Goal: Answer question/provide support: Answer question/provide support

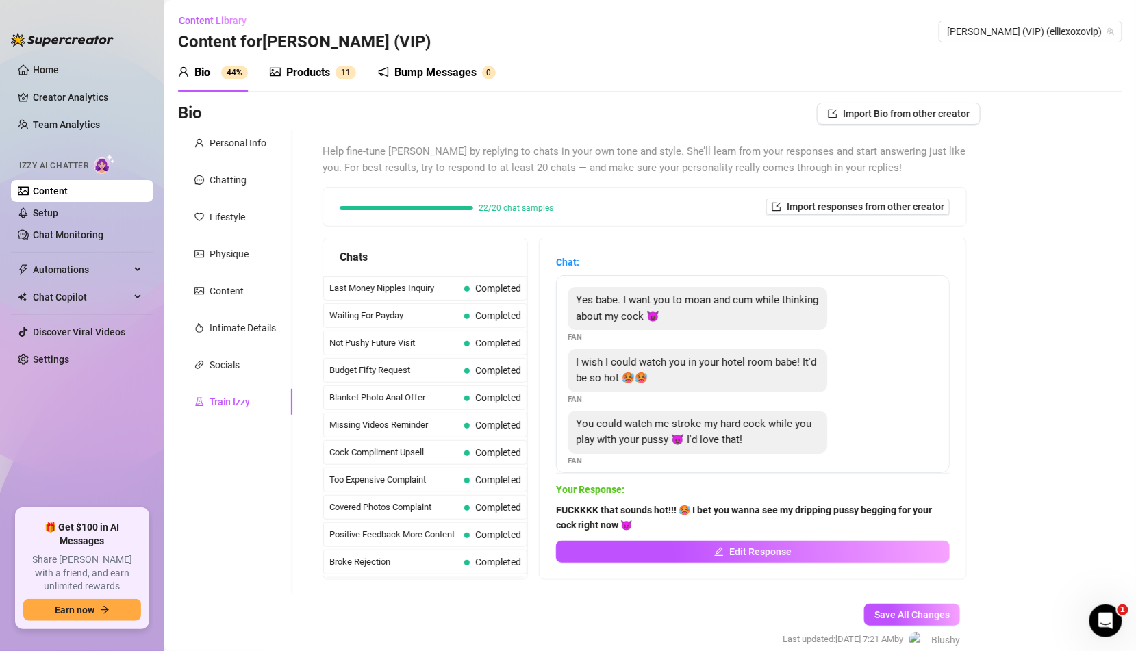
scroll to position [1197, 0]
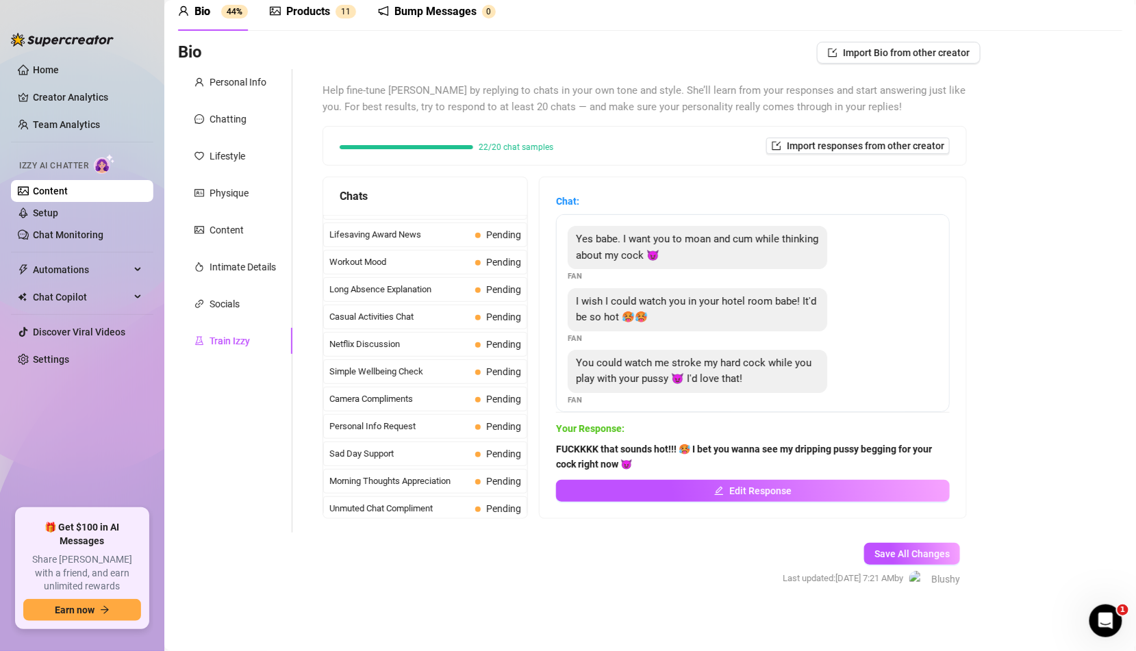
click at [411, 529] on span "Missed Live Stream" at bounding box center [399, 536] width 140 height 14
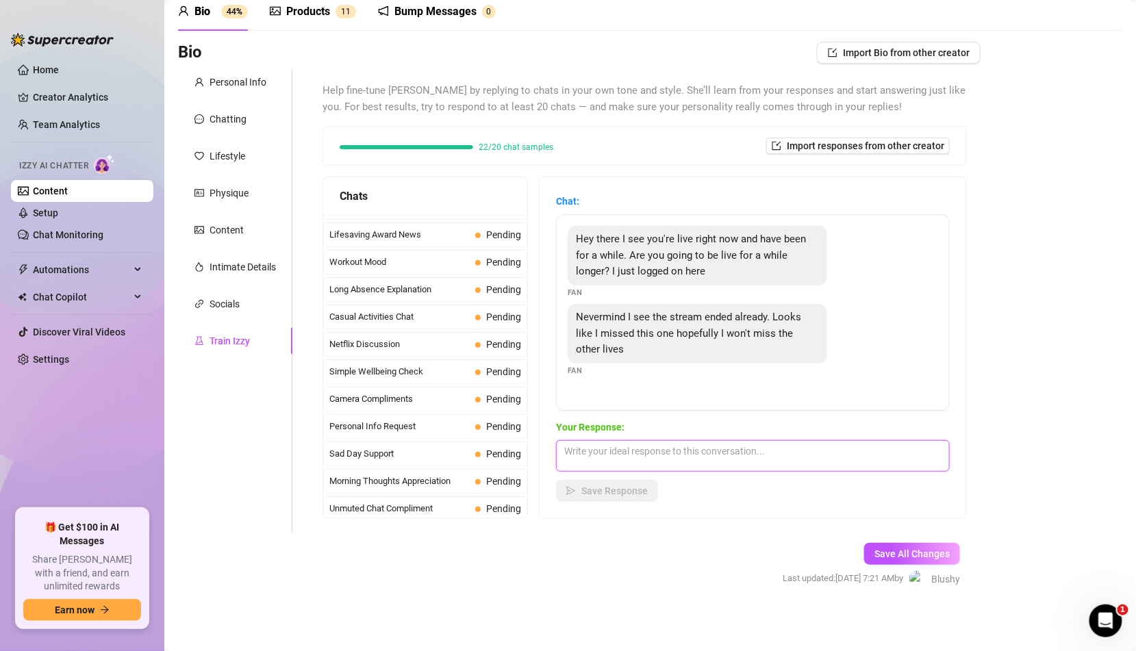
click at [675, 455] on textarea at bounding box center [753, 455] width 394 height 31
paste textarea "Awww. You missed a good one! I can send you the replay if you want ;)"
type textarea "Awww. You missed a good one! I can send you the replay if you want ;)"
click at [637, 495] on span "Save Response" at bounding box center [614, 490] width 66 height 11
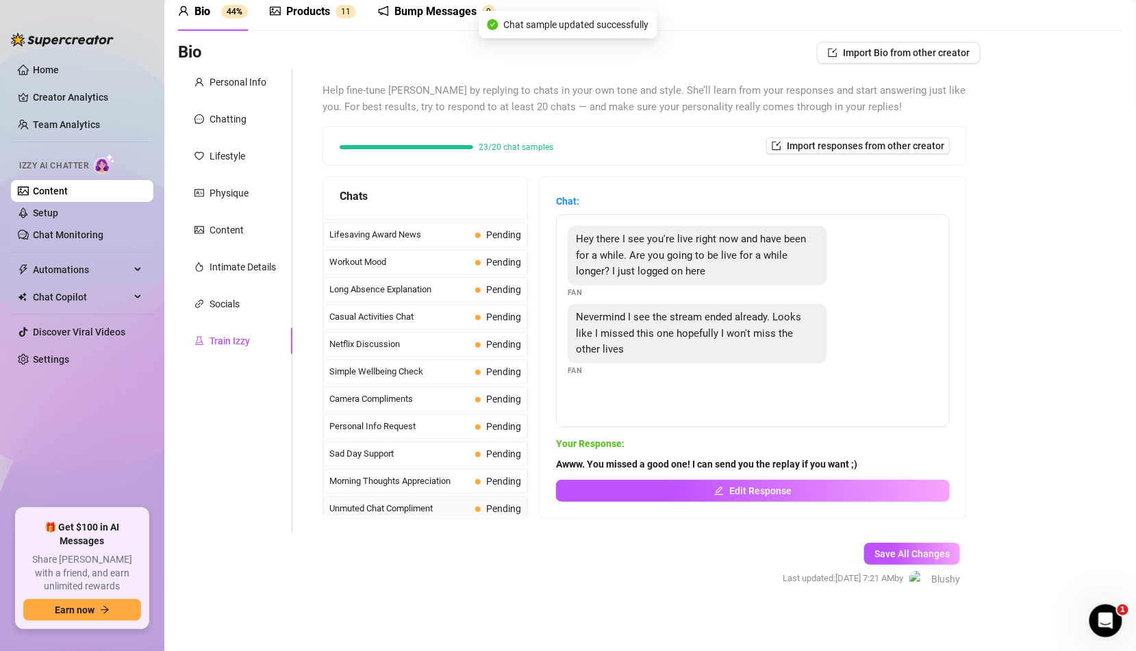
click at [453, 502] on span "Unmuted Chat Compliment" at bounding box center [399, 509] width 140 height 14
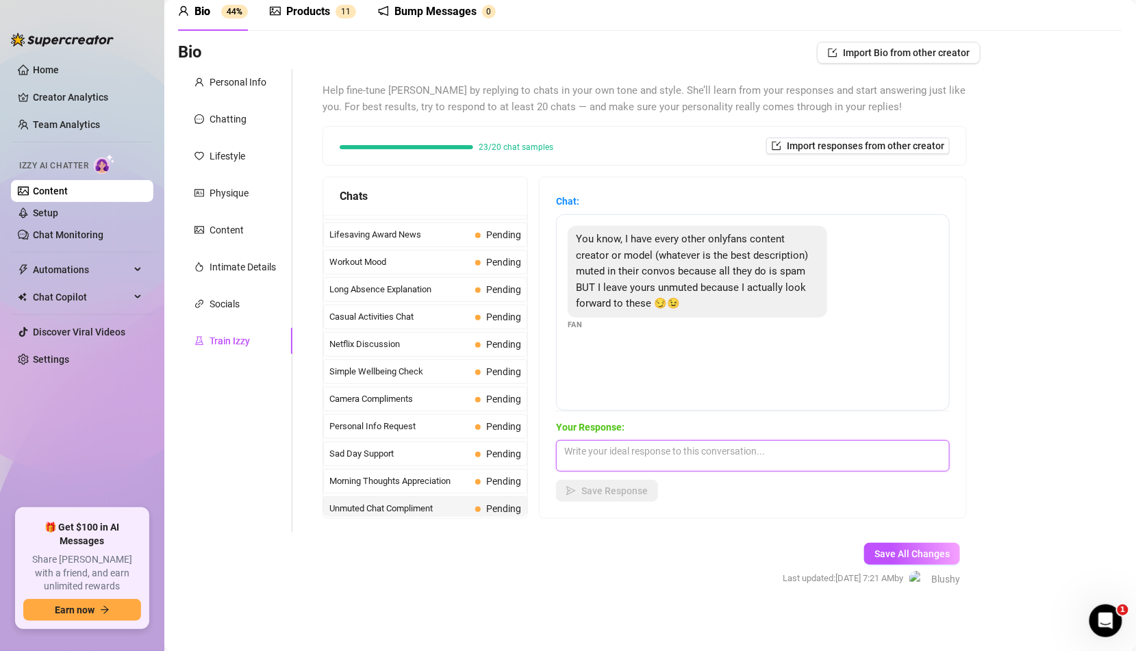
click at [685, 446] on textarea at bounding box center [753, 455] width 394 height 31
paste textarea "Awww that''s honestly the best I've heard [DATE]! 🥹 You just made me blush!!"
type textarea "Awww that''s honestly the best I've heard [DATE]! 🥹 You just made me blush!!"
click at [634, 494] on span "Save Response" at bounding box center [614, 490] width 66 height 11
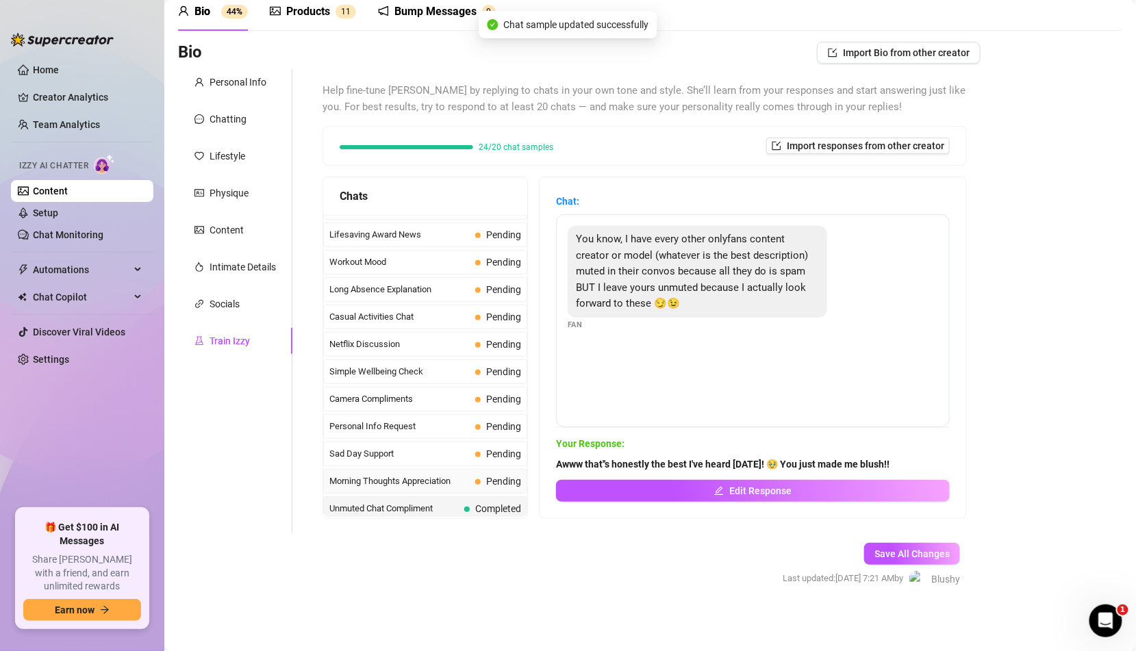
click at [489, 476] on span "Pending" at bounding box center [503, 481] width 35 height 11
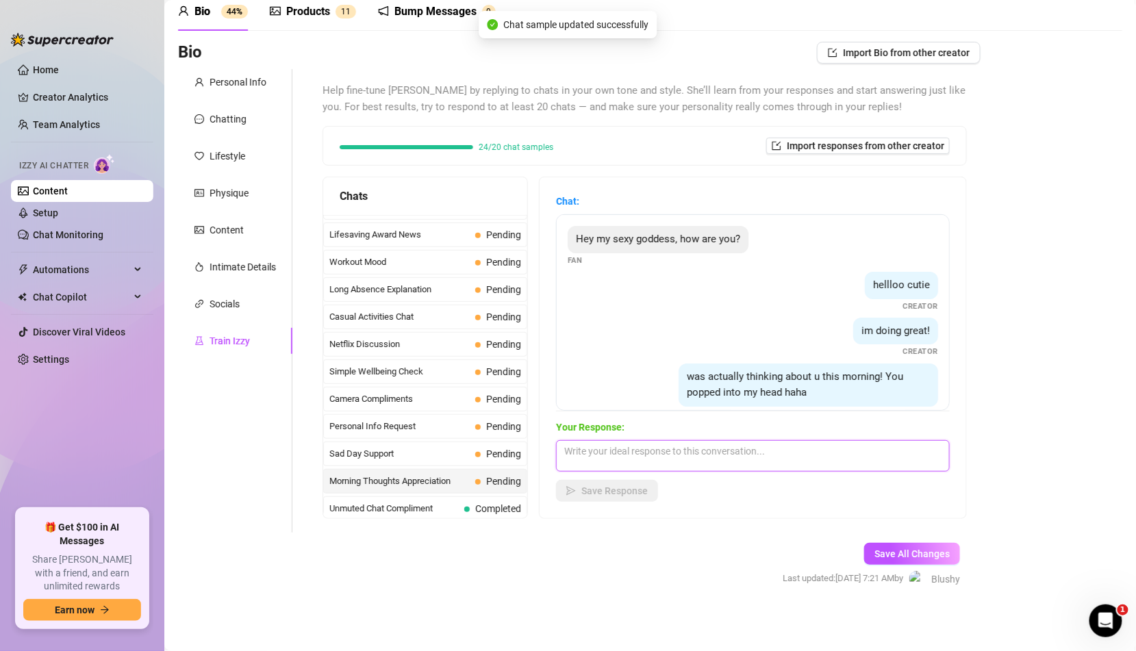
click at [621, 451] on textarea at bounding box center [753, 455] width 394 height 31
paste textarea "Of course you did ;) What are you up to?"
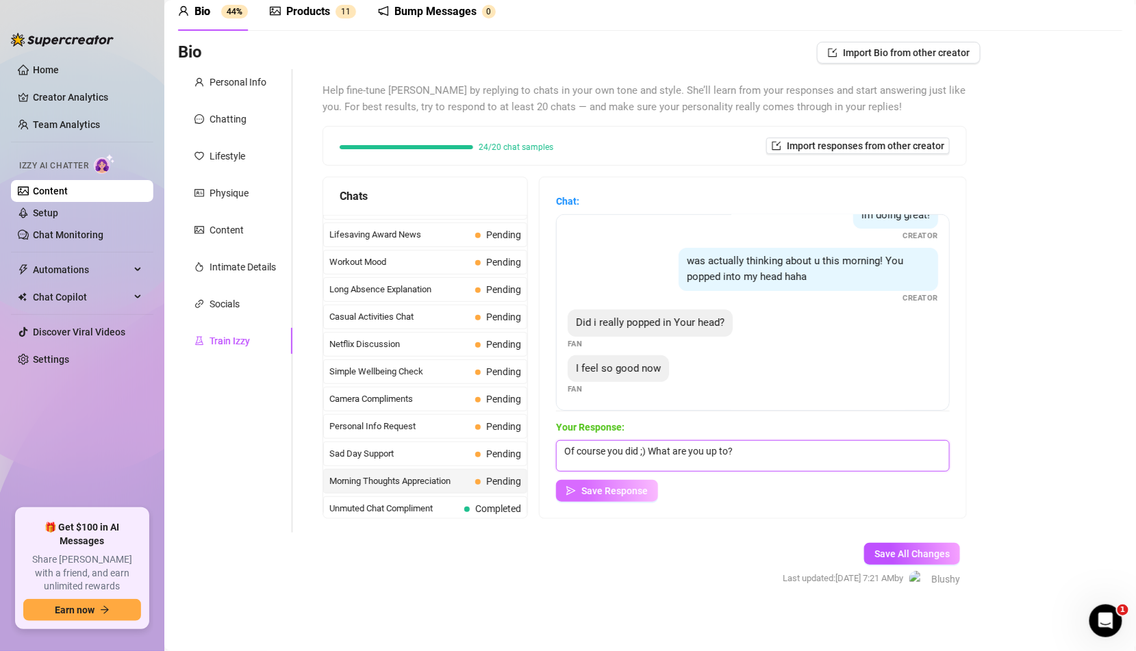
type textarea "Of course you did ;) What are you up to?"
click at [630, 485] on span "Save Response" at bounding box center [614, 490] width 66 height 11
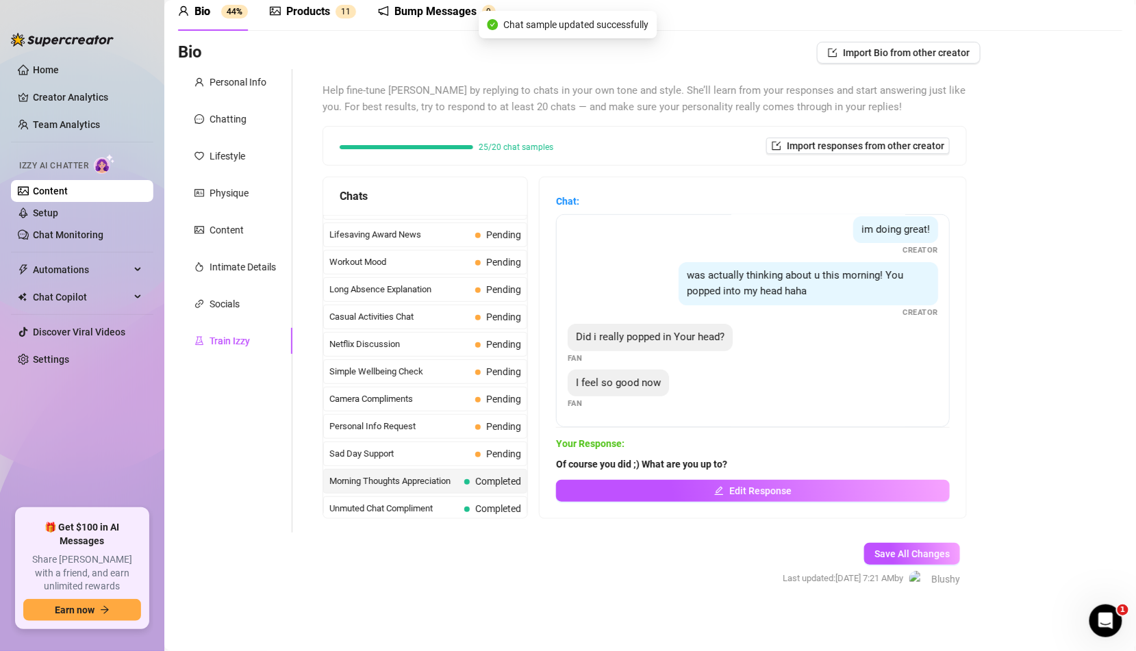
scroll to position [99, 0]
click at [476, 452] on span at bounding box center [477, 454] width 5 height 5
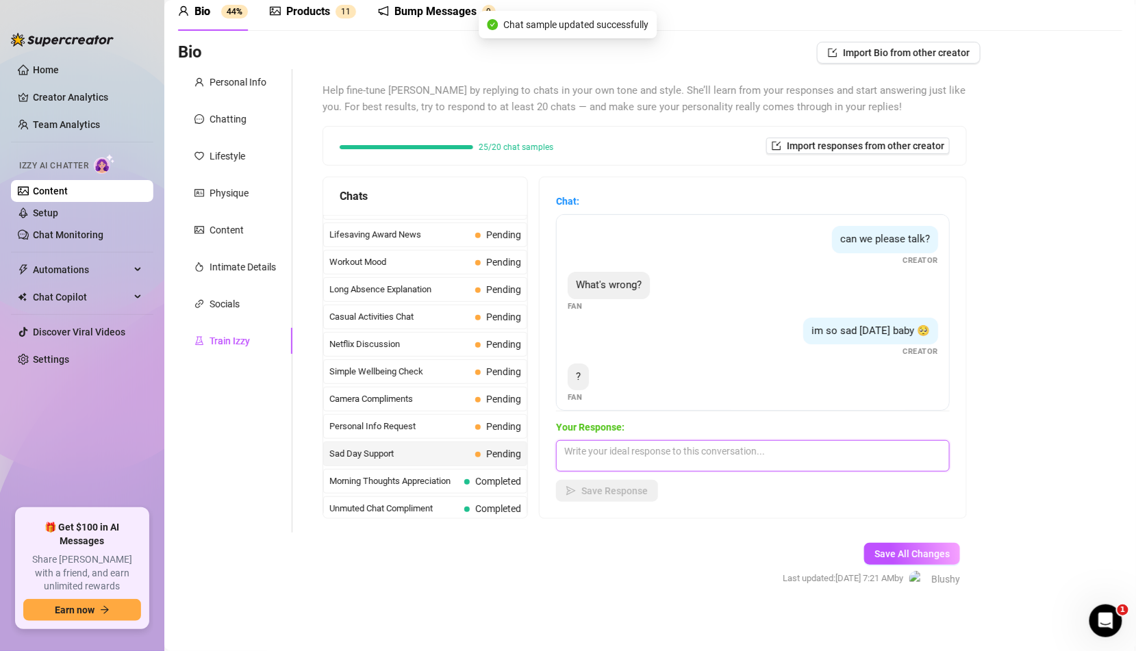
click at [626, 444] on textarea at bounding box center [753, 455] width 394 height 31
paste textarea "Just one of those days... I was wondering if you could make me feel better 😊"
type textarea "Just one of those days... I was wondering if you could make me feel better 😊"
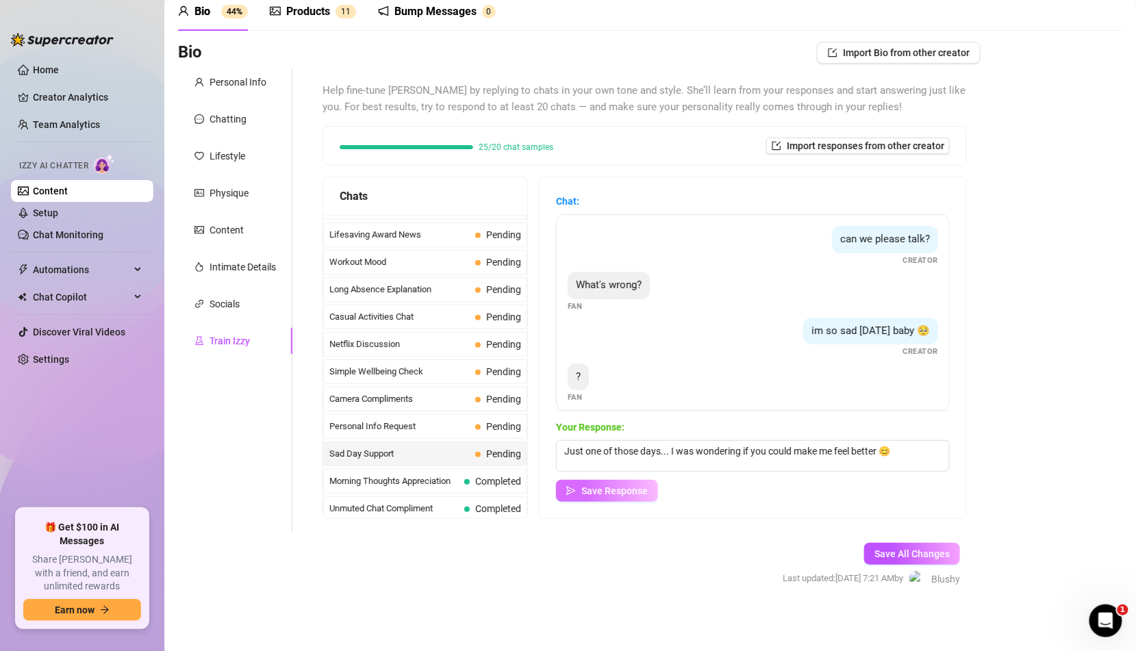
click at [602, 492] on span "Save Response" at bounding box center [614, 490] width 66 height 11
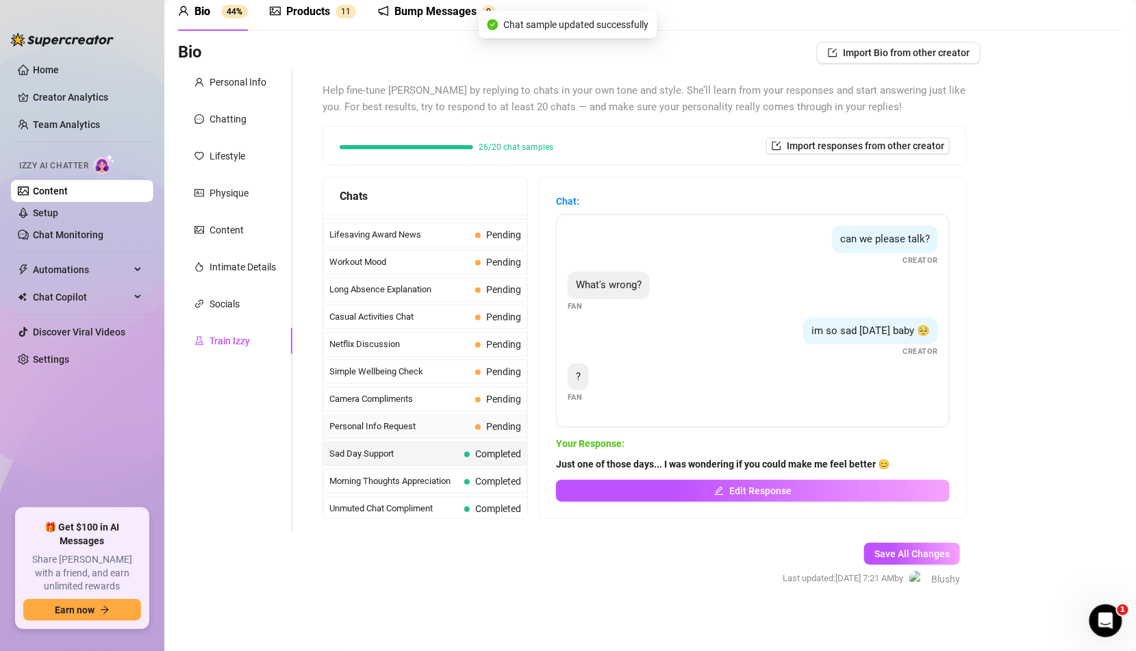
click at [506, 421] on span "Pending" at bounding box center [503, 426] width 35 height 11
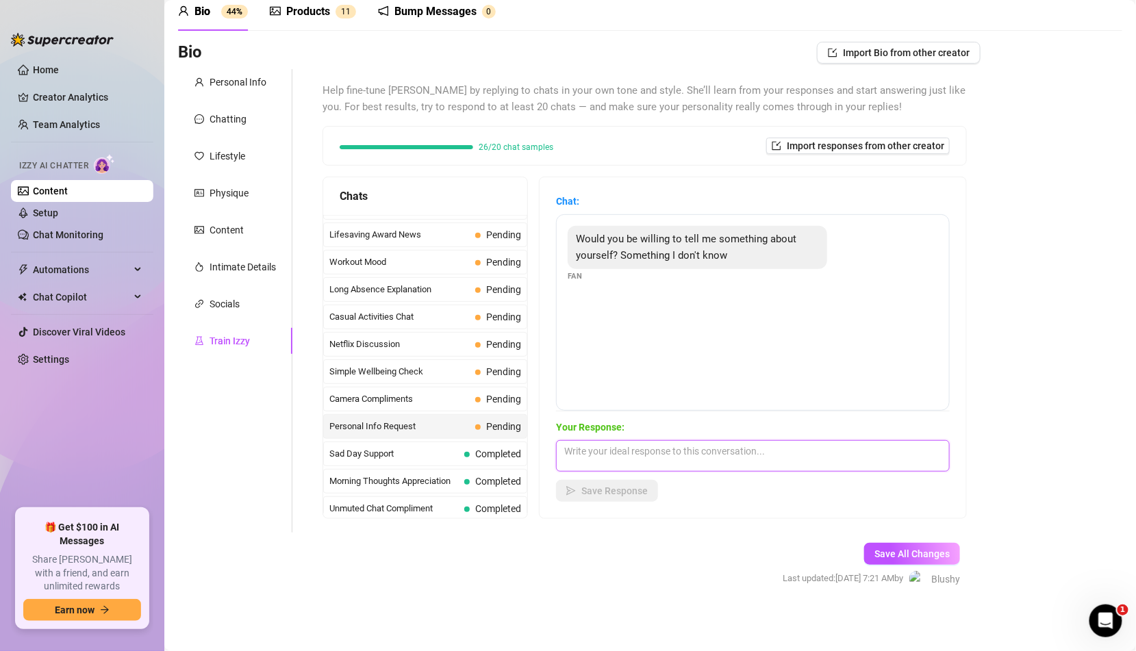
click at [598, 451] on textarea at bounding box center [753, 455] width 394 height 31
paste textarea "Sure! Ask away 😉 I'll answer if I can"
type textarea "Sure! Ask away 😉 I'll answer if I can"
click at [602, 509] on div "Chat: Would you be willing to tell me something about yourself? Something I don…" at bounding box center [752, 347] width 426 height 341
click at [602, 500] on button "Save Response" at bounding box center [607, 491] width 102 height 22
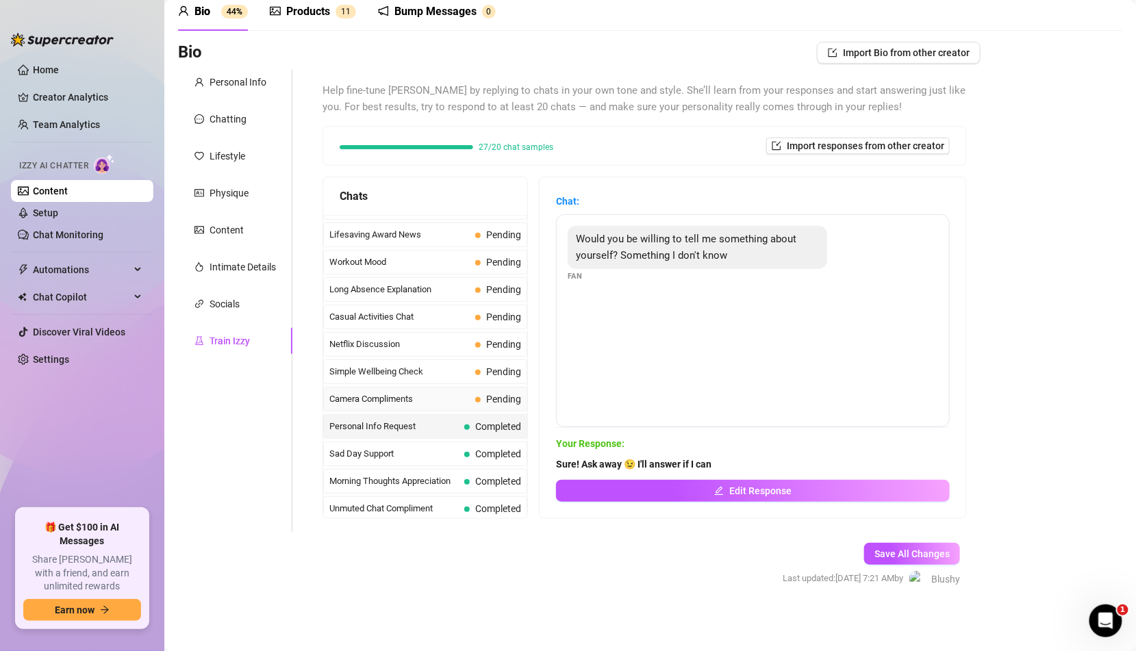
click at [498, 392] on span "Pending" at bounding box center [498, 399] width 46 height 15
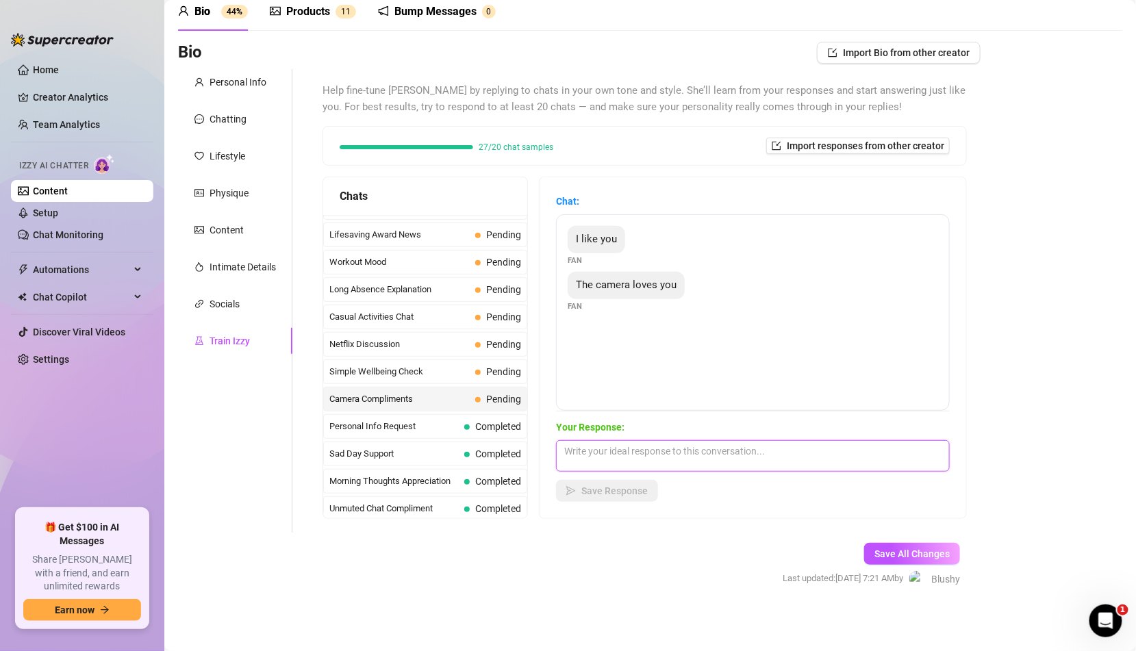
click at [602, 457] on textarea at bounding box center [753, 455] width 394 height 31
paste textarea "Awww you're so sweet... or maybe it just loves you looking at me ;)"
type textarea "Awww you're so sweet... or maybe it just loves you looking at me ;)"
click at [606, 483] on button "Save Response" at bounding box center [607, 491] width 102 height 22
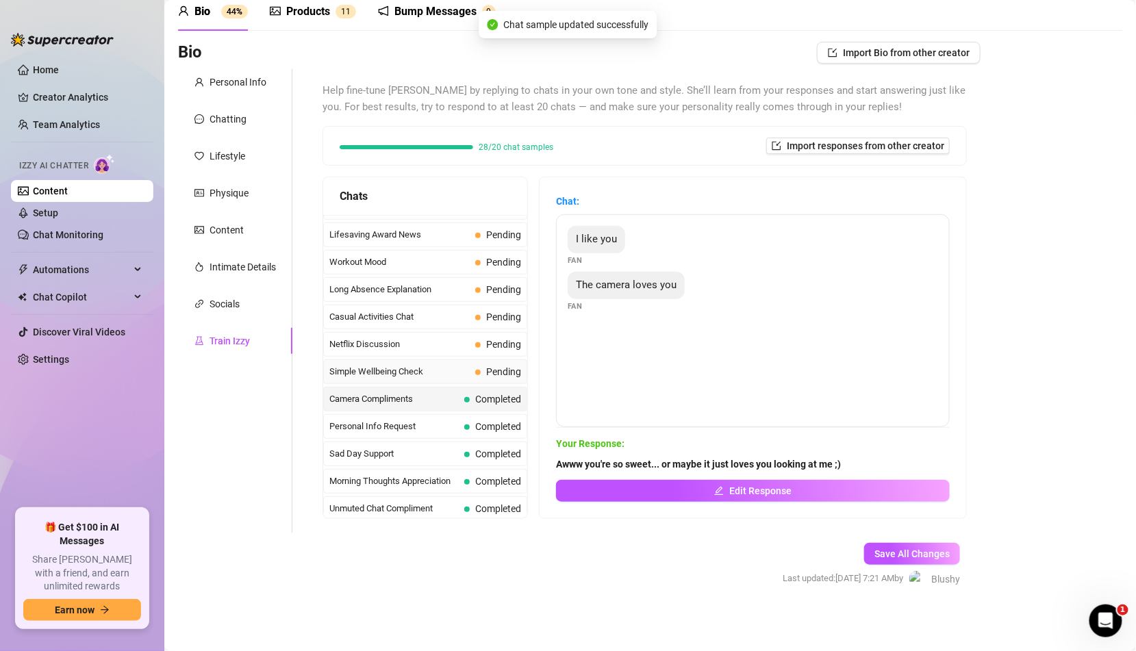
click at [506, 366] on span "Pending" at bounding box center [503, 371] width 35 height 11
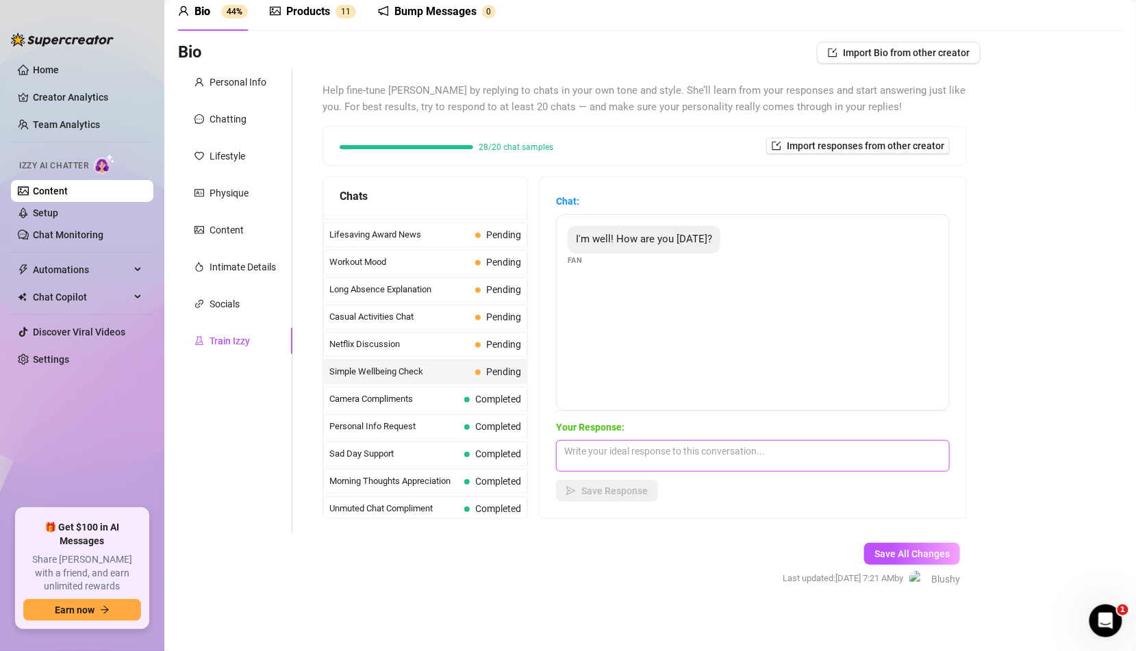
click at [671, 452] on textarea at bounding box center [753, 455] width 394 height 31
paste textarea "I'm great! How's your day been so far?"
type textarea "I'm great! How's your day been so far?"
click at [630, 494] on span "Save Response" at bounding box center [614, 490] width 66 height 11
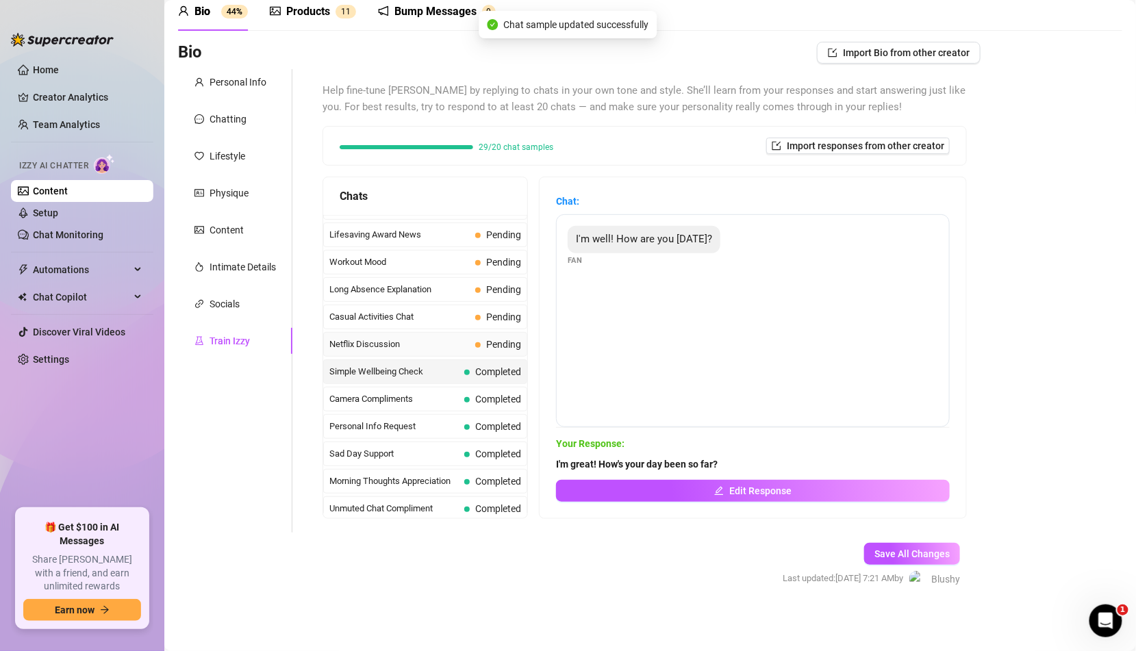
click at [509, 339] on span "Pending" at bounding box center [503, 344] width 35 height 11
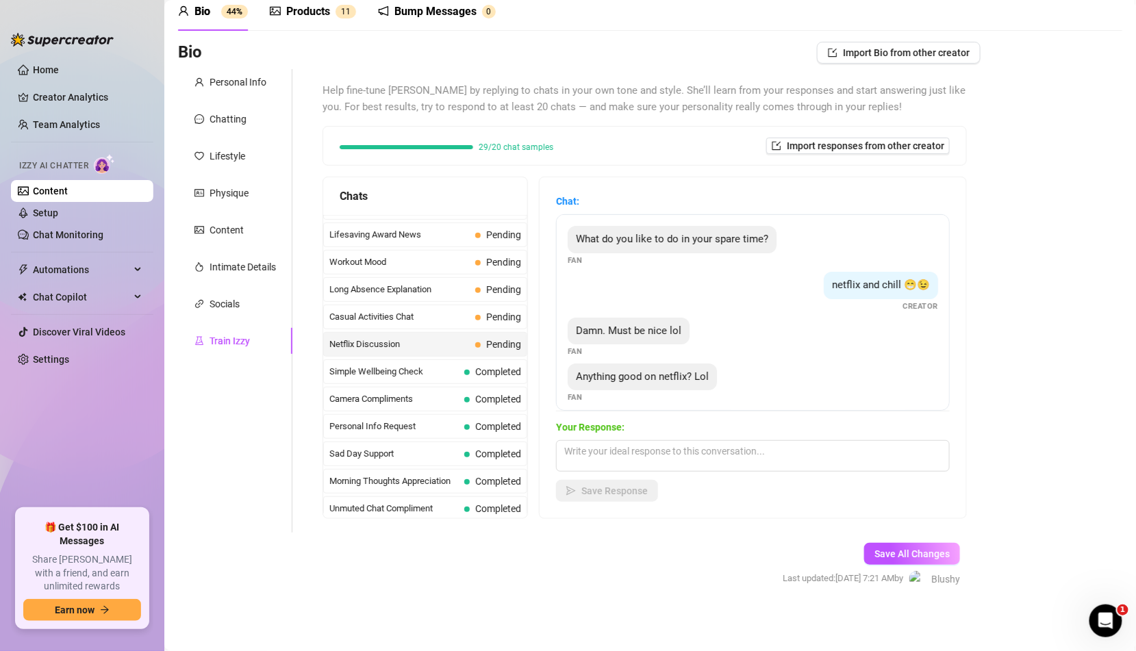
click at [637, 430] on span "Your Response:" at bounding box center [753, 427] width 394 height 15
click at [628, 443] on textarea at bounding box center [753, 455] width 394 height 31
paste textarea "I've got a few favorites, what kind of shows do you like?"
type textarea "I've got a few favorites, what kind of shows do you like?"
click at [619, 494] on span "Save Response" at bounding box center [614, 490] width 66 height 11
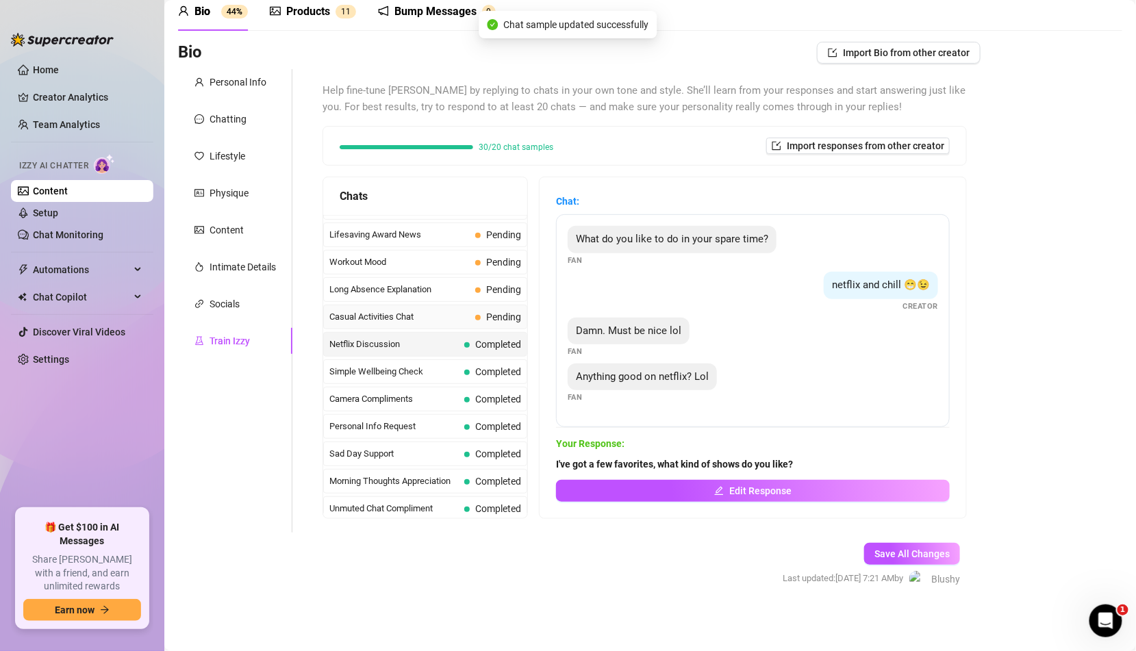
click at [509, 311] on span "Pending" at bounding box center [503, 316] width 35 height 11
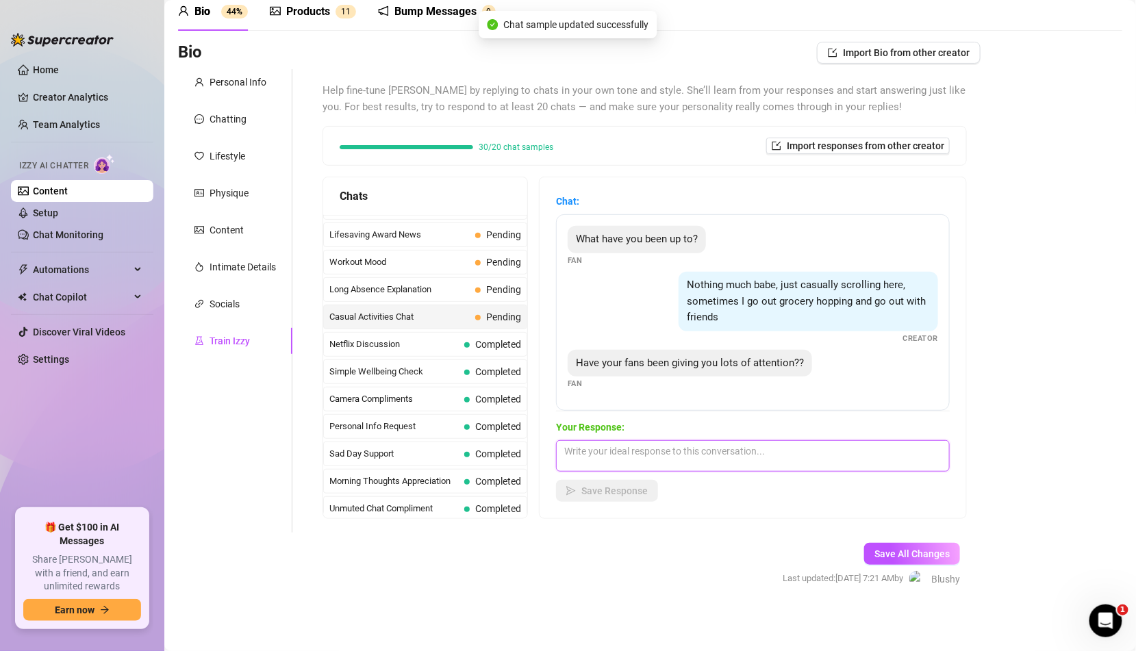
click at [577, 440] on textarea at bounding box center [753, 455] width 394 height 31
paste textarea "Some... but not as much as I want from you 😏"
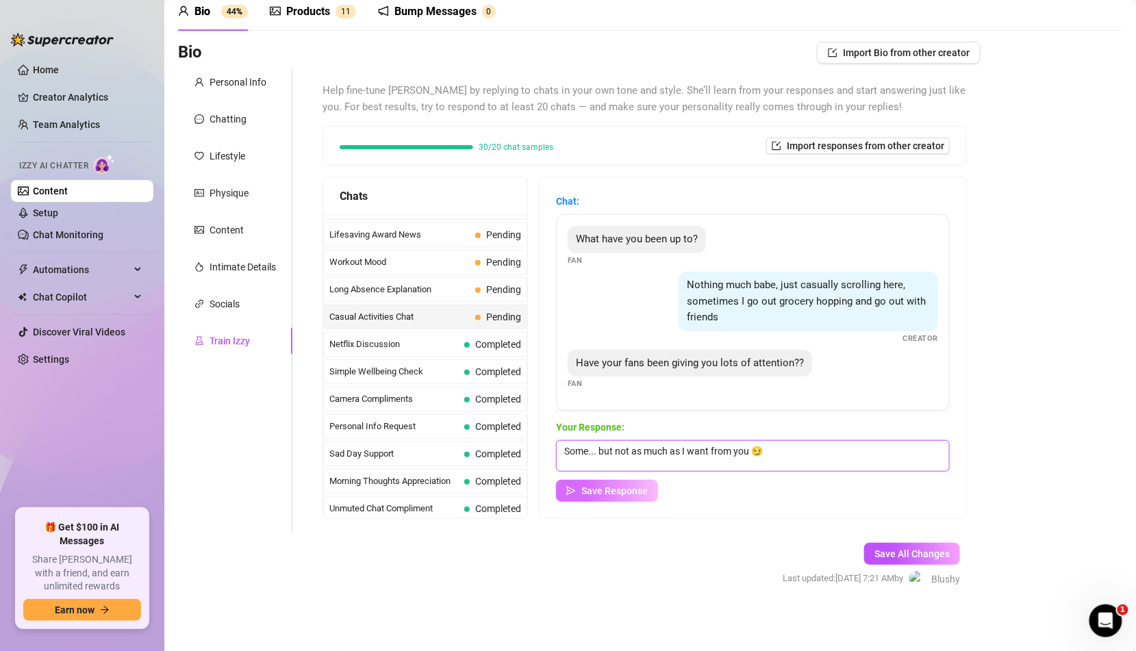
type textarea "Some... but not as much as I want from you 😏"
click at [608, 491] on span "Save Response" at bounding box center [614, 490] width 66 height 11
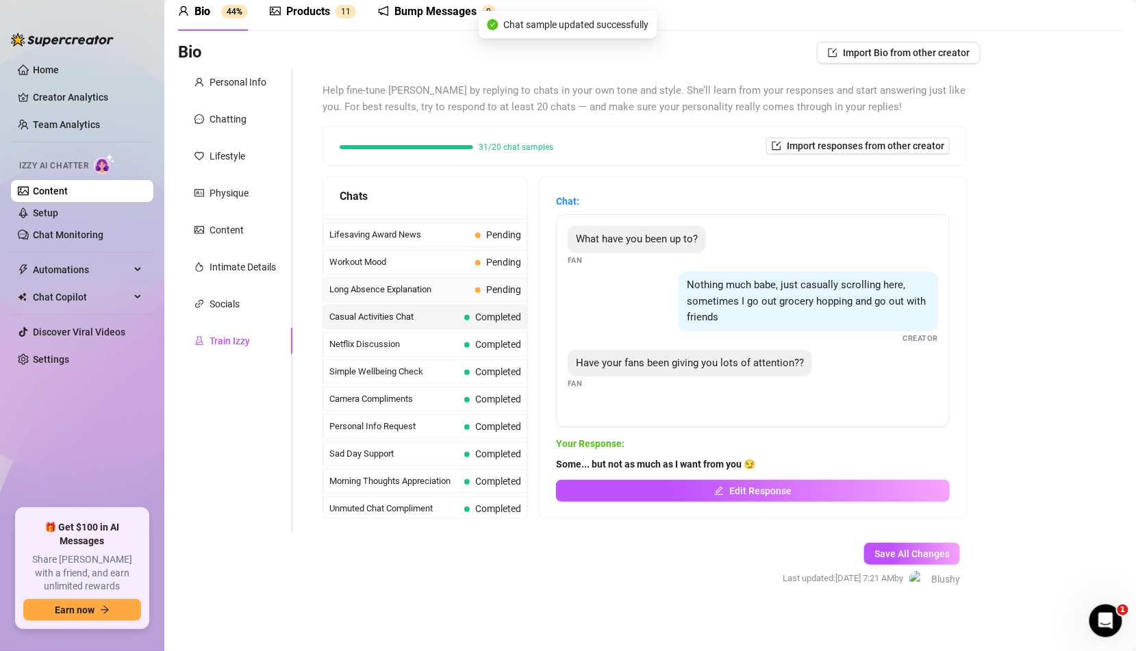
click at [509, 284] on span "Pending" at bounding box center [503, 289] width 35 height 11
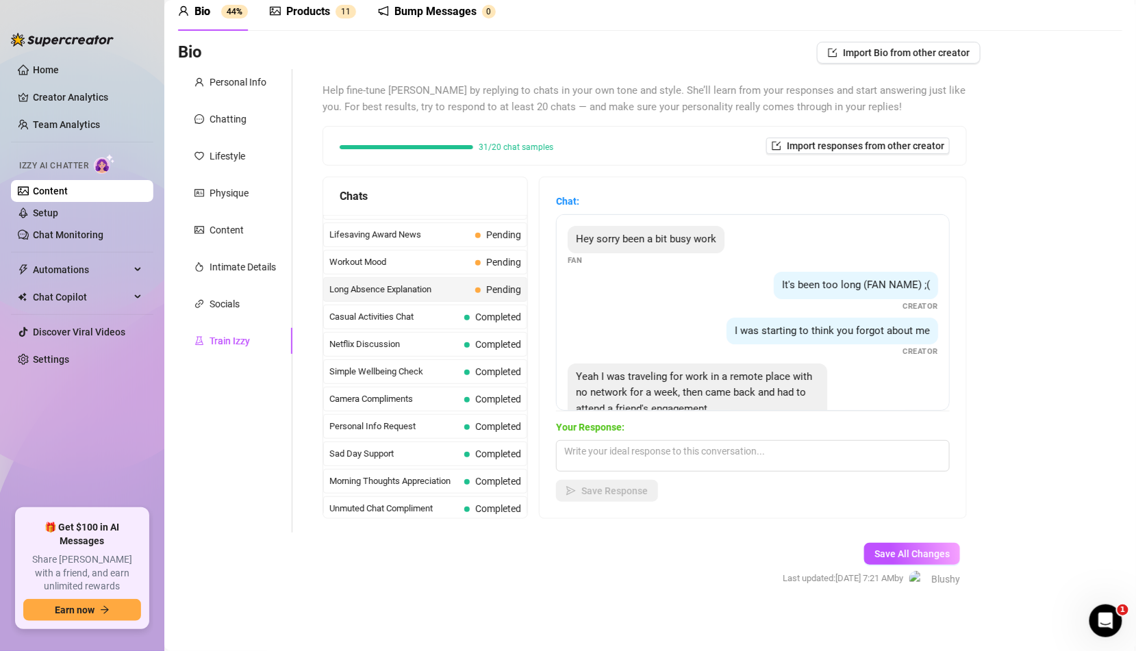
click at [581, 432] on span "Your Response:" at bounding box center [753, 427] width 394 height 15
click at [581, 450] on textarea at bounding box center [753, 455] width 394 height 31
paste textarea "That sounds exciting! Where'd you go?"
type textarea "That sounds exciting! Where'd you go?"
click at [586, 487] on span "Save Response" at bounding box center [614, 490] width 66 height 11
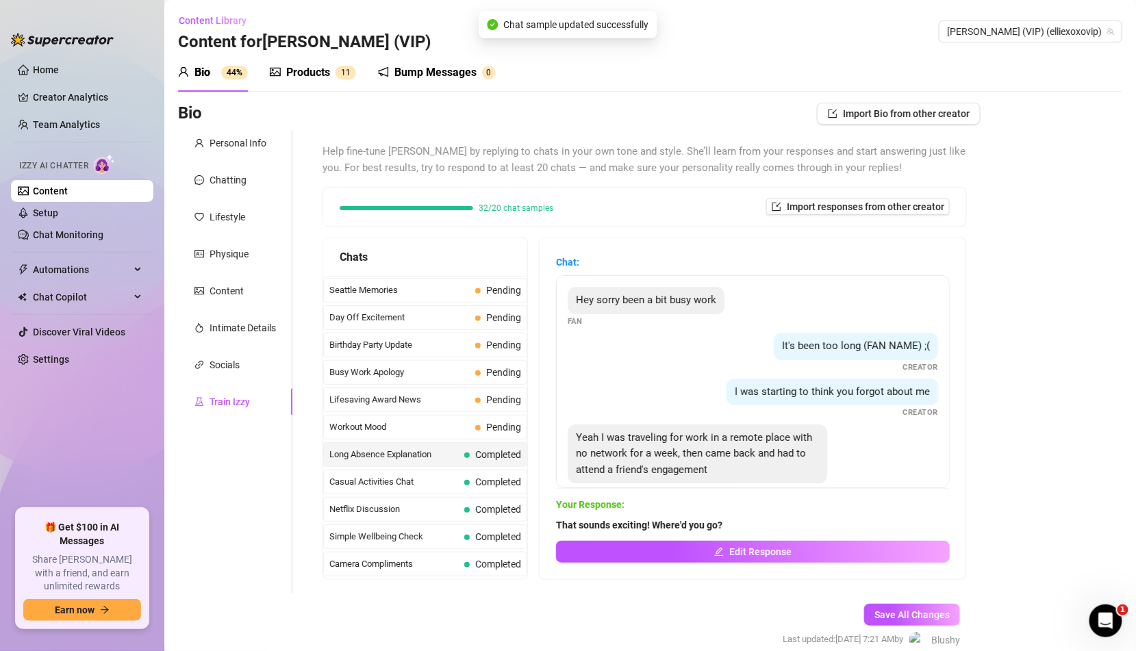
scroll to position [1030, 0]
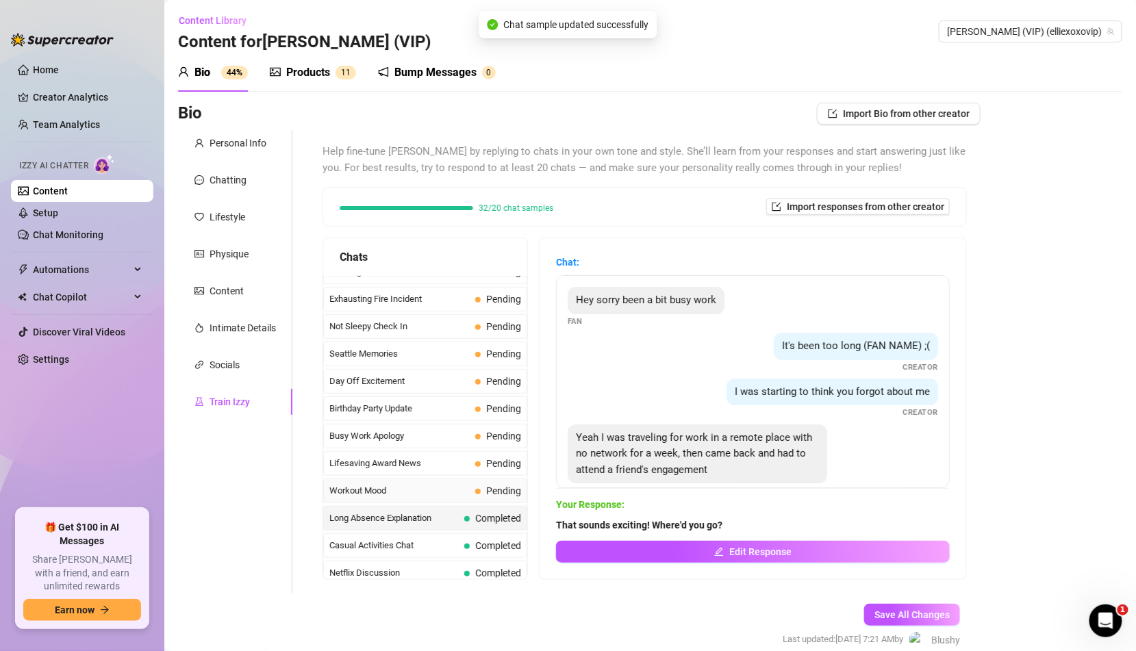
click at [474, 478] on div "Workout Mood Pending" at bounding box center [425, 490] width 204 height 25
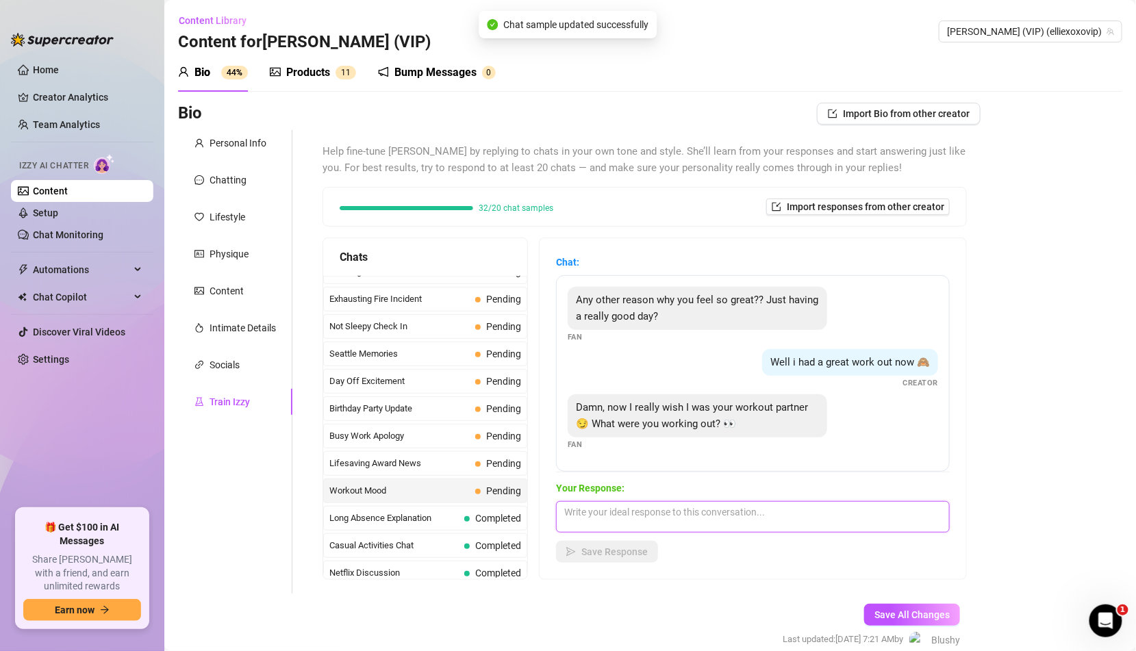
click at [643, 528] on textarea at bounding box center [753, 516] width 394 height 31
click at [648, 505] on textarea at bounding box center [753, 516] width 394 height 31
paste textarea "Mostly cardio... I was running through your mind 😋"
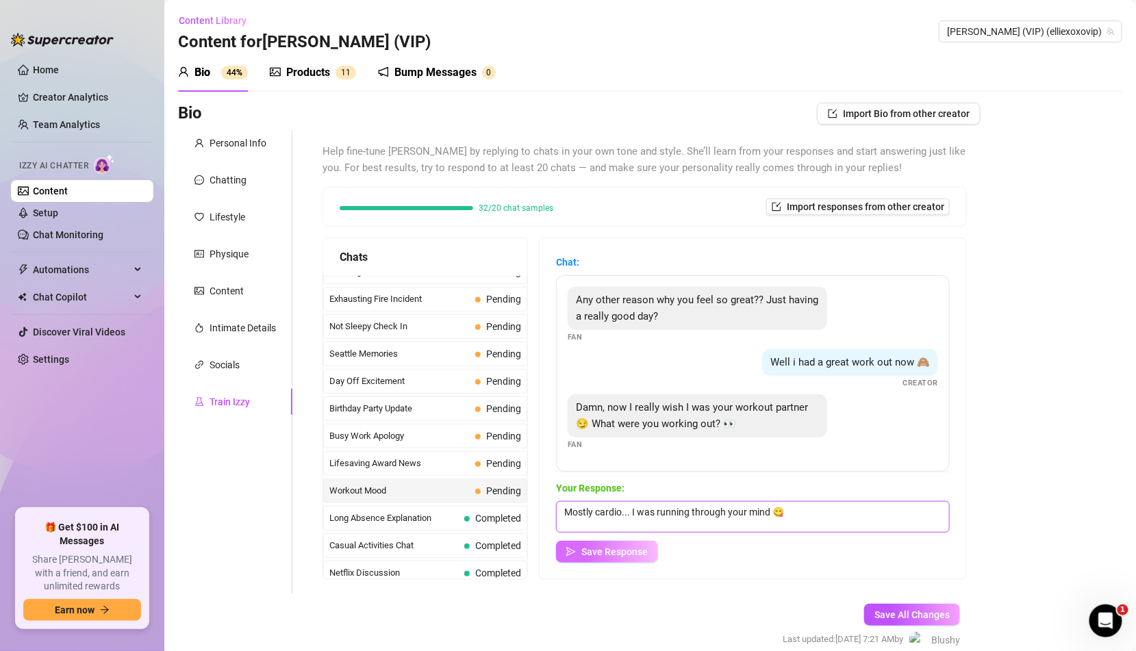
type textarea "Mostly cardio... I was running through your mind 😋"
click at [621, 554] on span "Save Response" at bounding box center [614, 551] width 66 height 11
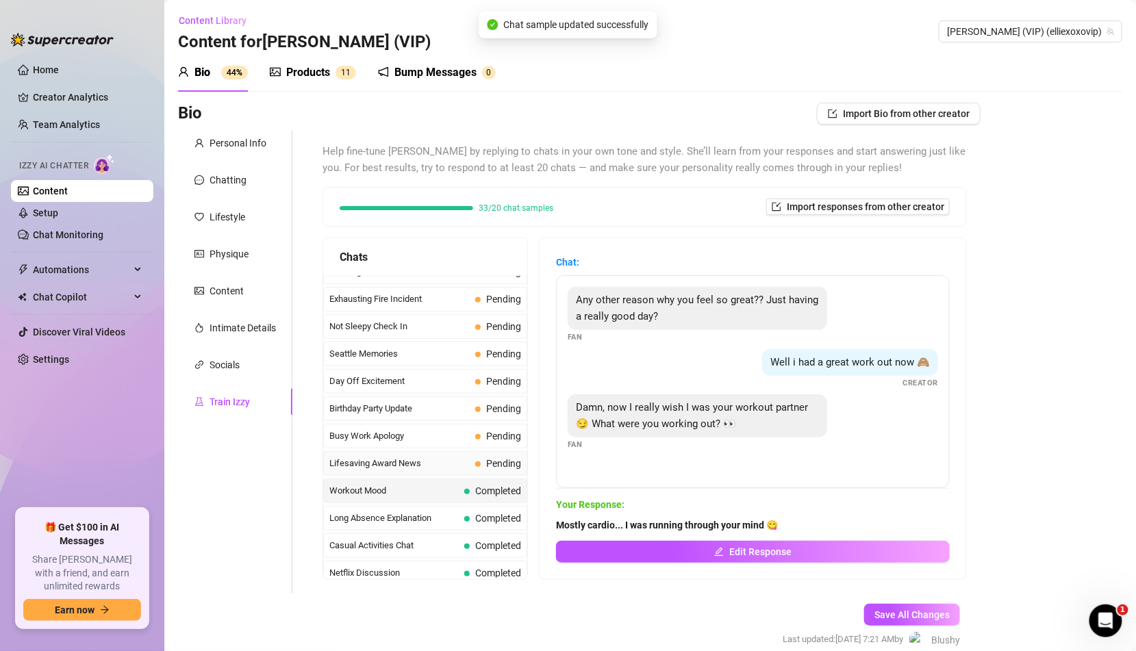
click at [496, 458] on span "Pending" at bounding box center [503, 463] width 35 height 11
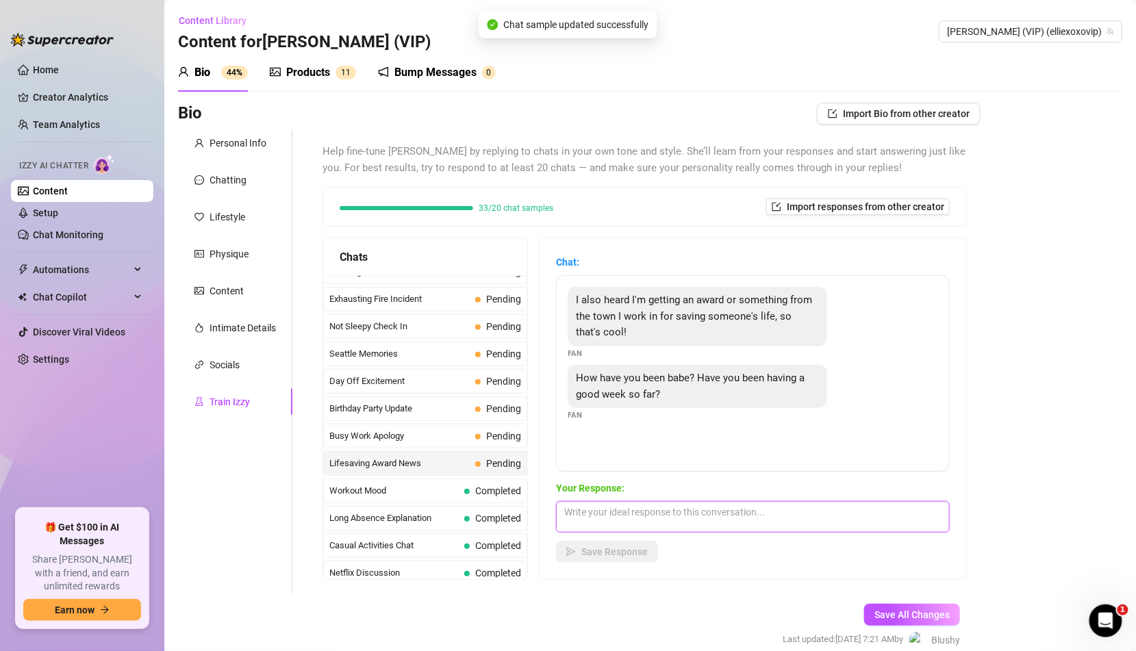
click at [631, 519] on textarea at bounding box center [753, 516] width 394 height 31
paste textarea "Wow, that's amazing! I'm so proud of you!! 💖 You totally deserve it. My week's …"
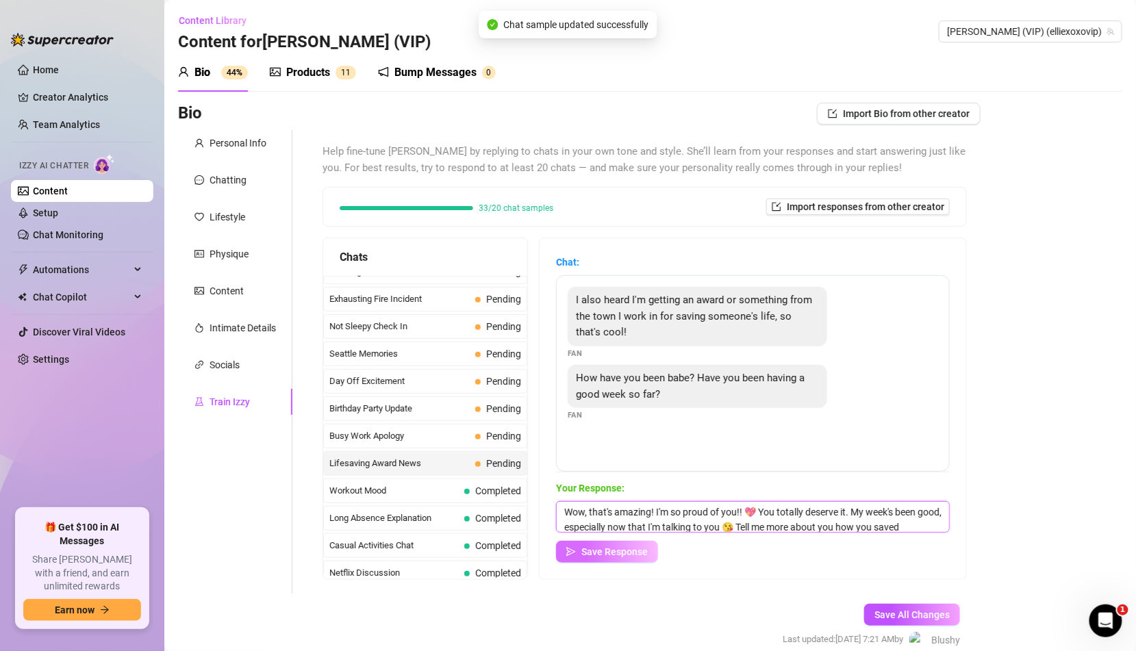
scroll to position [15, 0]
type textarea "Wow, that's amazing! I'm so proud of you!! 💖 You totally deserve it. My week's …"
click at [625, 557] on span "Save Response" at bounding box center [614, 551] width 66 height 11
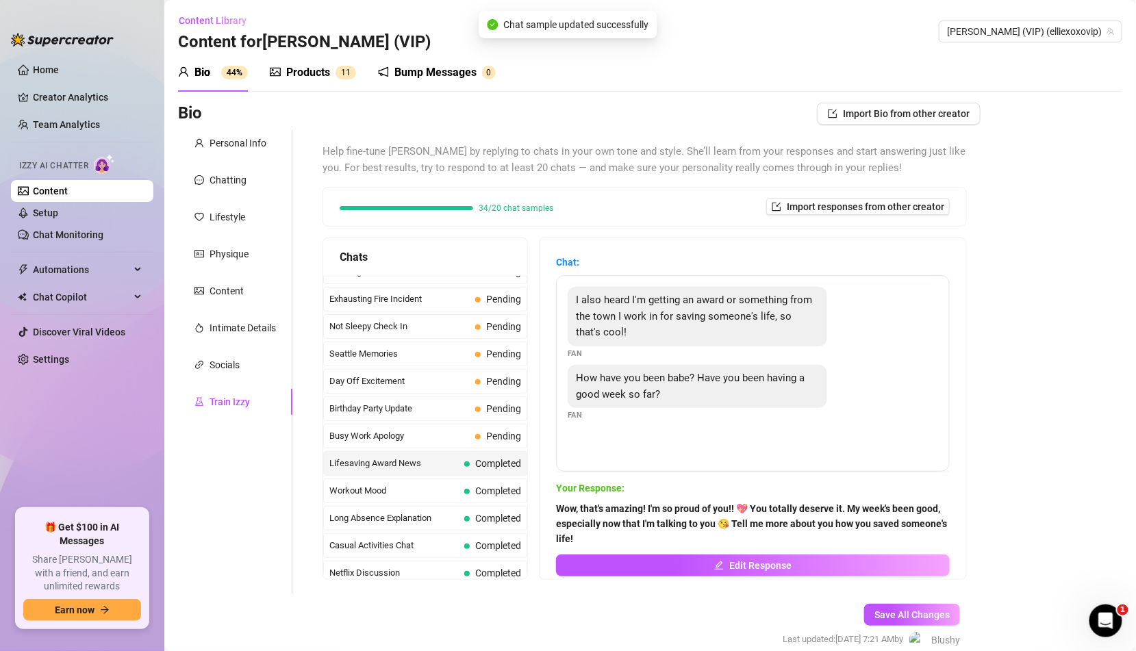
click at [598, 512] on strong "Wow, that's amazing! I'm so proud of you!! 💖 You totally deserve it. My week's …" at bounding box center [751, 523] width 391 height 41
click at [509, 431] on span "Pending" at bounding box center [503, 436] width 35 height 11
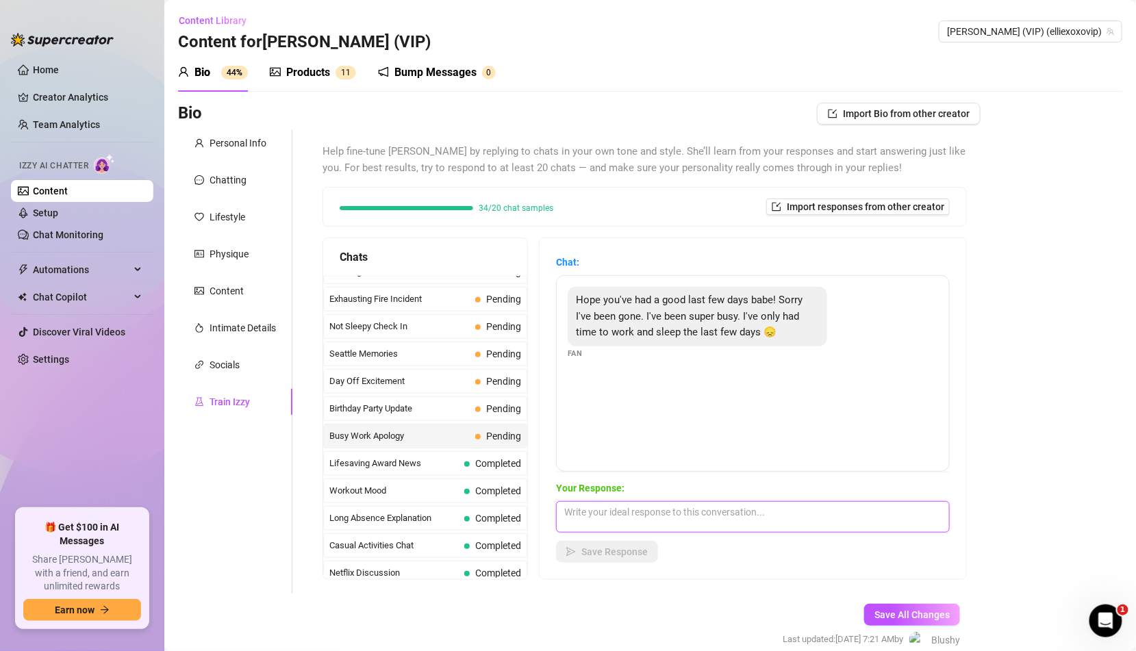
click at [618, 511] on textarea at bounding box center [753, 516] width 394 height 31
paste textarea "Awww no worries babe 💋 sounds like you've been crazy busy. What've they got you…"
type textarea "Awww no worries babe 💋 sounds like you've been crazy busy. What've they got you…"
click at [611, 550] on span "Save Response" at bounding box center [614, 551] width 66 height 11
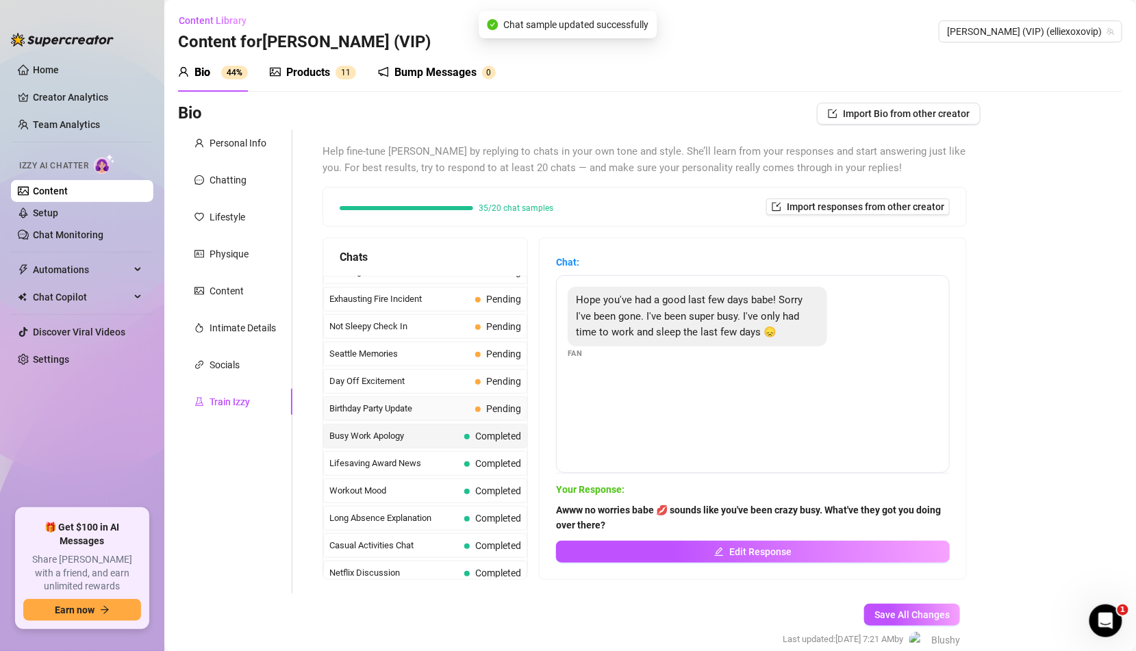
click at [496, 403] on span "Pending" at bounding box center [503, 408] width 35 height 11
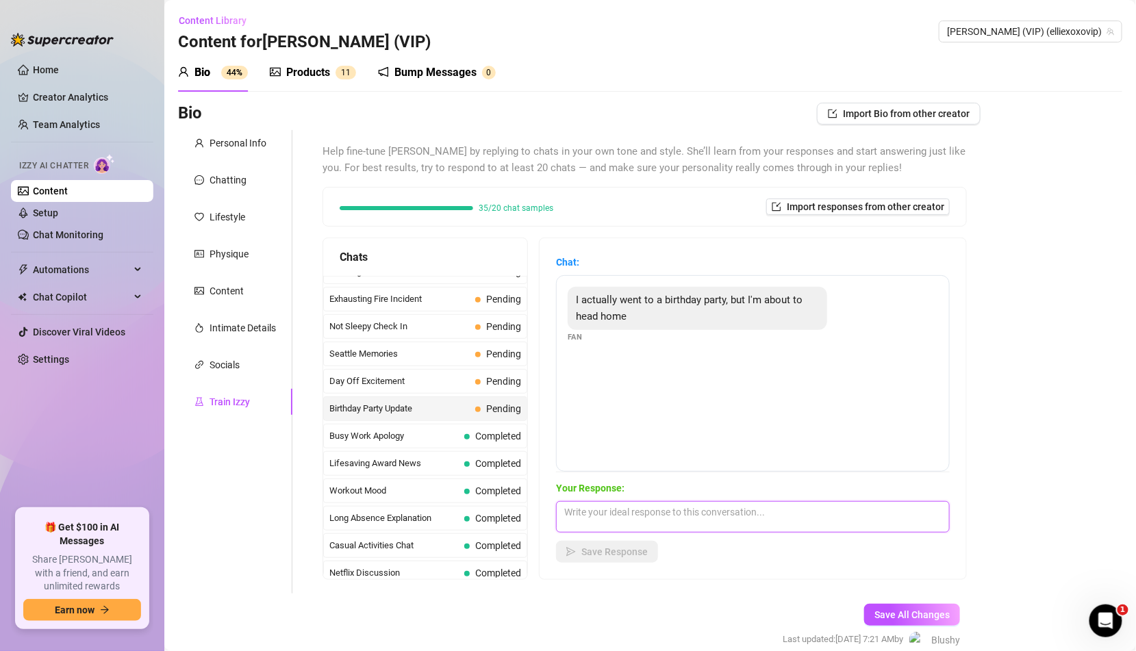
click at [608, 501] on textarea at bounding box center [753, 516] width 394 height 31
paste textarea "Oooh nice 😊 hope you had fun! Whose birthday was it?"
type textarea "Oooh nice 😊 hope you had fun! Whose birthday was it?"
click at [615, 554] on span "Save Response" at bounding box center [614, 551] width 66 height 11
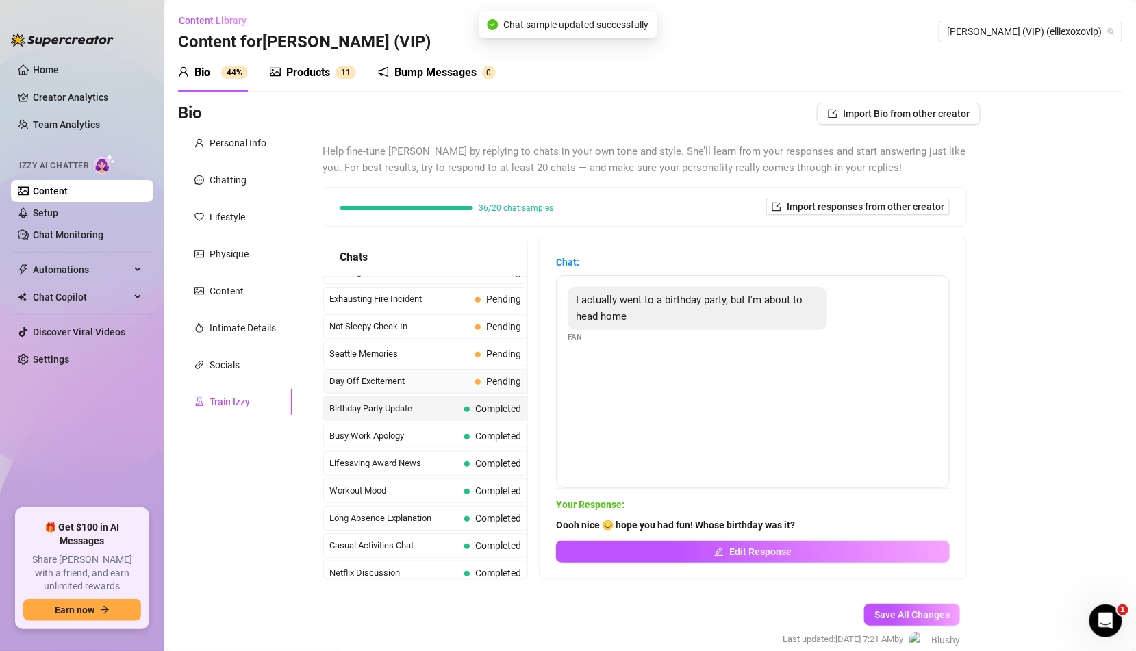
click at [502, 376] on span "Pending" at bounding box center [503, 381] width 35 height 11
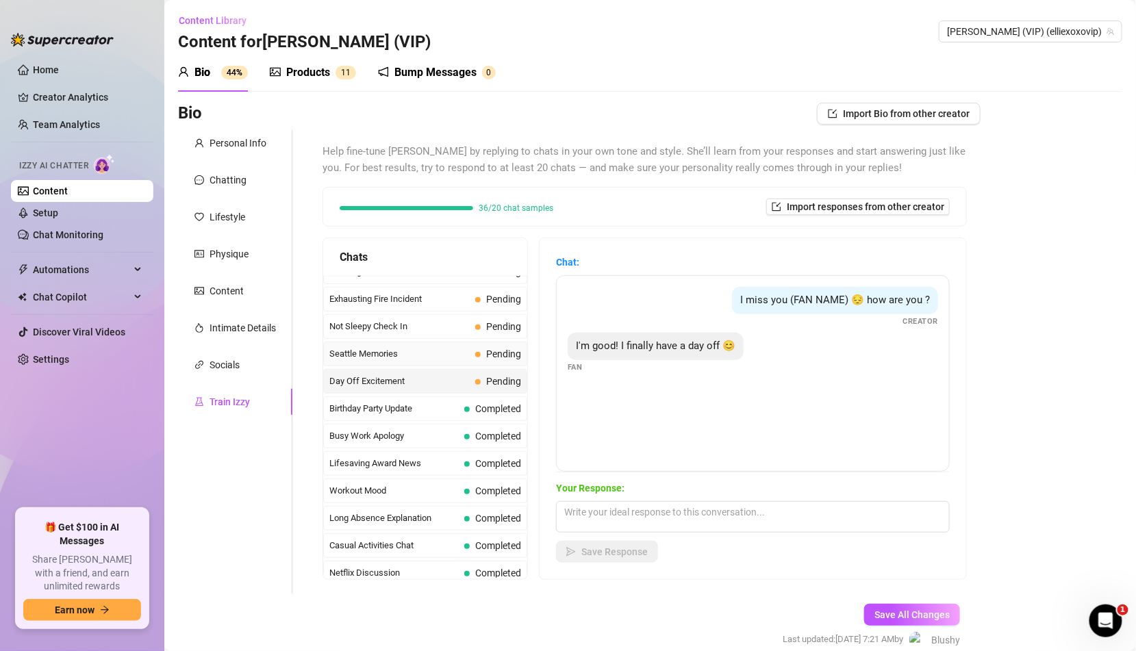
click at [498, 348] on span "Pending" at bounding box center [503, 353] width 35 height 11
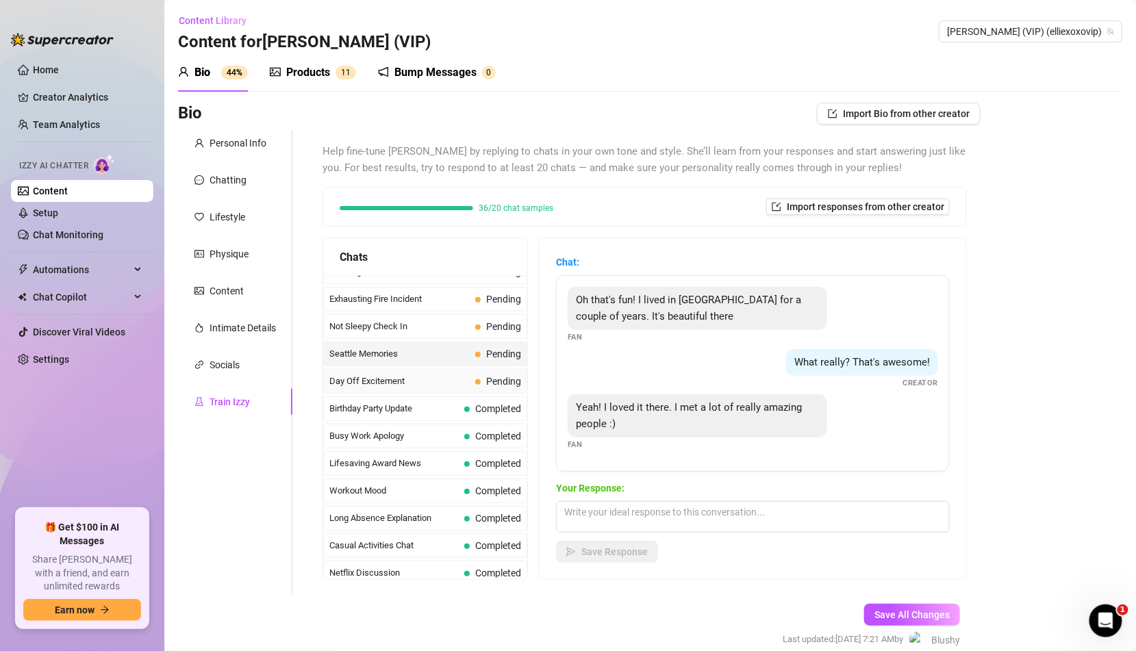
click at [496, 376] on span "Pending" at bounding box center [503, 381] width 35 height 11
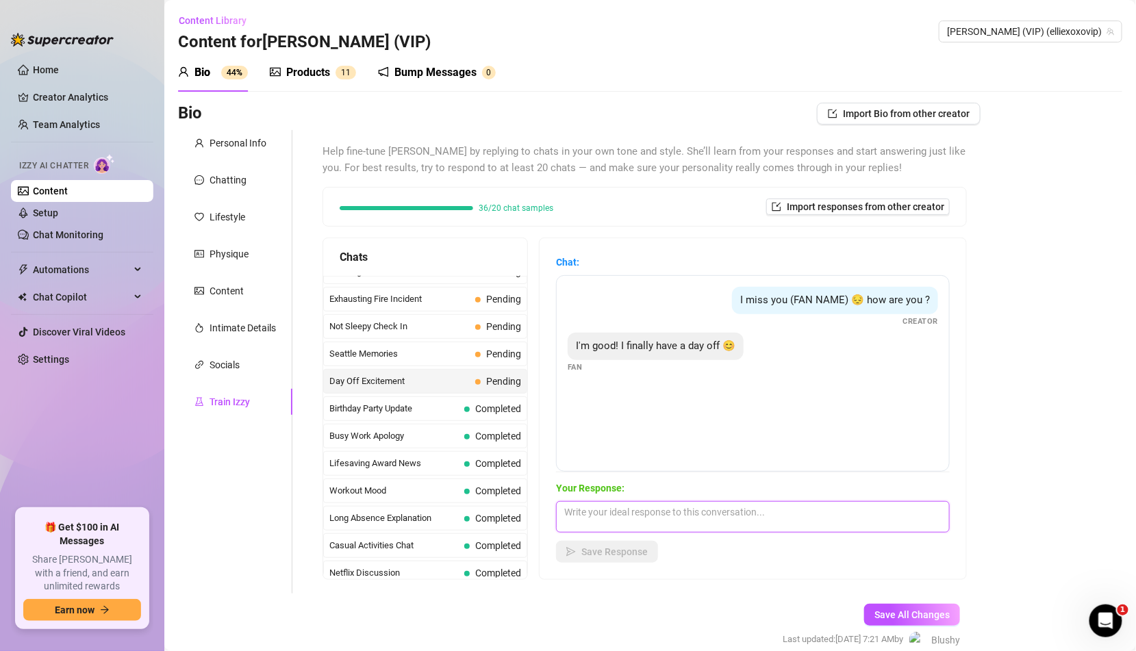
click at [606, 519] on textarea at bounding box center [753, 516] width 394 height 31
paste textarea "It's about time! I wonder how we should take advantage 🤔"
type textarea "It's about time! I wonder how we should take advantage 🤔"
click at [606, 550] on span "Save Response" at bounding box center [614, 551] width 66 height 11
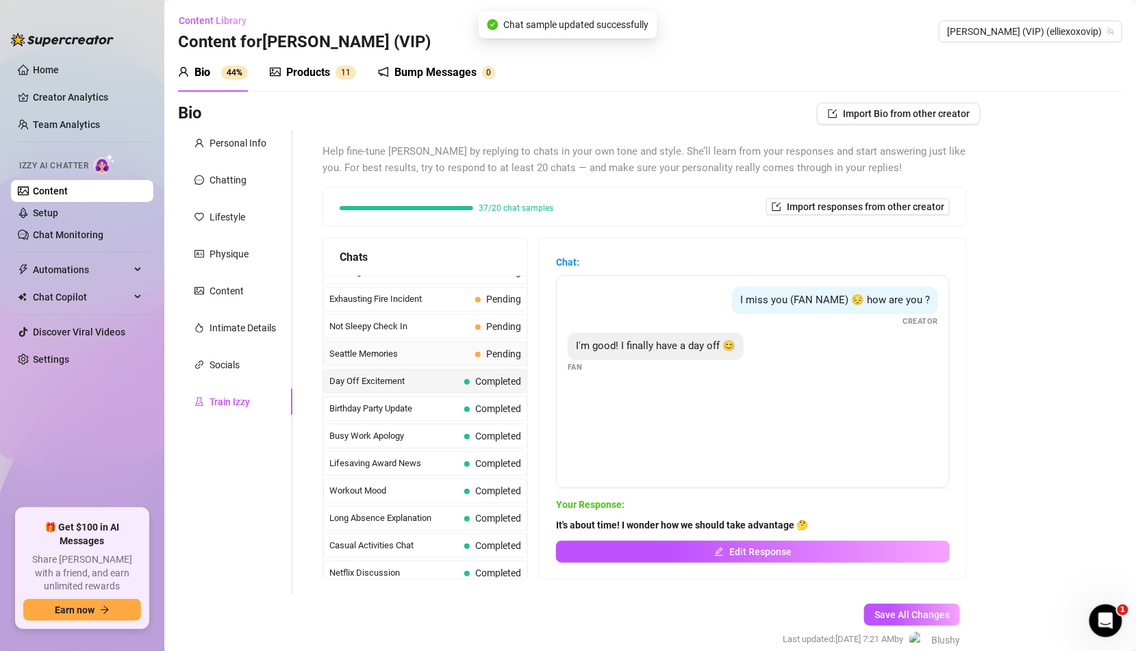
click at [518, 348] on span "Pending" at bounding box center [503, 353] width 35 height 11
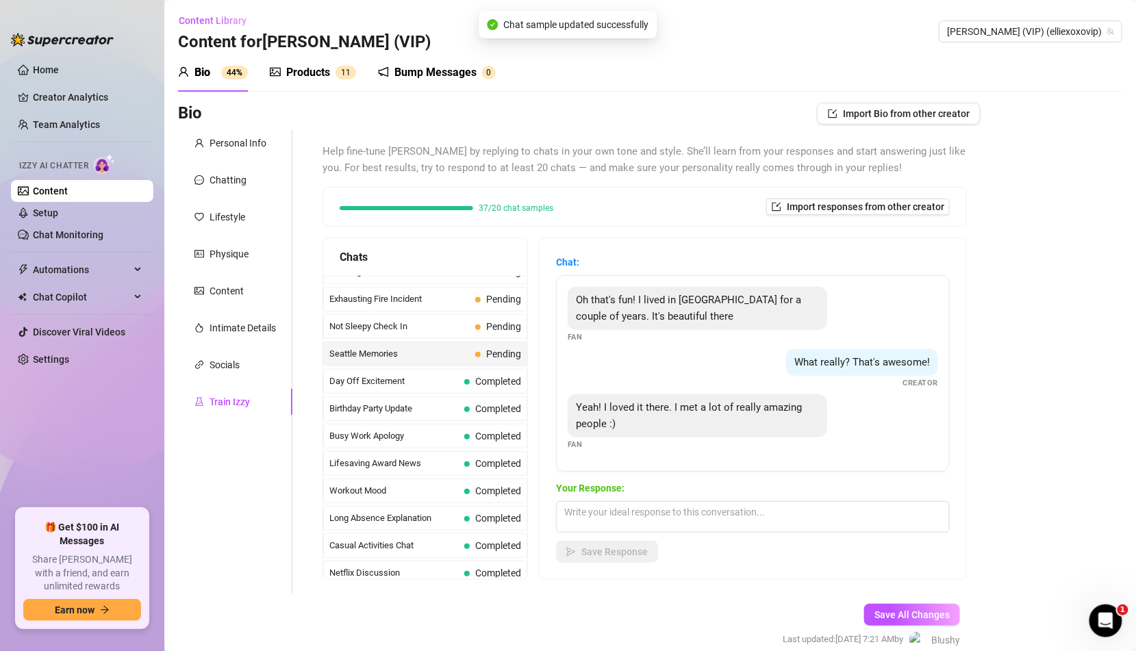
click at [583, 498] on div "Your Response: Save Response" at bounding box center [753, 522] width 394 height 82
click at [595, 519] on textarea at bounding box center [753, 516] width 394 height 31
paste textarea "So what kind of trouble did you get into while you were there? 🤭"
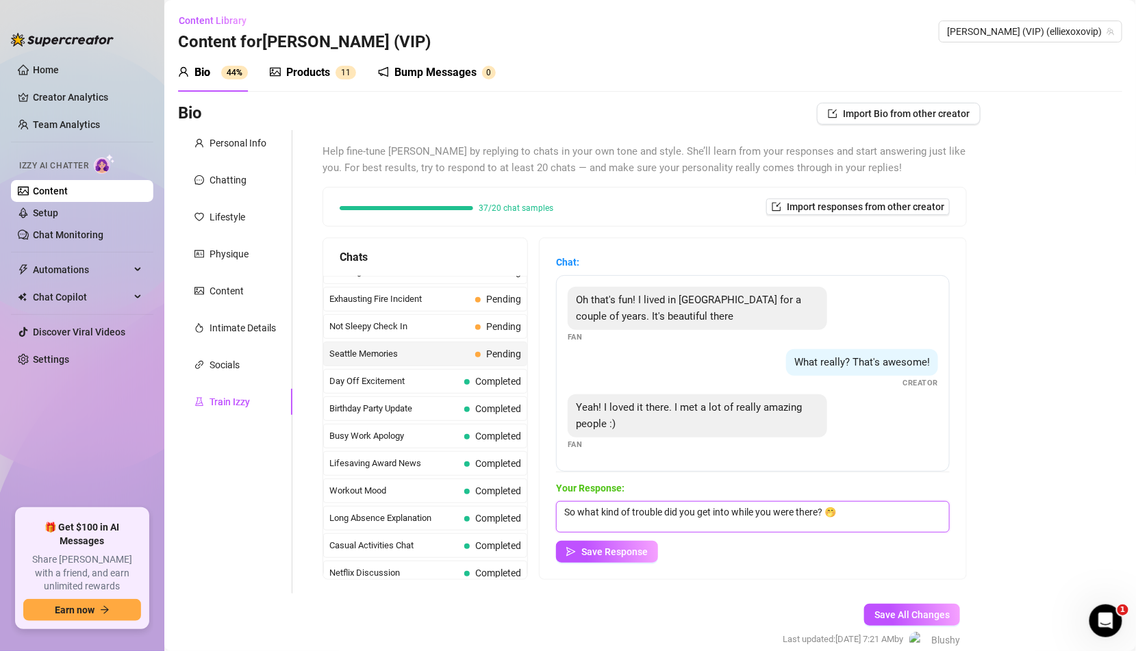
type textarea "So what kind of trouble did you get into while you were there? 🤭"
click at [596, 538] on div "Your Response: So what kind of trouble did you get into while you were there? 🤭…" at bounding box center [753, 522] width 394 height 82
click at [596, 554] on span "Save Response" at bounding box center [614, 551] width 66 height 11
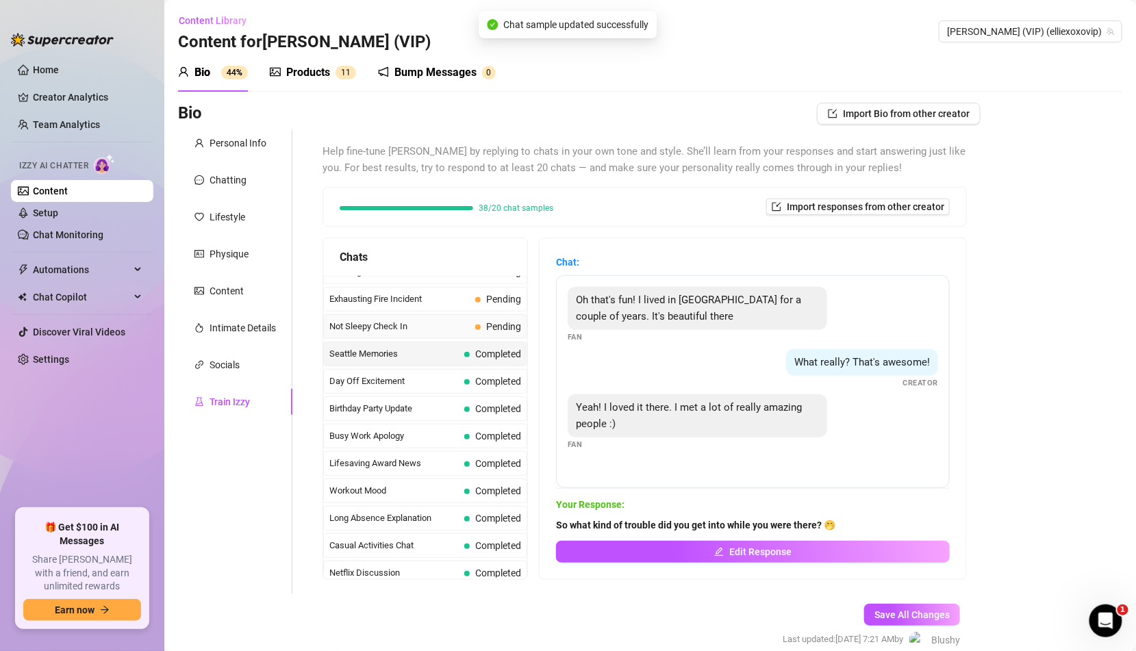
click at [502, 321] on span "Pending" at bounding box center [503, 326] width 35 height 11
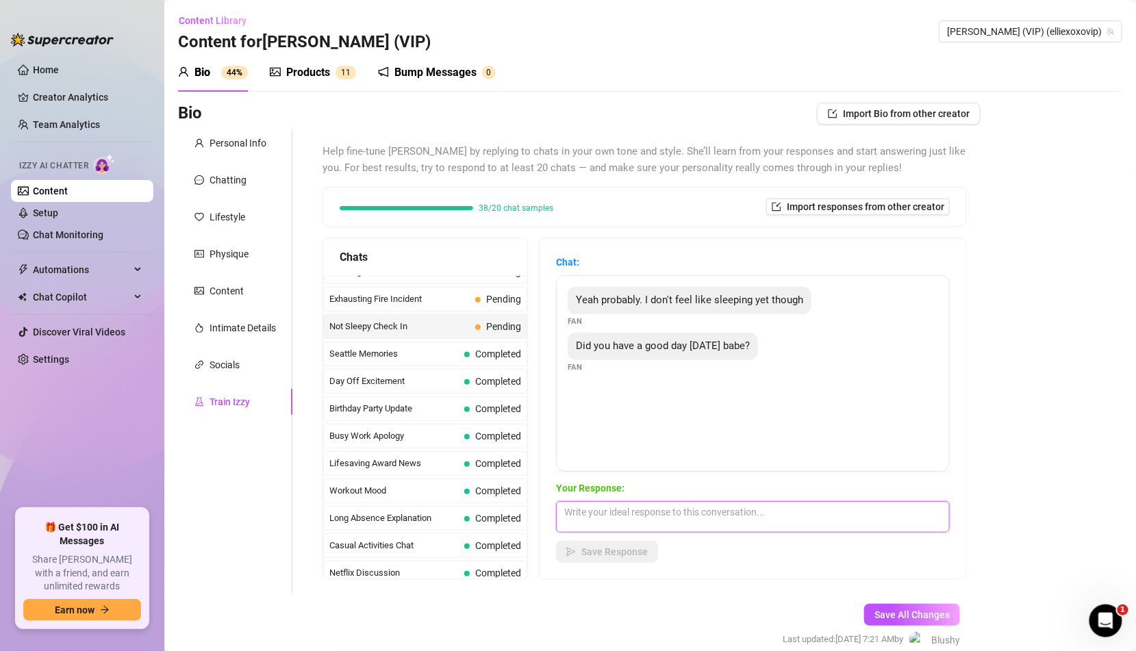
click at [609, 507] on textarea at bounding box center [753, 516] width 394 height 31
paste textarea "Awww you're still up? 👀 My day was good...but It'd be better if you told me wha…"
type textarea "Awww you're still up? 👀 My day was good...but It'd be better if you told me wha…"
click at [618, 554] on span "Save Response" at bounding box center [614, 551] width 66 height 11
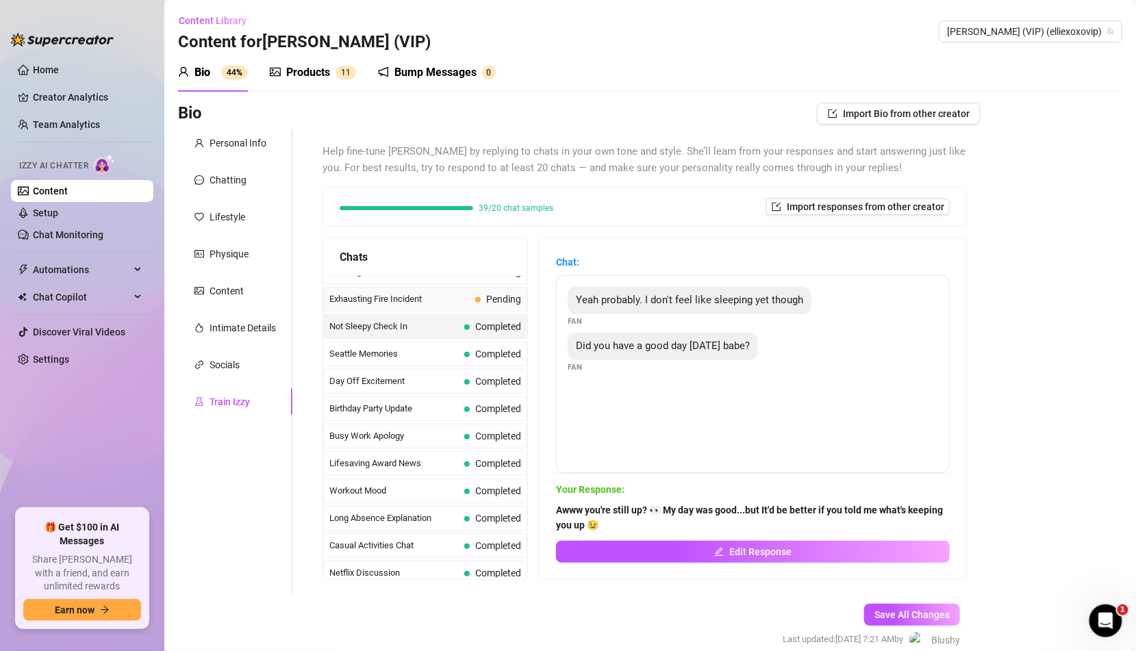
click at [509, 287] on div "Exhausting Fire Incident Pending" at bounding box center [425, 299] width 204 height 25
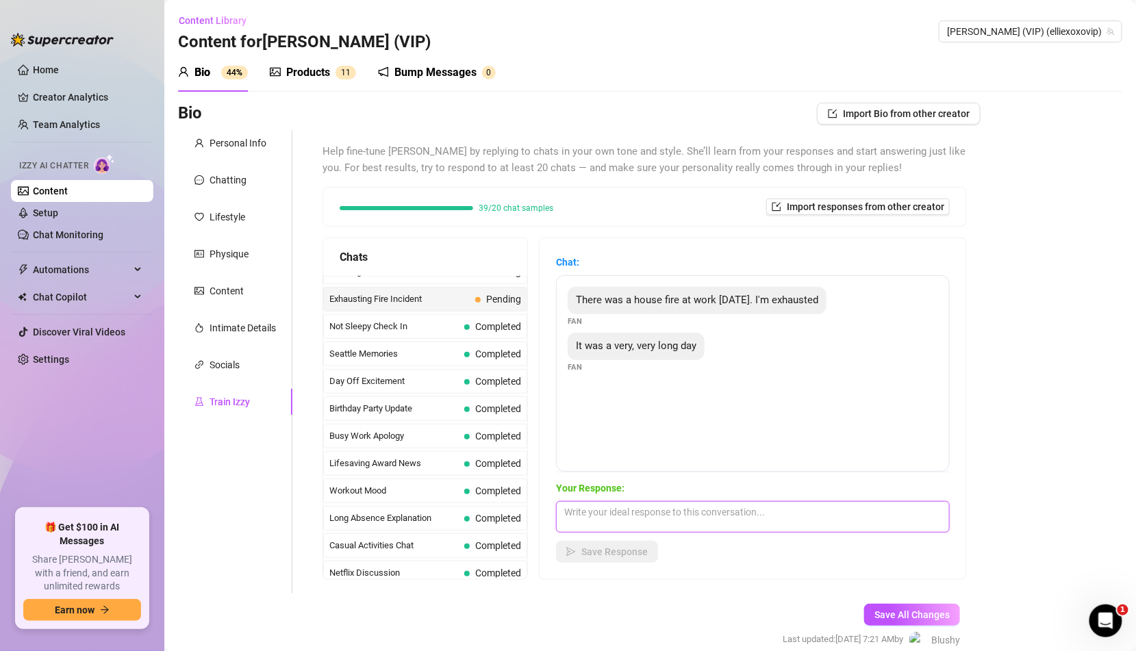
click at [611, 524] on textarea at bounding box center [753, 516] width 394 height 31
paste textarea "OMG! Are you doing okay? Sounds like you could use someone to help you unwind a…"
type textarea "OMG! Are you doing okay? Sounds like you could use someone to help you unwind a…"
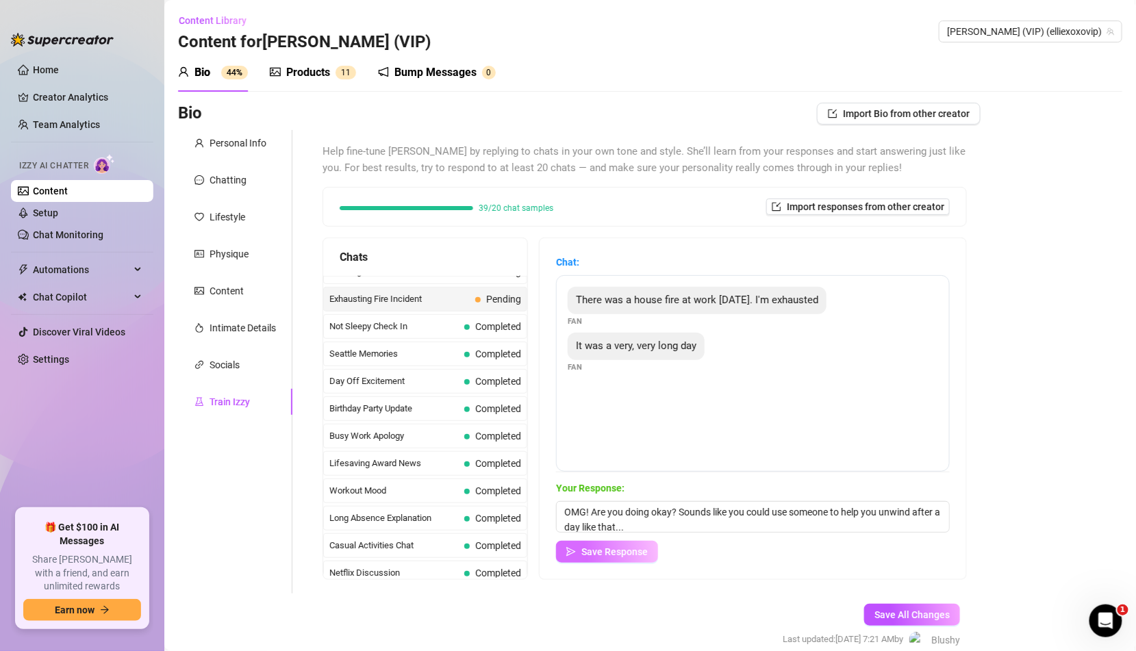
click at [610, 547] on span "Save Response" at bounding box center [614, 551] width 66 height 11
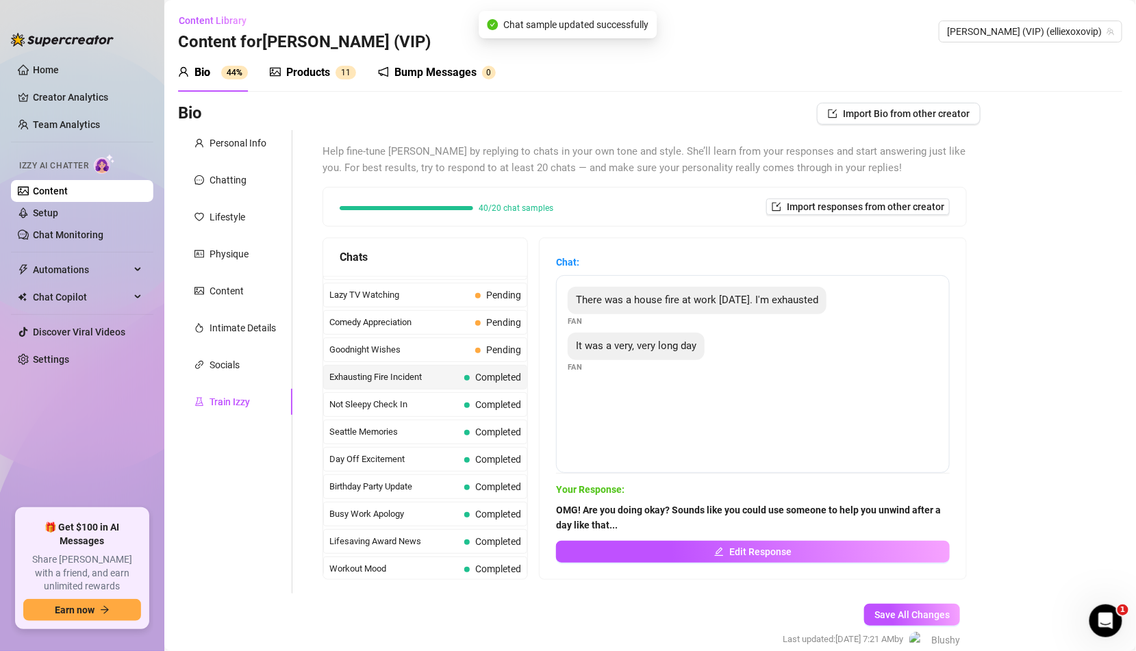
scroll to position [949, 0]
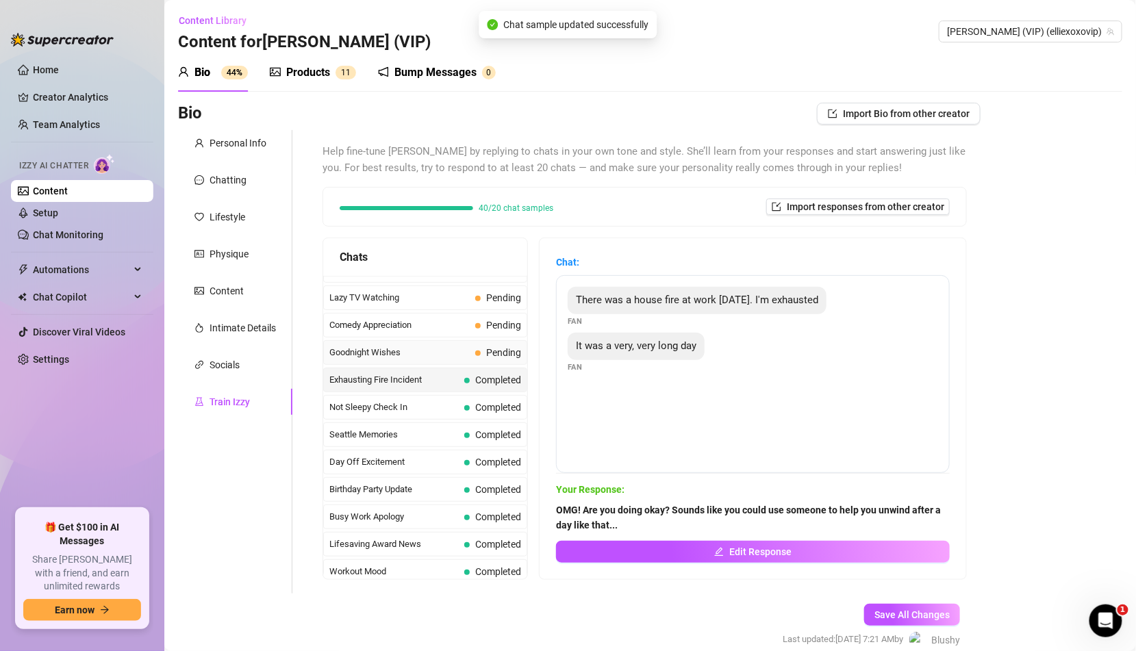
click at [468, 346] on span "Goodnight Wishes" at bounding box center [399, 353] width 140 height 14
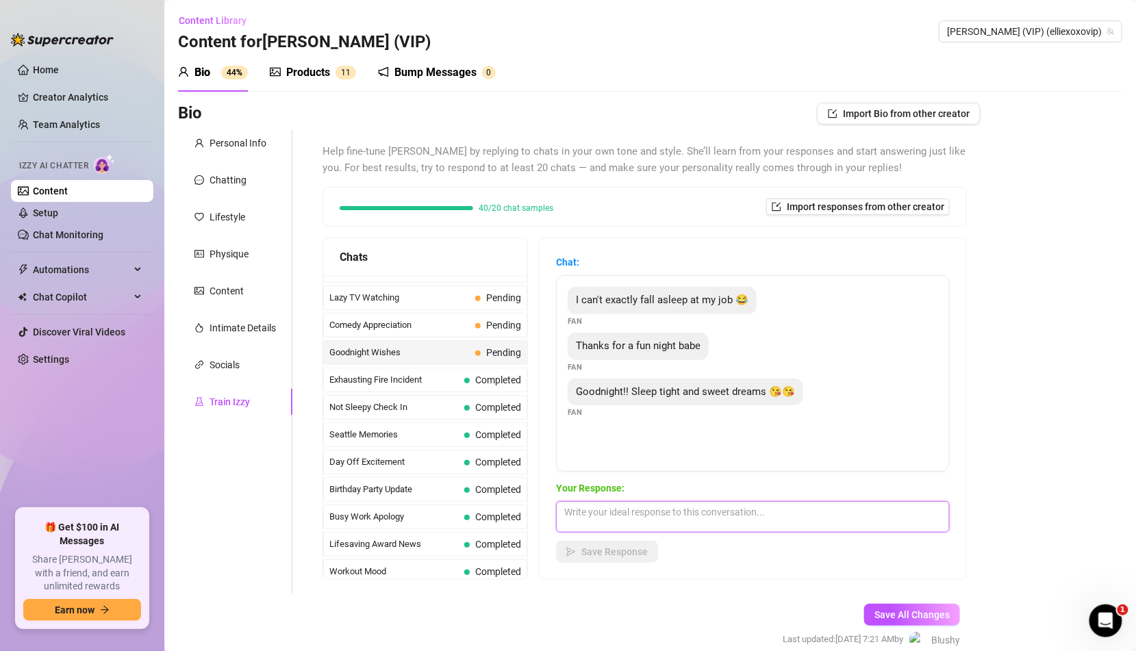
click at [681, 529] on textarea at bounding box center [753, 516] width 394 height 31
paste textarea "OMG! Are you doing okay? Sounds like you could use someone to help you unwind a…"
type textarea "OMG! Are you doing okay? Sounds like you could use someone to help you unwind a…"
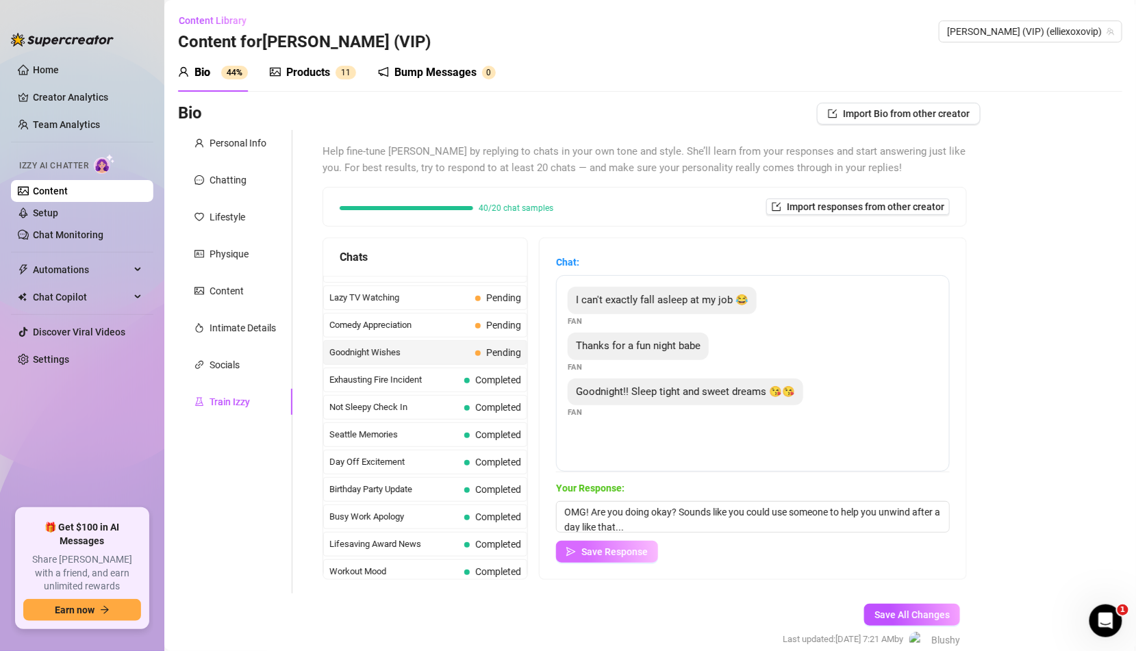
click at [625, 550] on span "Save Response" at bounding box center [614, 551] width 66 height 11
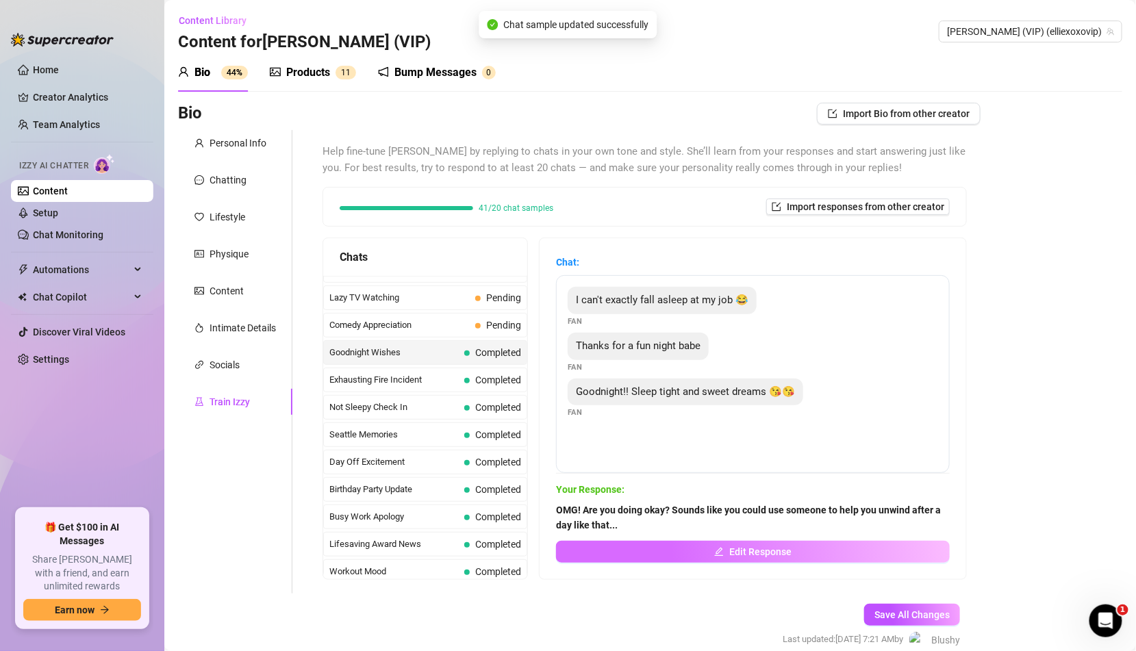
click at [689, 544] on button "Edit Response" at bounding box center [753, 552] width 394 height 22
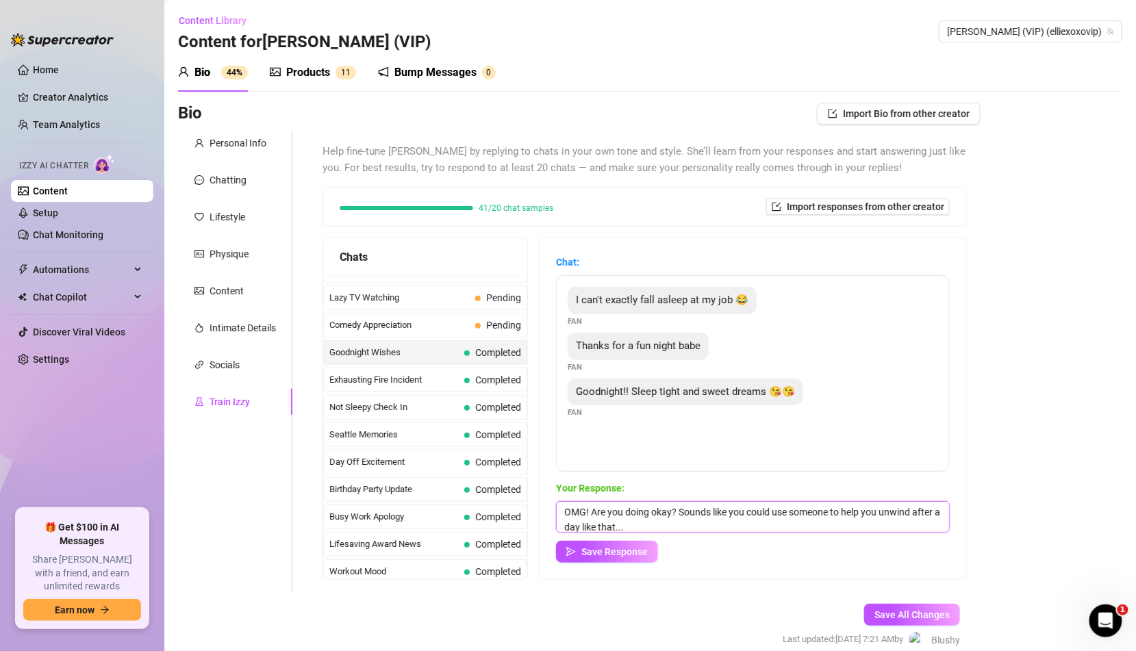
click at [681, 528] on textarea "OMG! Are you doing okay? Sounds like you could use someone to help you unwind a…" at bounding box center [753, 516] width 394 height 31
paste textarea "I'm glad you had fun babe! Sleep well and dream of me 😘"
type textarea "I'm glad you had fun babe! Sleep well and dream of me 😘"
click at [620, 560] on button "Save Response" at bounding box center [607, 552] width 102 height 22
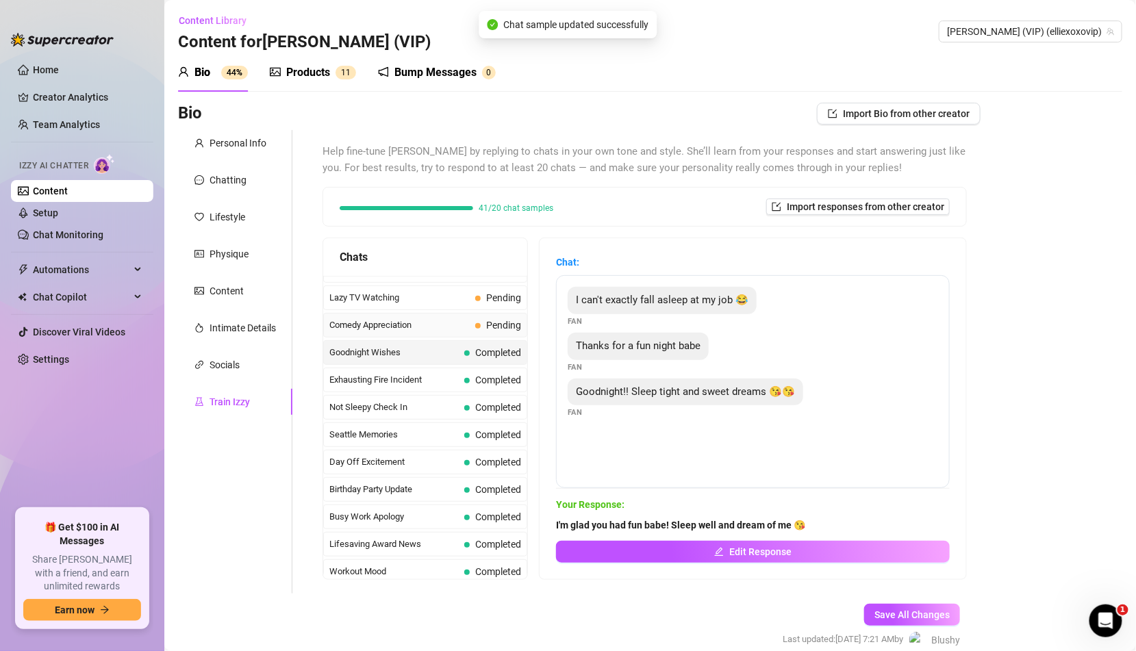
click at [495, 320] on span "Pending" at bounding box center [503, 325] width 35 height 11
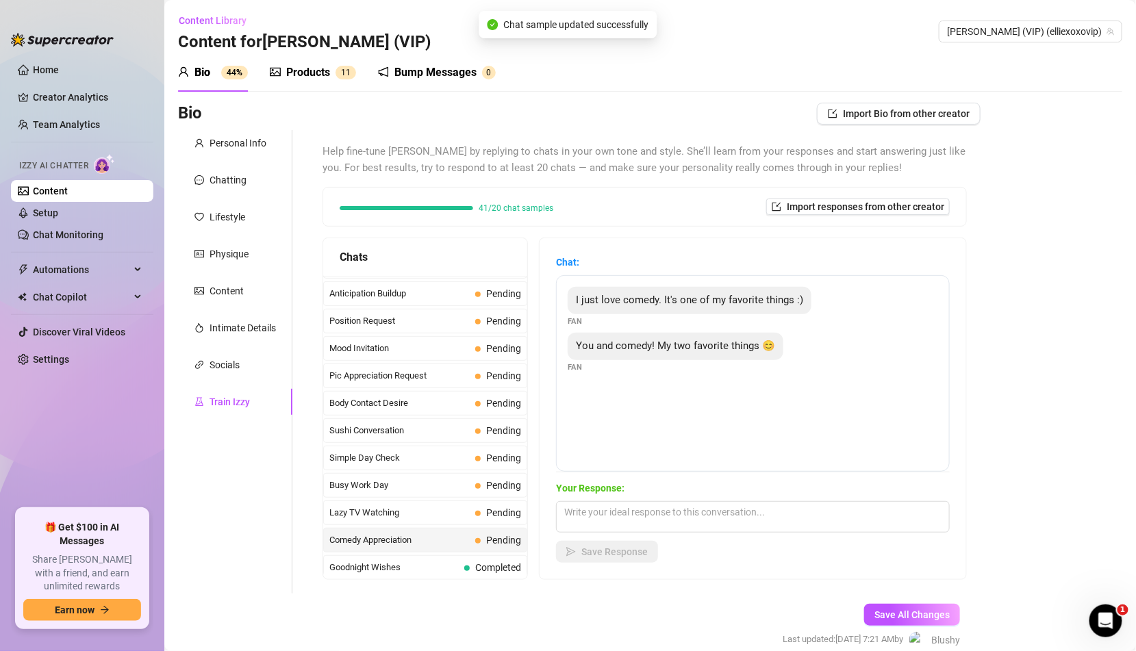
scroll to position [702, 0]
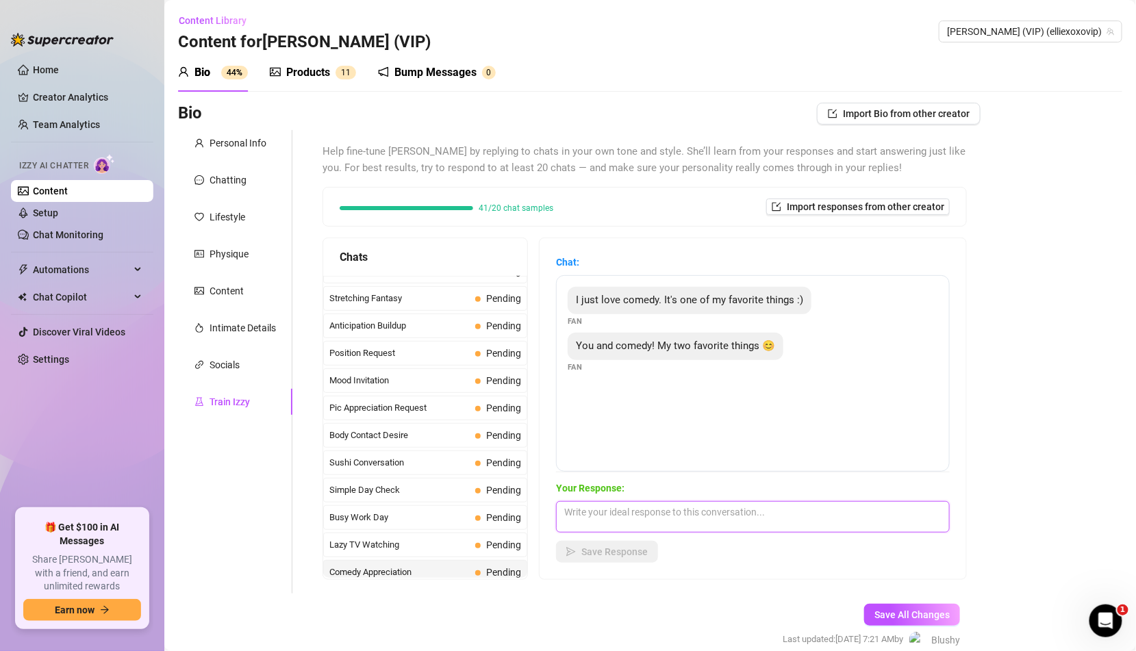
click at [648, 518] on textarea at bounding box center [753, 516] width 394 height 31
paste textarea "Guess I'll have to keep being funny then 🤭"
type textarea "Guess I'll have to keep being funny then 🤭"
click at [635, 554] on span "Save Response" at bounding box center [614, 551] width 66 height 11
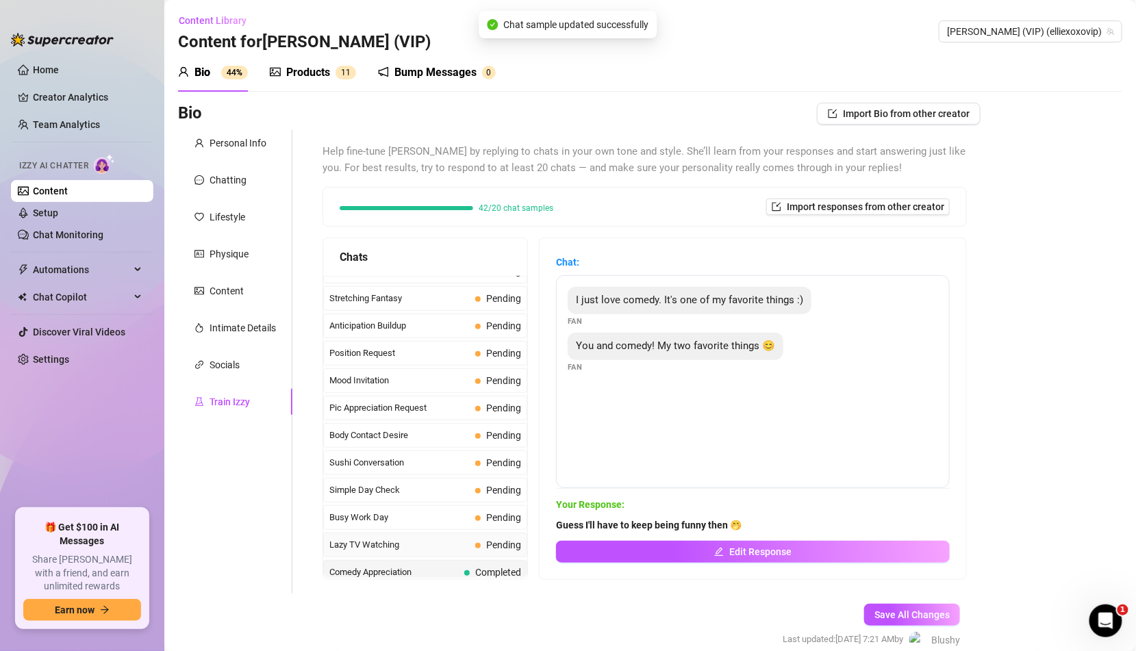
click at [494, 533] on div "Lazy TV Watching Pending" at bounding box center [425, 545] width 204 height 25
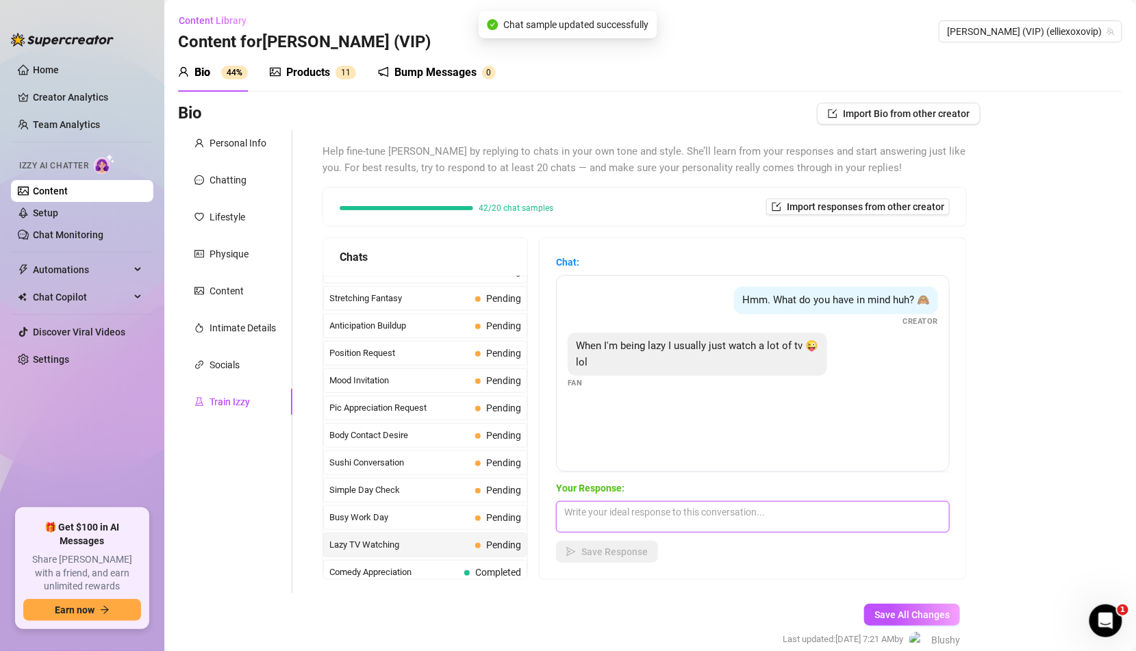
click at [604, 509] on textarea at bounding box center [753, 516] width 394 height 31
paste textarea "Yeah? What would we watch if I was there with you?"
type textarea "Yeah? What would we watch if I was there with you?"
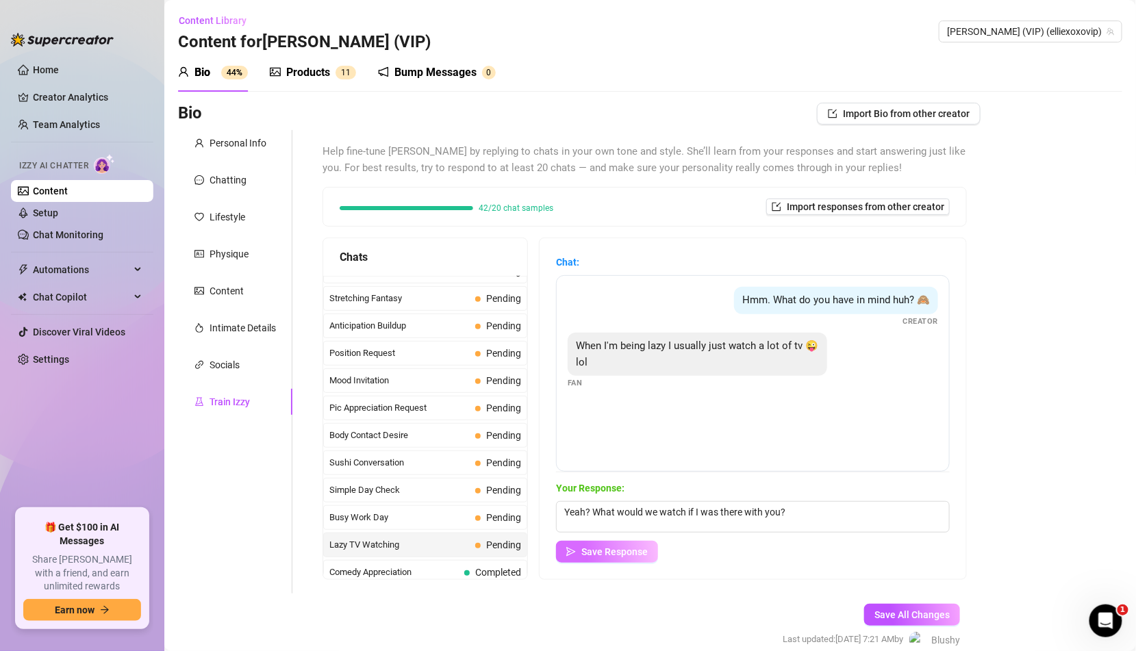
click at [602, 541] on button "Save Response" at bounding box center [607, 552] width 102 height 22
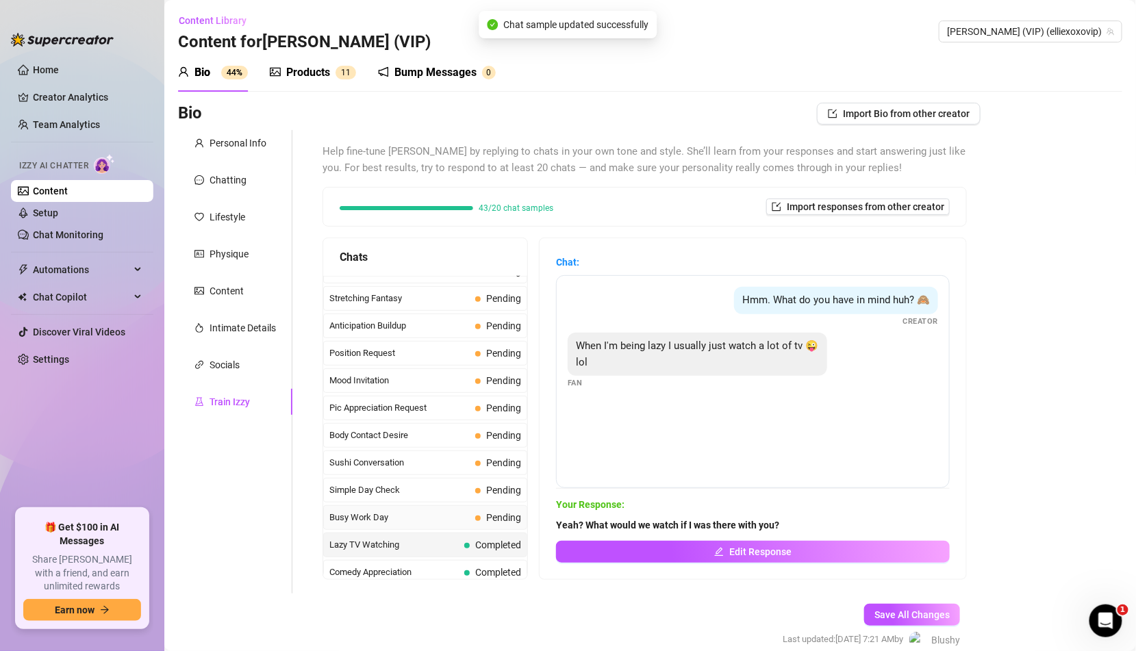
click at [510, 506] on div "Busy Work Day Pending" at bounding box center [425, 517] width 204 height 25
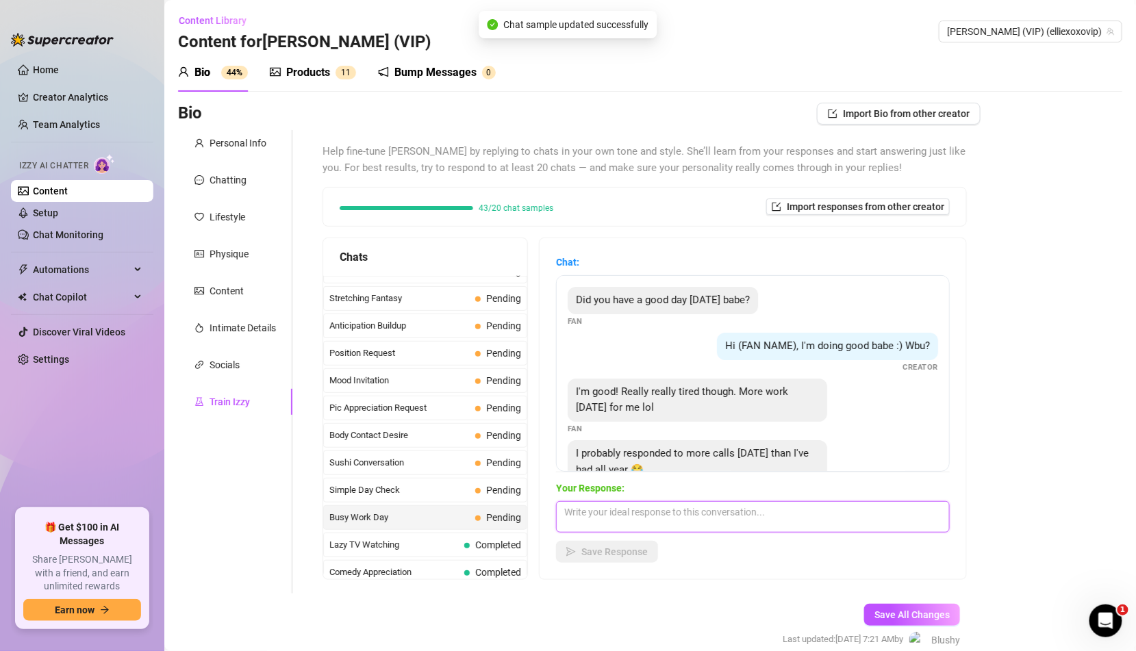
click at [635, 506] on textarea at bounding box center [753, 516] width 394 height 31
paste textarea "Put that phone down and let me help you unwind 👀"
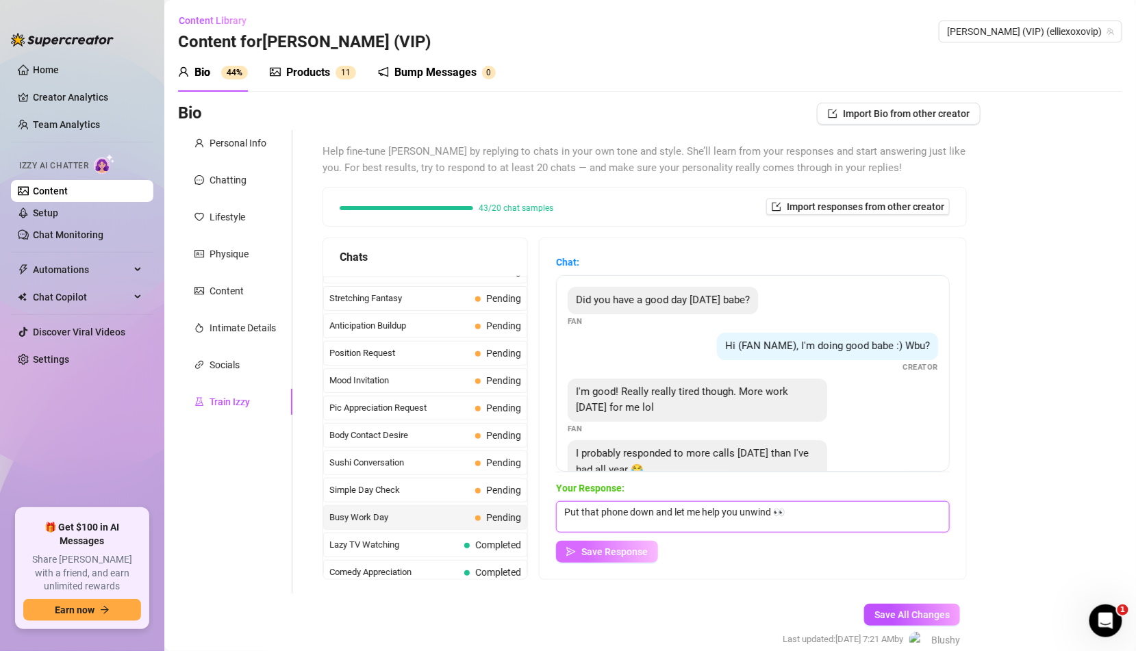
type textarea "Put that phone down and let me help you unwind 👀"
click at [631, 552] on span "Save Response" at bounding box center [614, 551] width 66 height 11
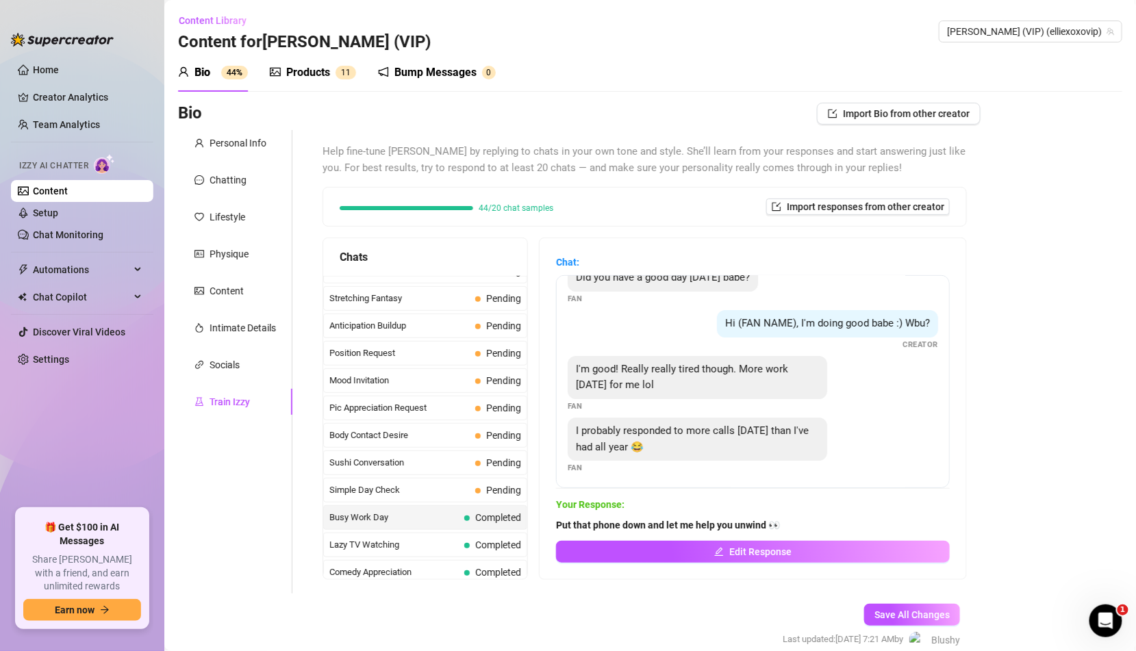
scroll to position [24, 0]
click at [507, 485] on span "Pending" at bounding box center [503, 490] width 35 height 11
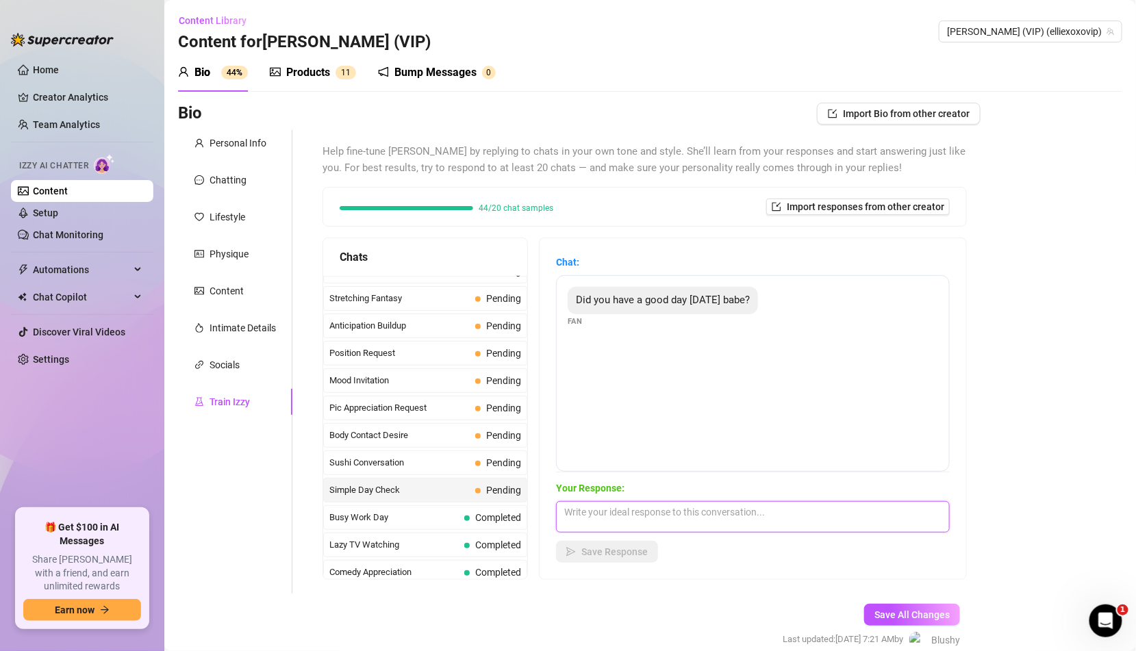
click at [652, 530] on textarea at bounding box center [753, 516] width 394 height 31
paste textarea "I did, thanks! HBU?"
type textarea "I did, thanks! HBU?"
click at [625, 554] on span "Save Response" at bounding box center [614, 551] width 66 height 11
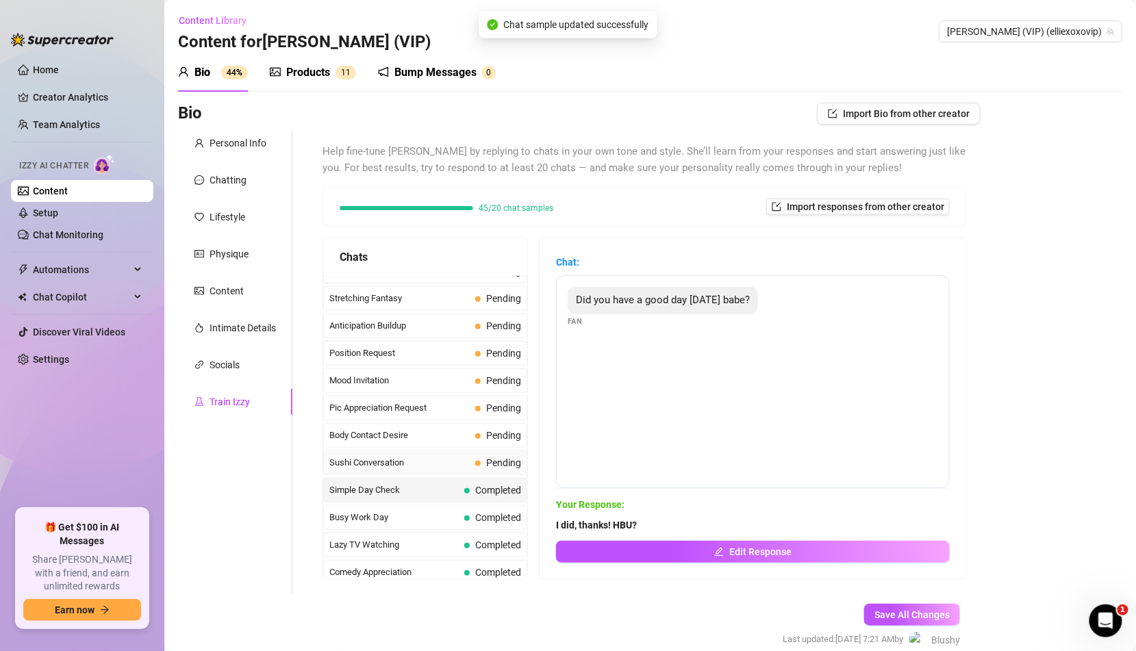
click at [505, 457] on span "Pending" at bounding box center [503, 462] width 35 height 11
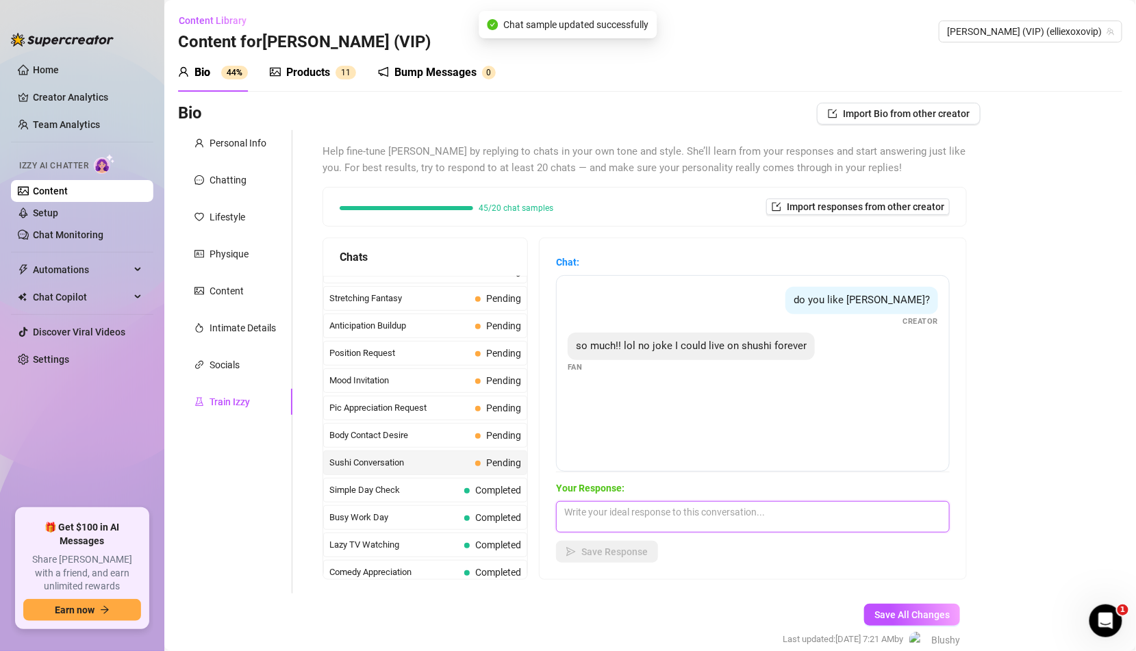
click at [617, 521] on textarea at bounding box center [753, 516] width 394 height 31
paste textarea "Really? How many rolls do you think we could finish together? 😈"
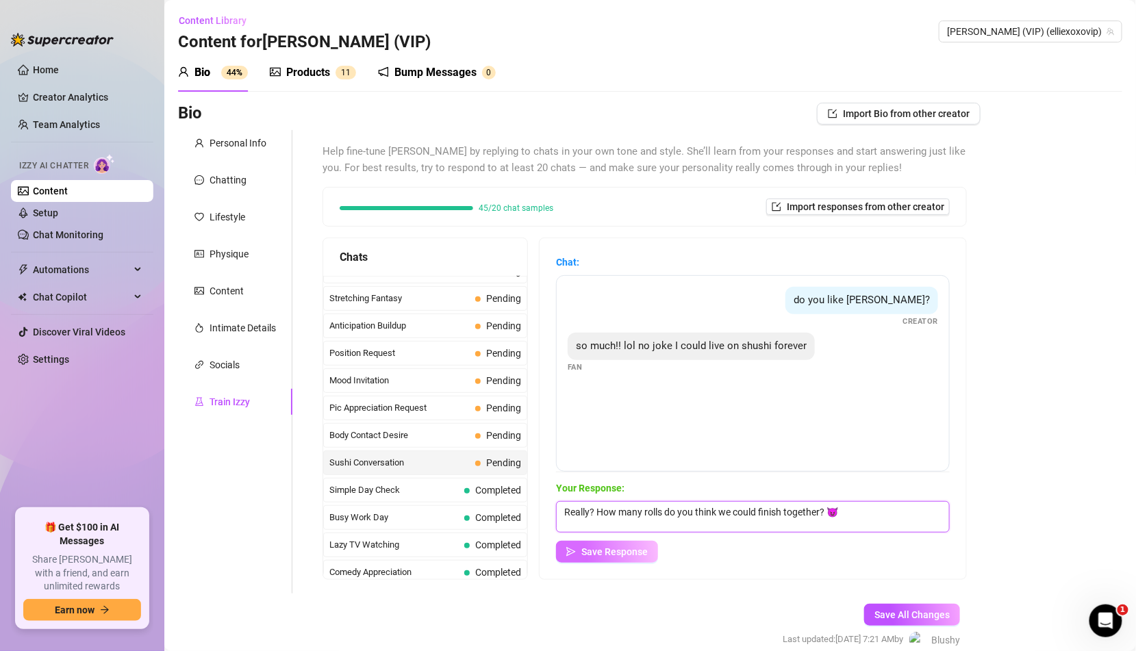
type textarea "Really? How many rolls do you think we could finish together? 😈"
click at [617, 552] on span "Save Response" at bounding box center [614, 551] width 66 height 11
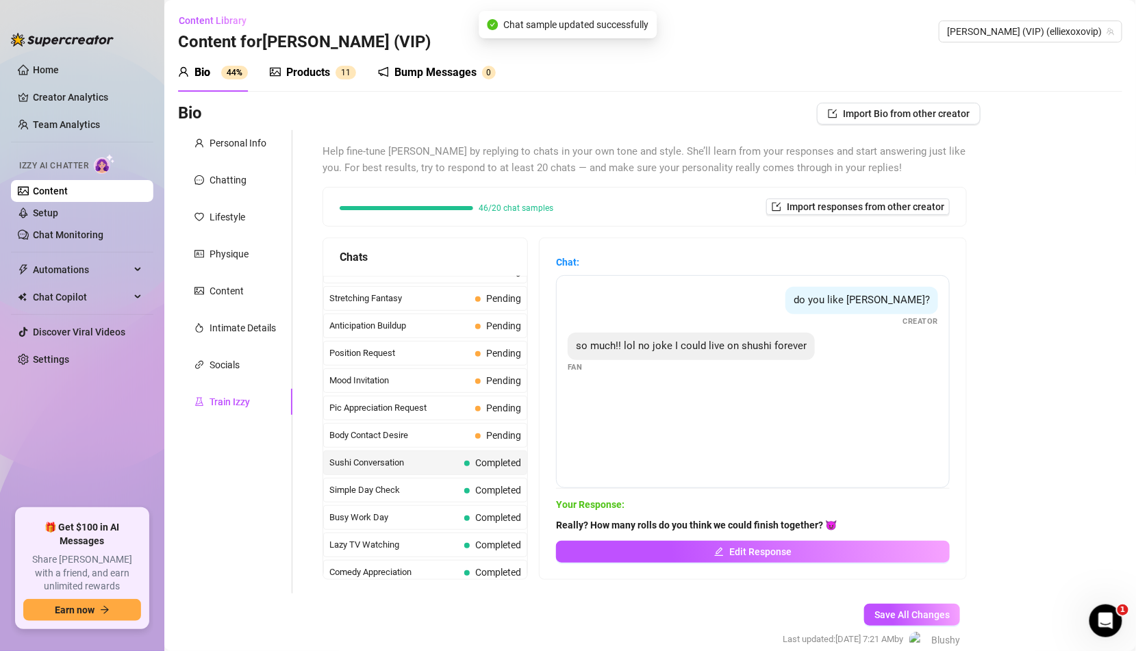
click at [504, 430] on span "Pending" at bounding box center [503, 435] width 35 height 11
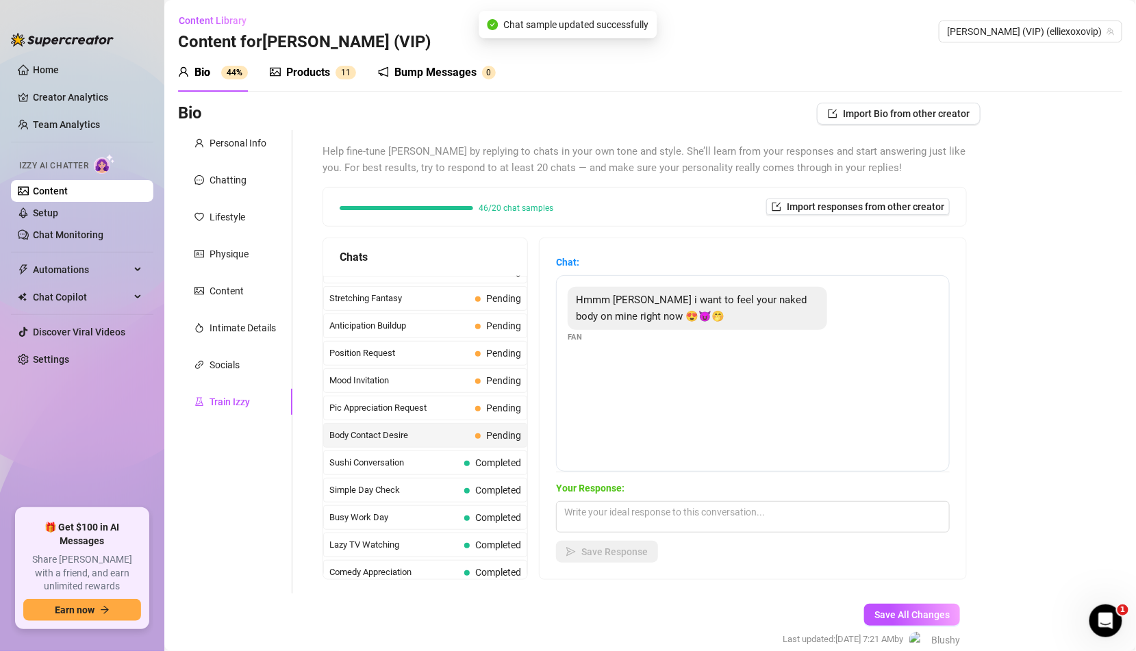
click at [641, 494] on span "Your Response:" at bounding box center [753, 488] width 394 height 15
click at [632, 520] on textarea at bounding box center [753, 516] width 394 height 31
paste textarea "Yeah? What would you do if I was right there with you? ;)"
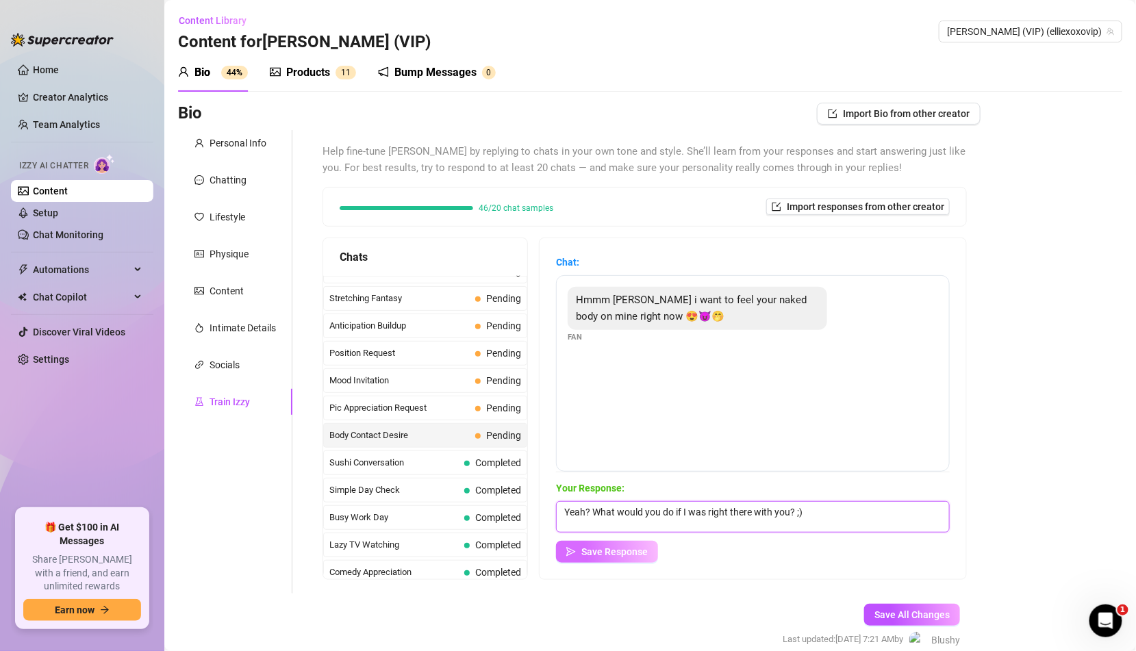
type textarea "Yeah? What would you do if I was right there with you? ;)"
click at [625, 546] on span "Save Response" at bounding box center [614, 551] width 66 height 11
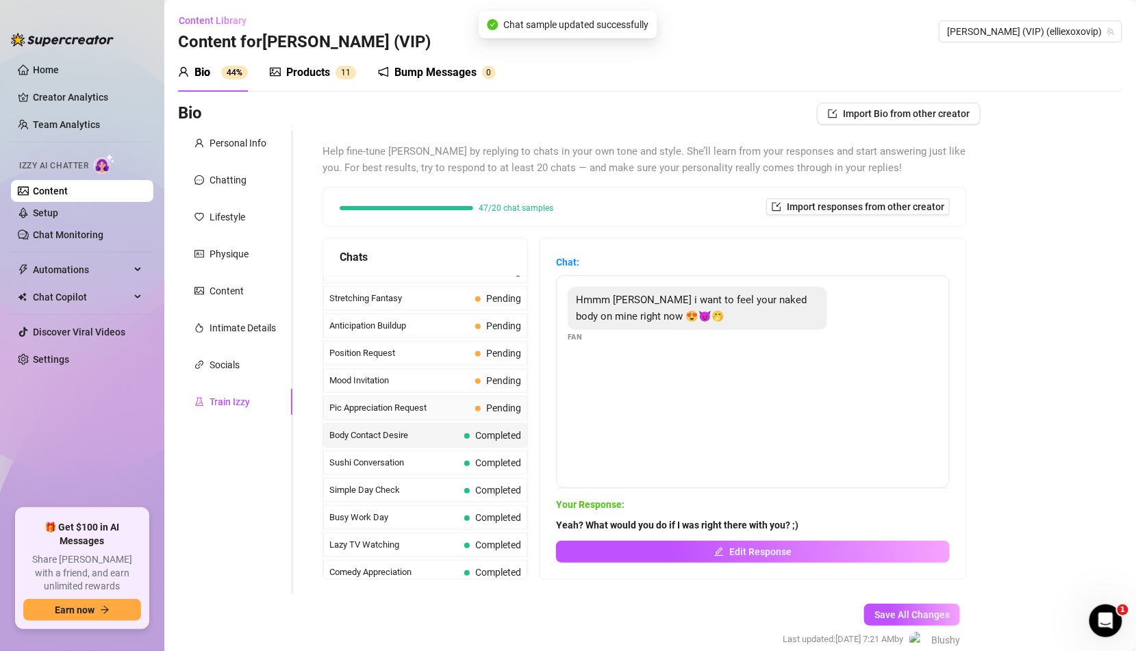
click at [504, 403] on span "Pending" at bounding box center [503, 408] width 35 height 11
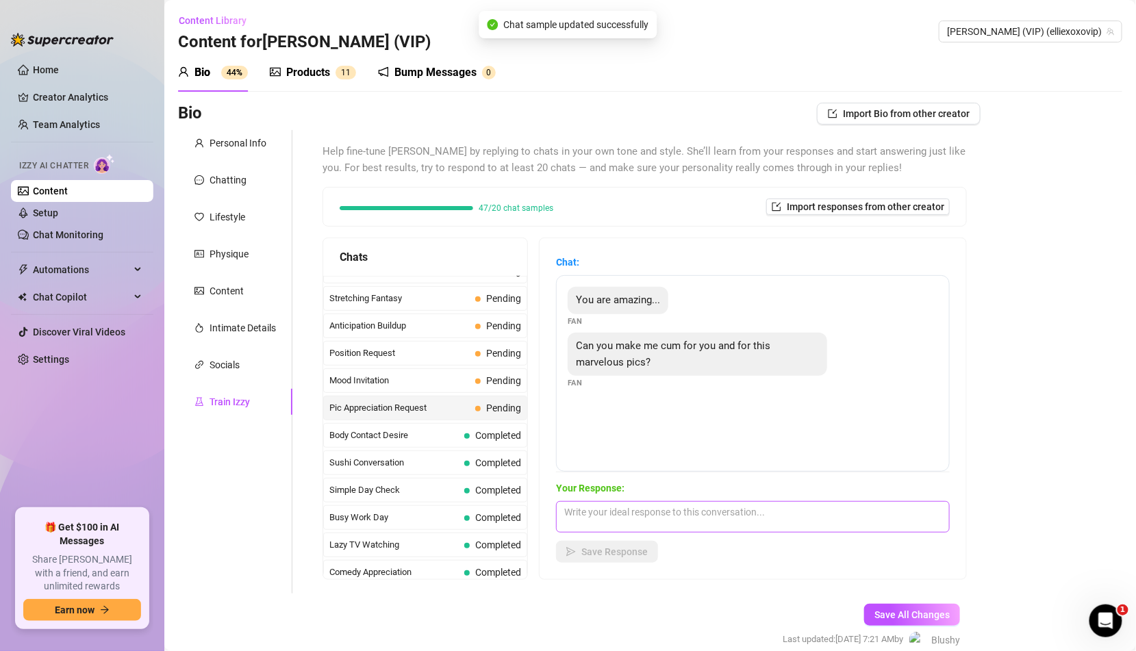
click at [629, 523] on textarea at bounding box center [753, 516] width 394 height 31
paste textarea "You know I can 😈 I get your big, hard cock is in your hand right now thinking a…"
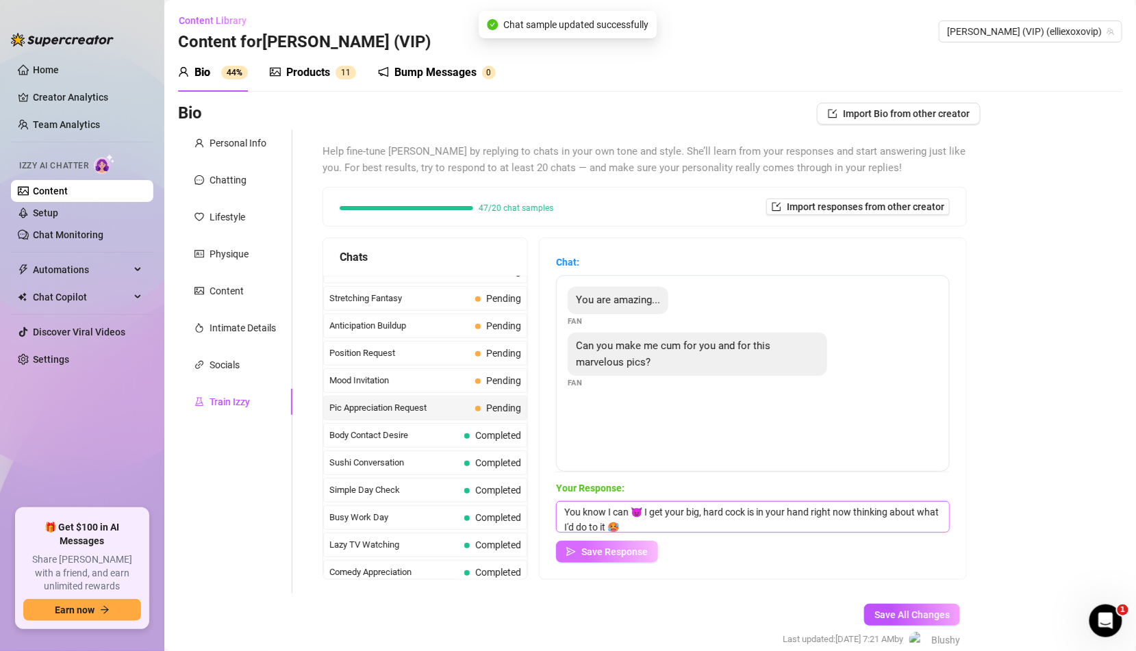
type textarea "You know I can 😈 I get your big, hard cock is in your hand right now thinking a…"
click at [620, 555] on span "Save Response" at bounding box center [614, 551] width 66 height 11
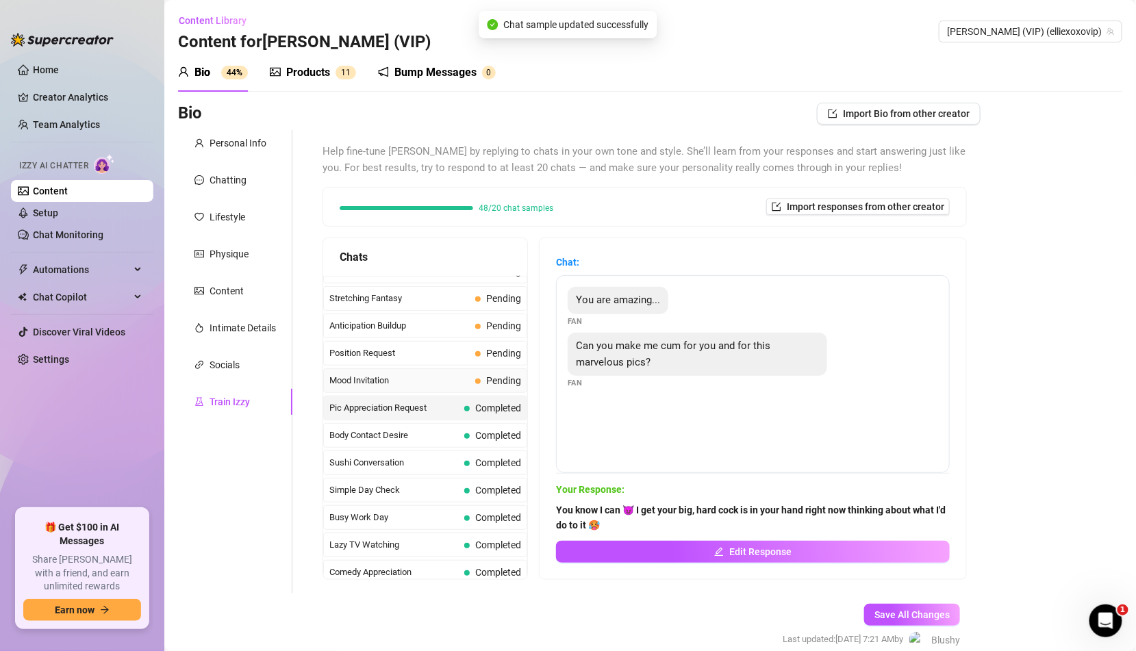
click at [496, 375] on span "Pending" at bounding box center [503, 380] width 35 height 11
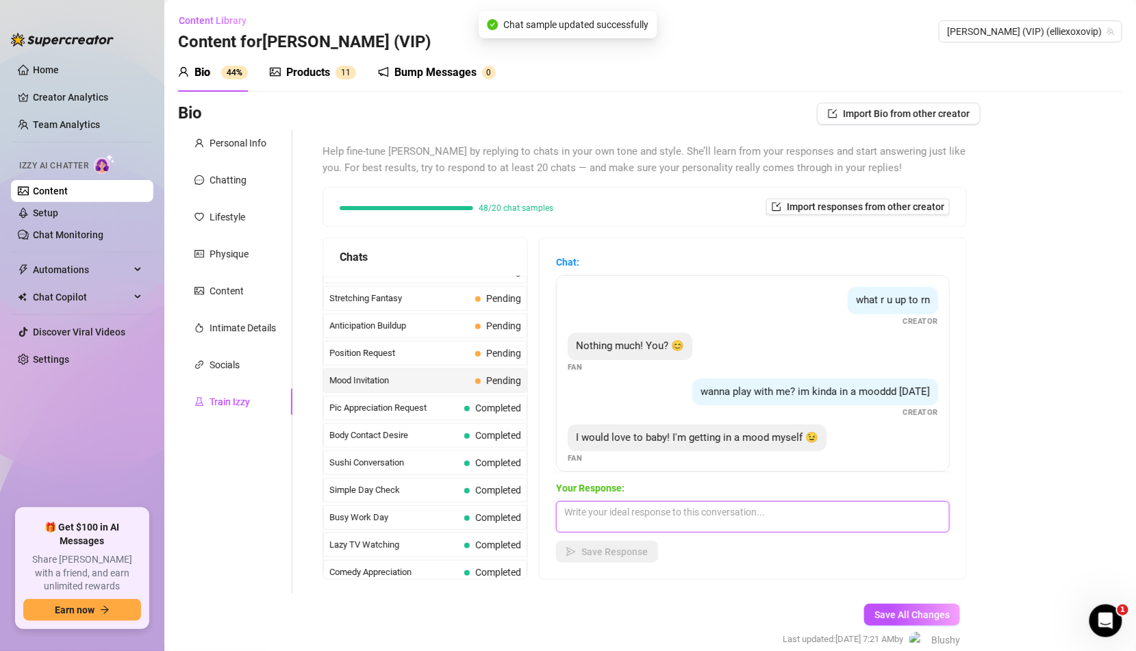
click at [642, 501] on textarea at bounding box center [753, 516] width 394 height 31
paste textarea "I wanna see what you got for me, is that okay? 😋"
type textarea "I wanna see what you got for me, is that okay? 😋"
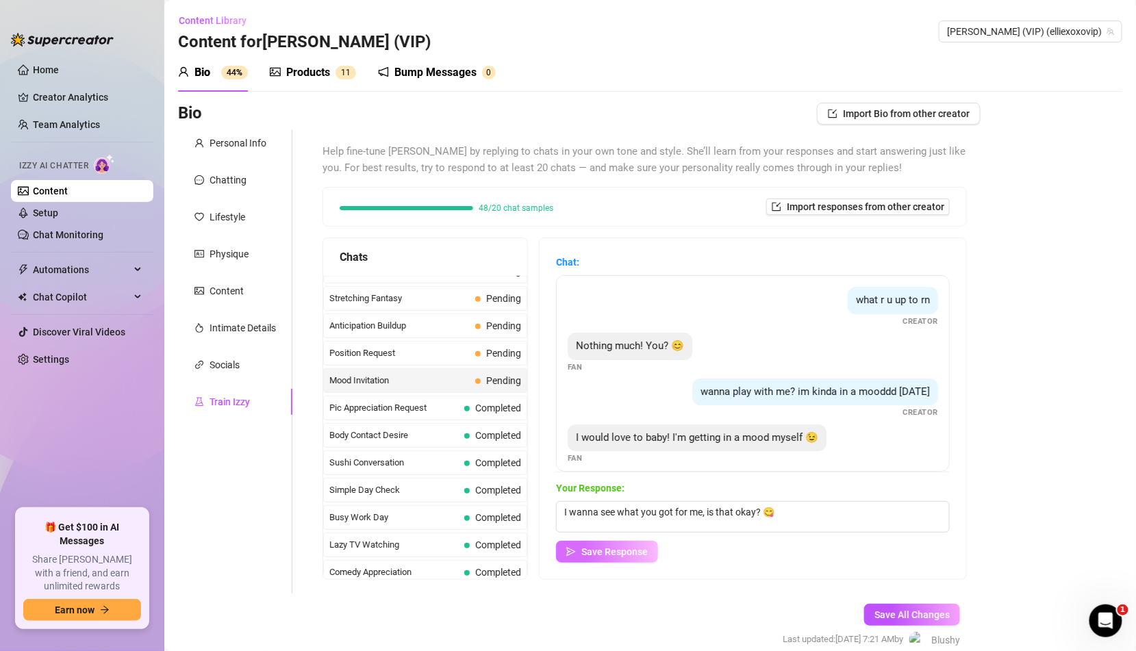
click at [626, 552] on span "Save Response" at bounding box center [614, 551] width 66 height 11
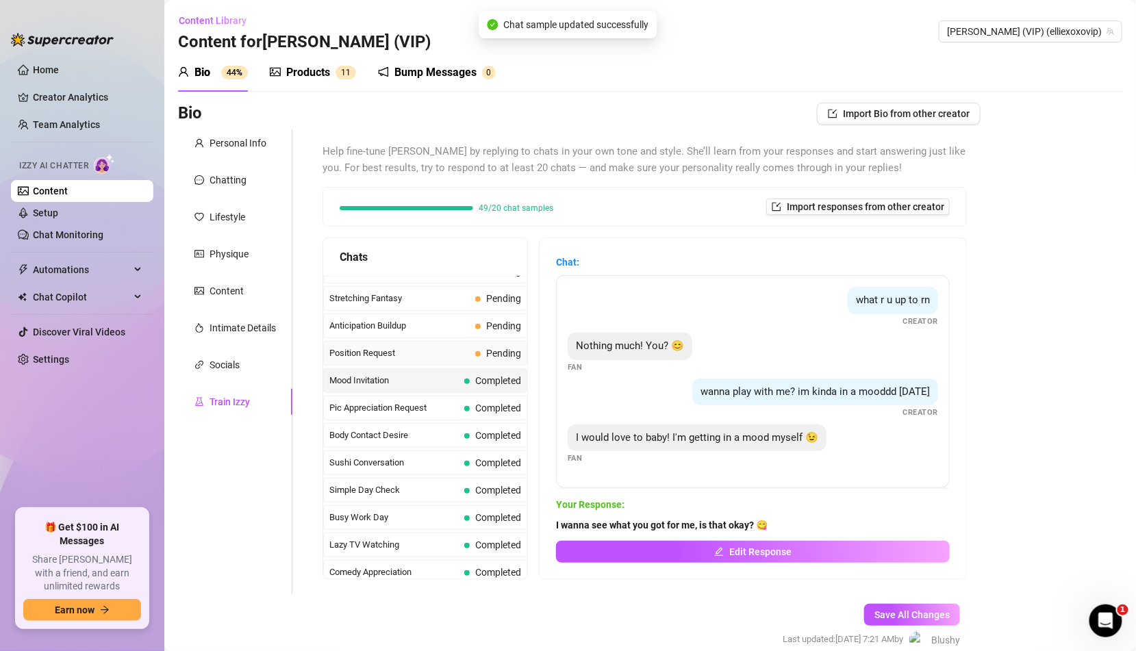
click at [482, 346] on span "Pending" at bounding box center [498, 353] width 46 height 15
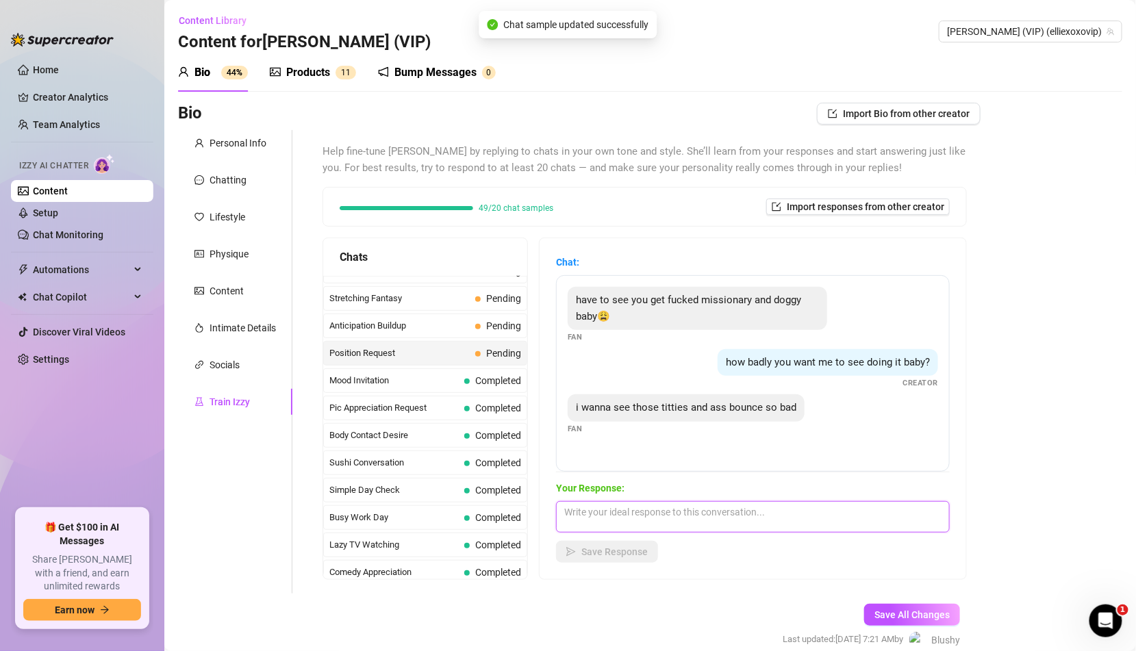
click at [606, 501] on textarea at bounding box center [753, 516] width 394 height 31
paste textarea "Say no more 😈"
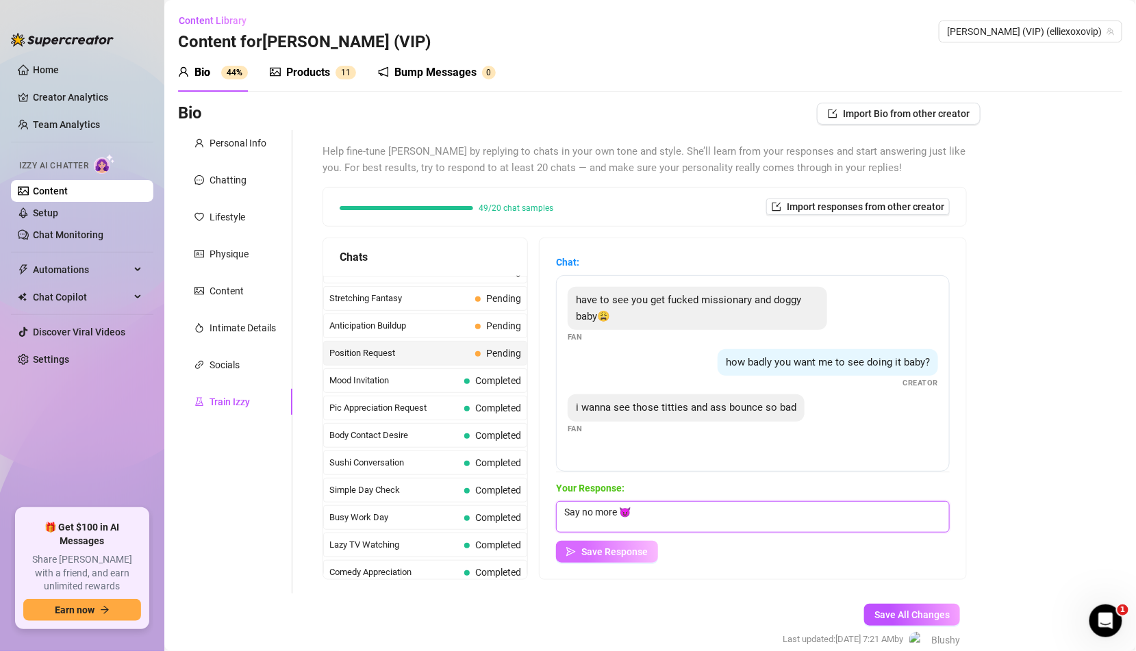
type textarea "Say no more 😈"
click at [600, 542] on button "Save Response" at bounding box center [607, 552] width 102 height 22
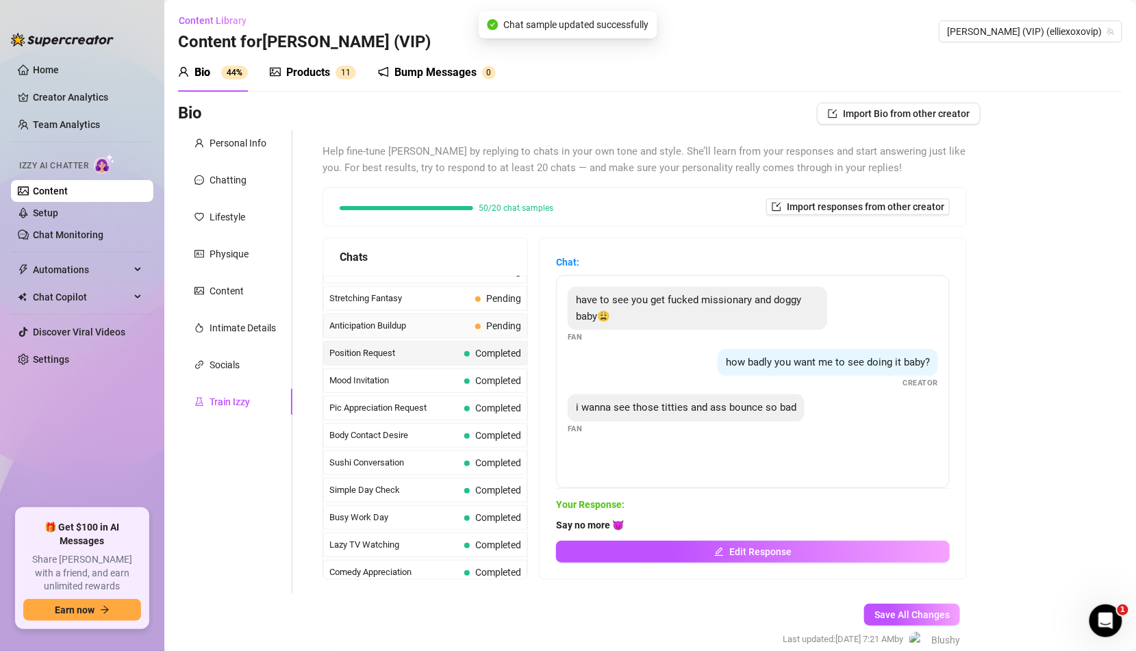
click at [504, 319] on div "Anticipation Buildup Pending" at bounding box center [425, 326] width 204 height 25
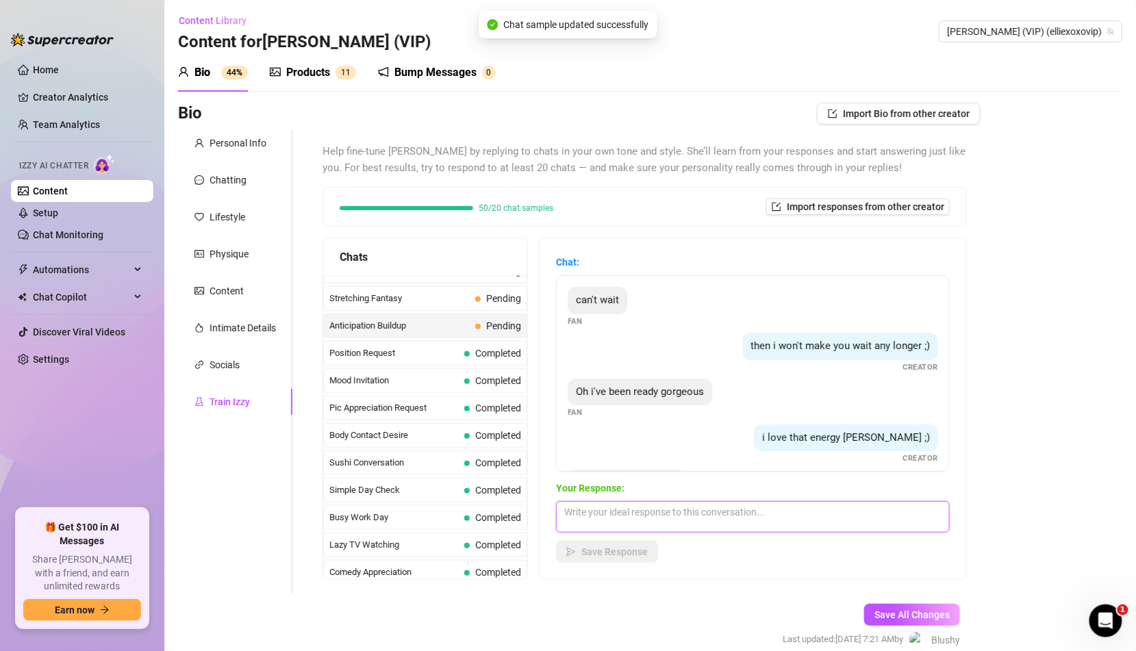
click at [646, 523] on textarea at bounding box center [753, 516] width 394 height 31
paste textarea "What would you do to me? 😈"
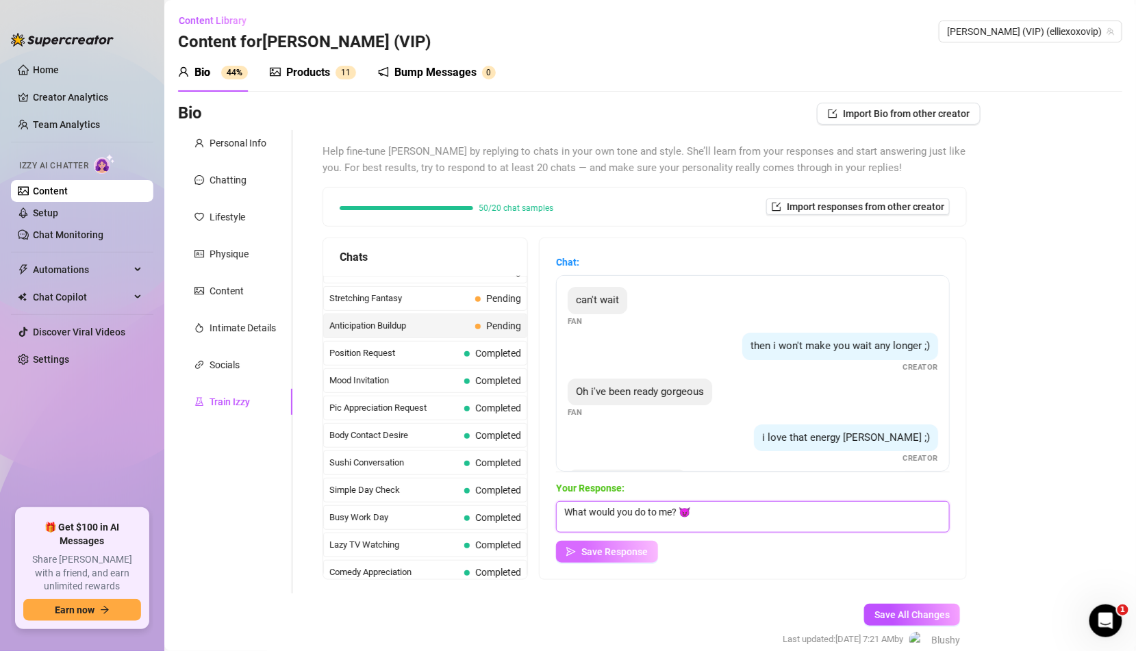
type textarea "What would you do to me? 😈"
click at [630, 557] on span "Save Response" at bounding box center [614, 551] width 66 height 11
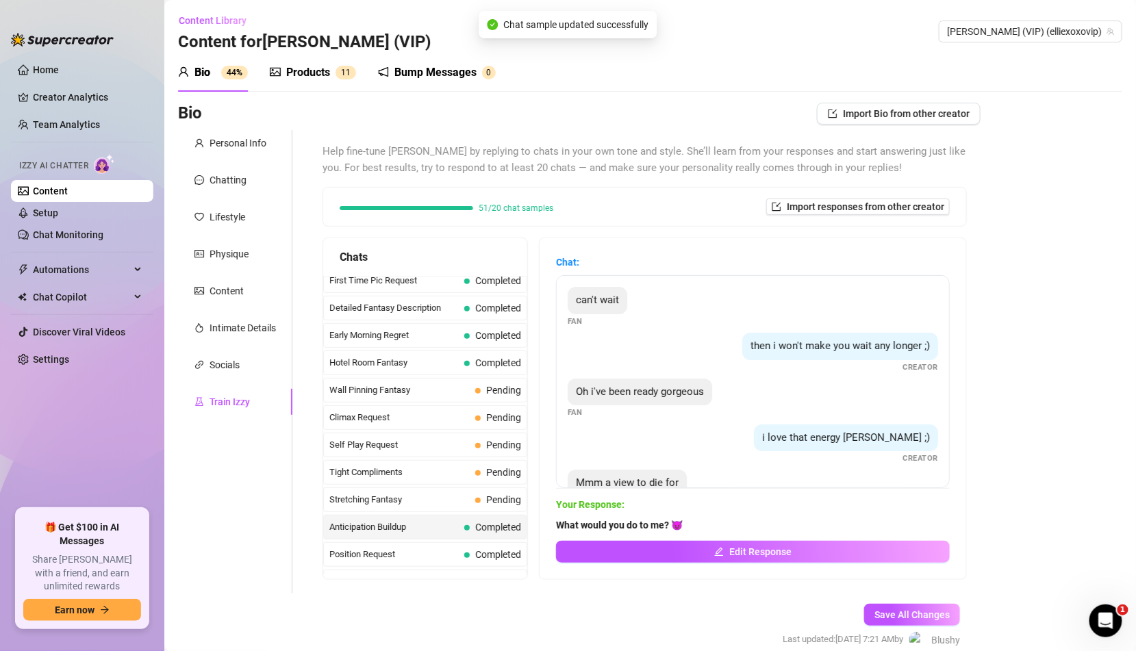
scroll to position [480, 0]
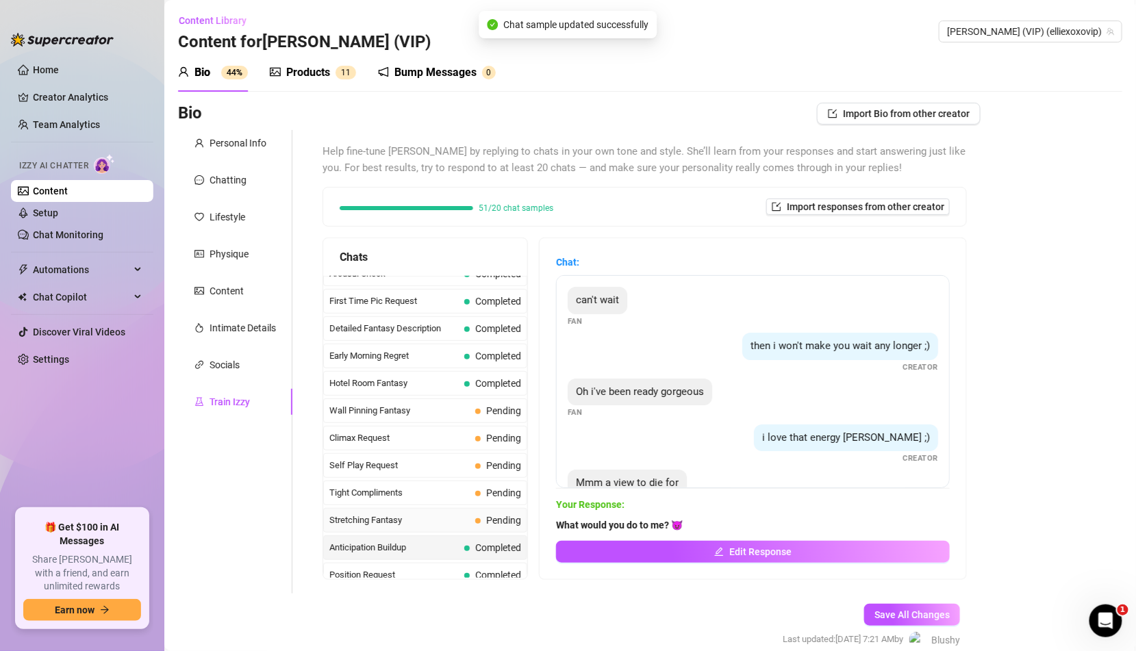
click at [494, 515] on span "Pending" at bounding box center [503, 520] width 35 height 11
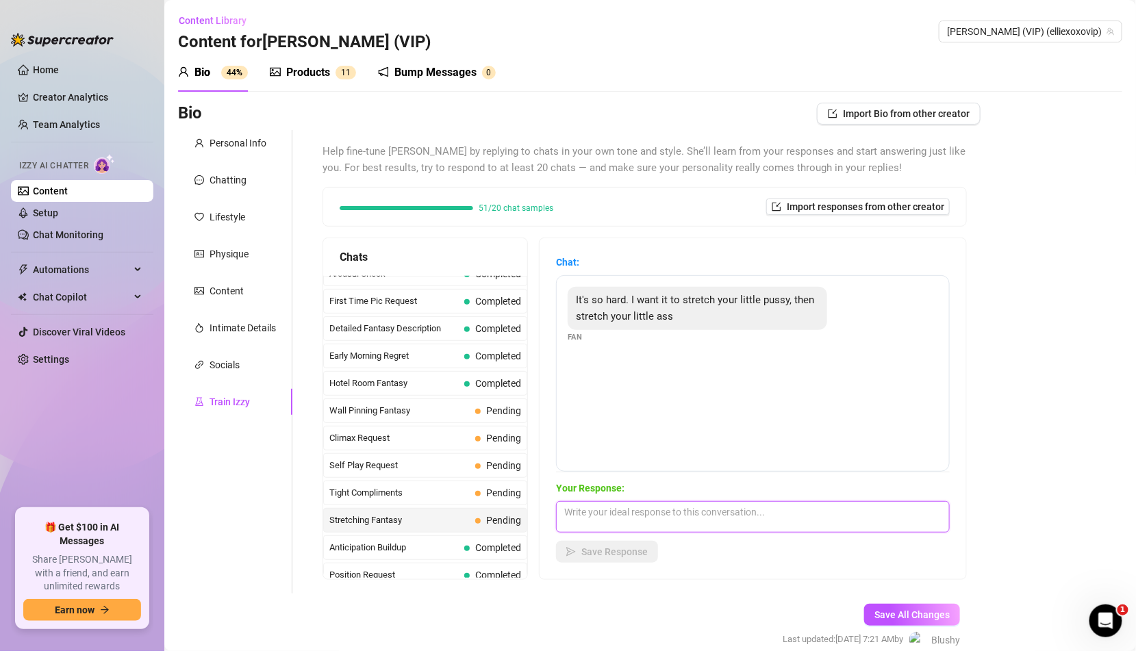
click at [659, 524] on textarea at bounding box center [753, 516] width 394 height 31
paste textarea "I'd like to see you try 😈"
type textarea "I'd like to see you try 😈"
click at [622, 552] on span "Save Response" at bounding box center [614, 551] width 66 height 11
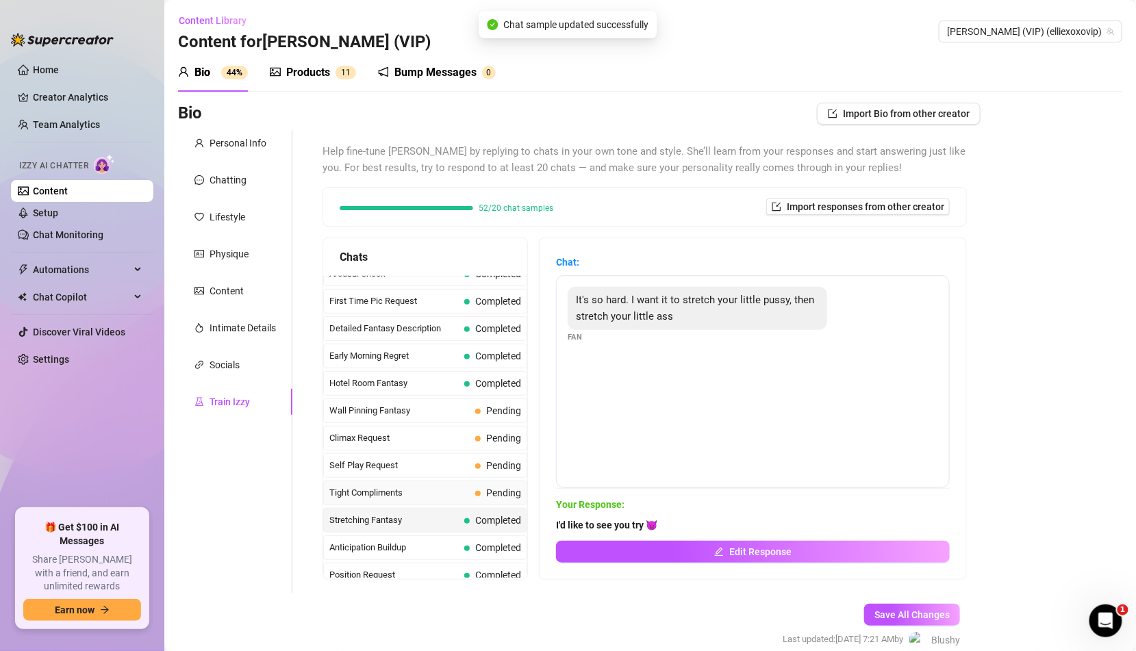
click at [485, 485] on span "Pending" at bounding box center [498, 492] width 46 height 15
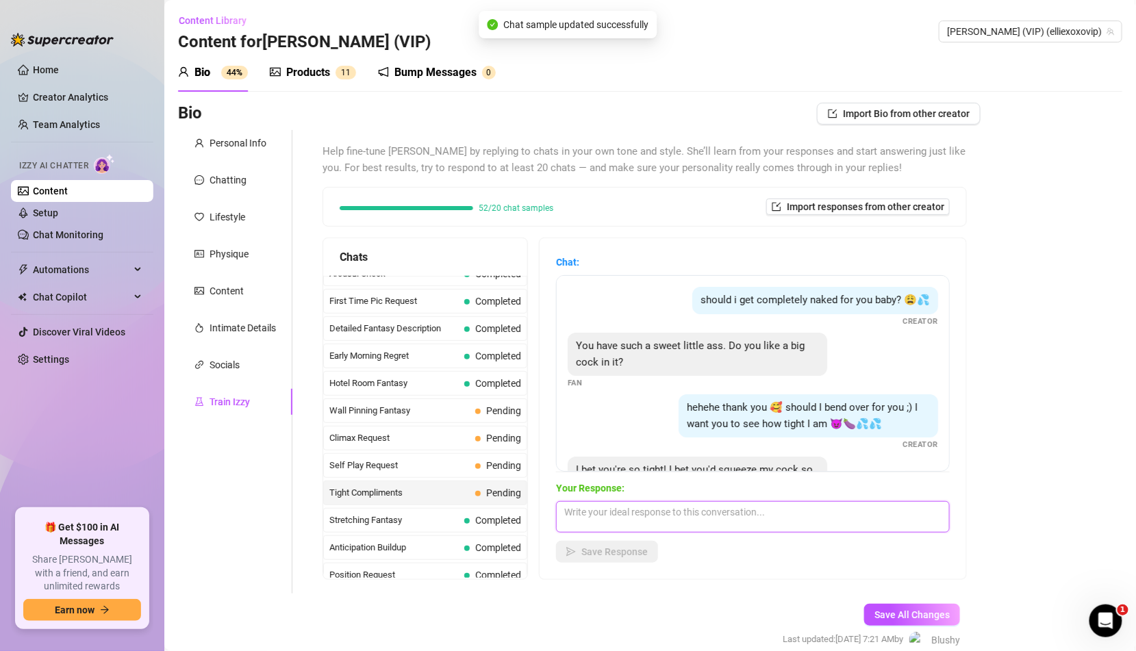
click at [636, 523] on textarea at bounding box center [753, 516] width 394 height 31
paste textarea "You bet 🥵 I want you to hit this tight pussy from the backkk"
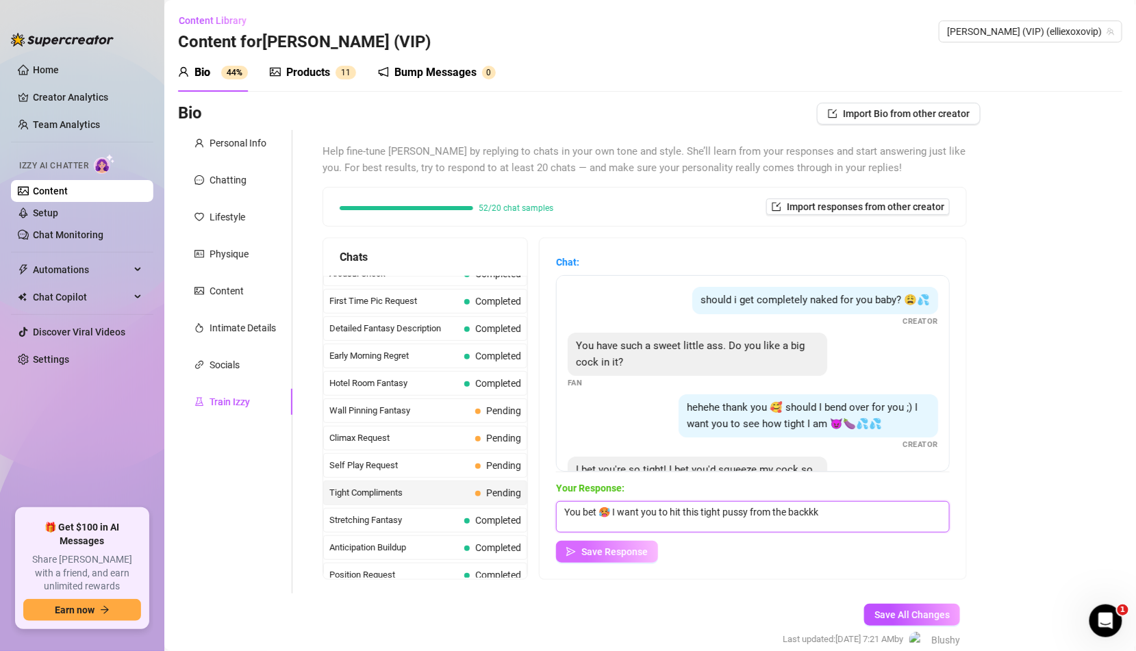
type textarea "You bet 🥵 I want you to hit this tight pussy from the backkk"
click at [628, 554] on span "Save Response" at bounding box center [614, 551] width 66 height 11
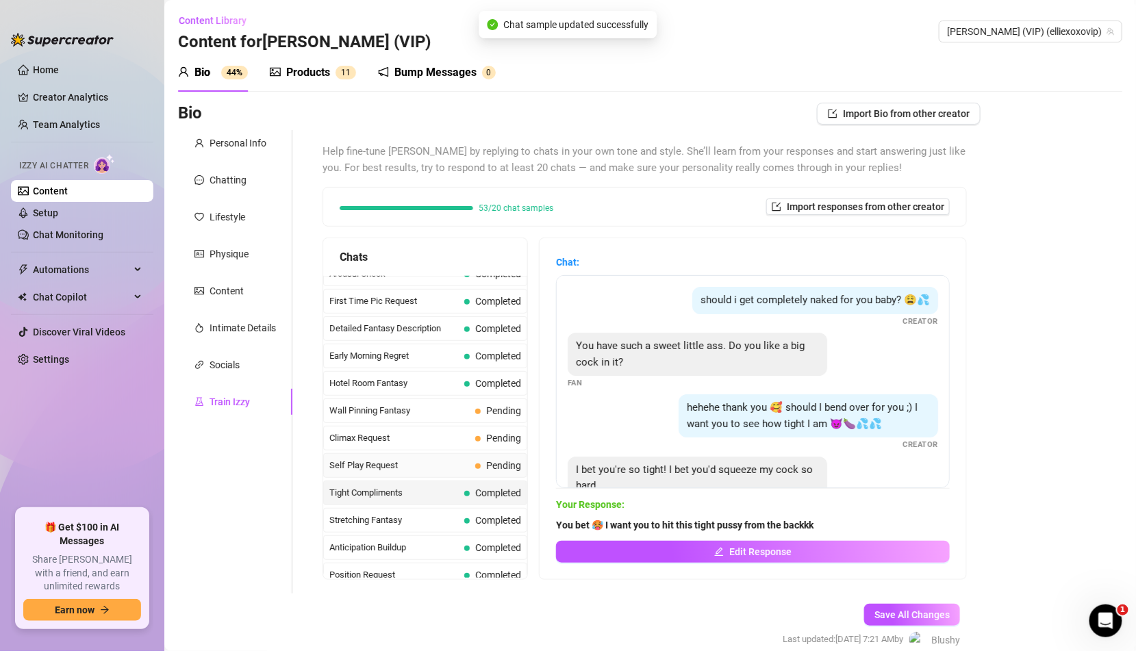
click at [506, 460] on span "Pending" at bounding box center [503, 465] width 35 height 11
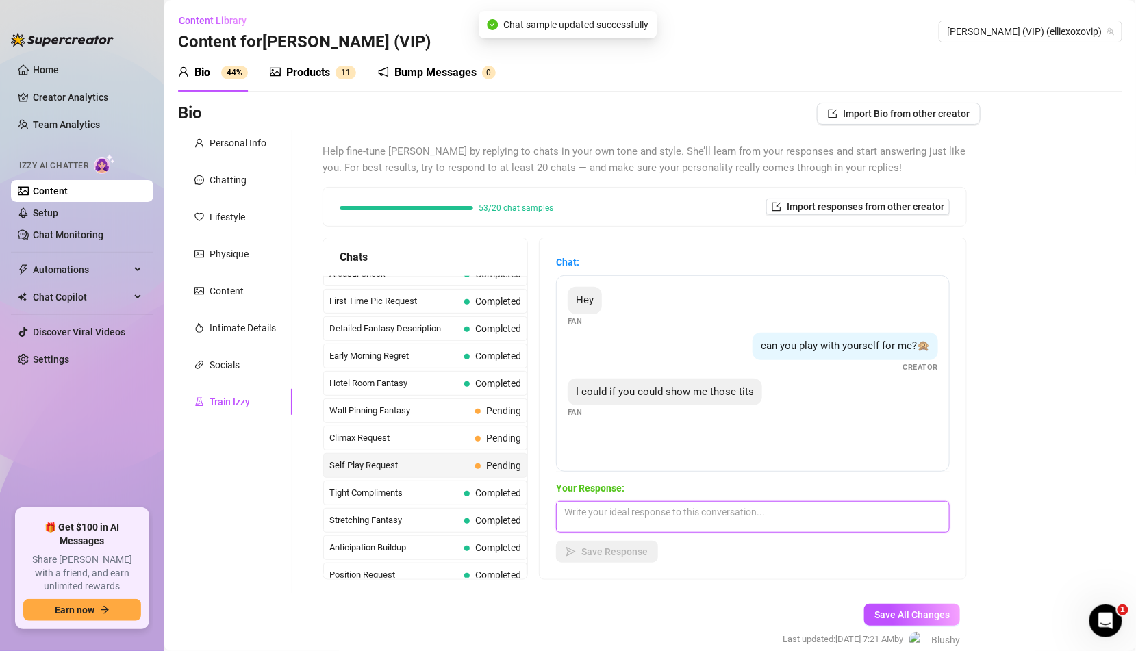
click at [617, 528] on textarea at bounding box center [753, 516] width 394 height 31
paste textarea "That's what I like 😈 Whachu think of these tits daddy?"
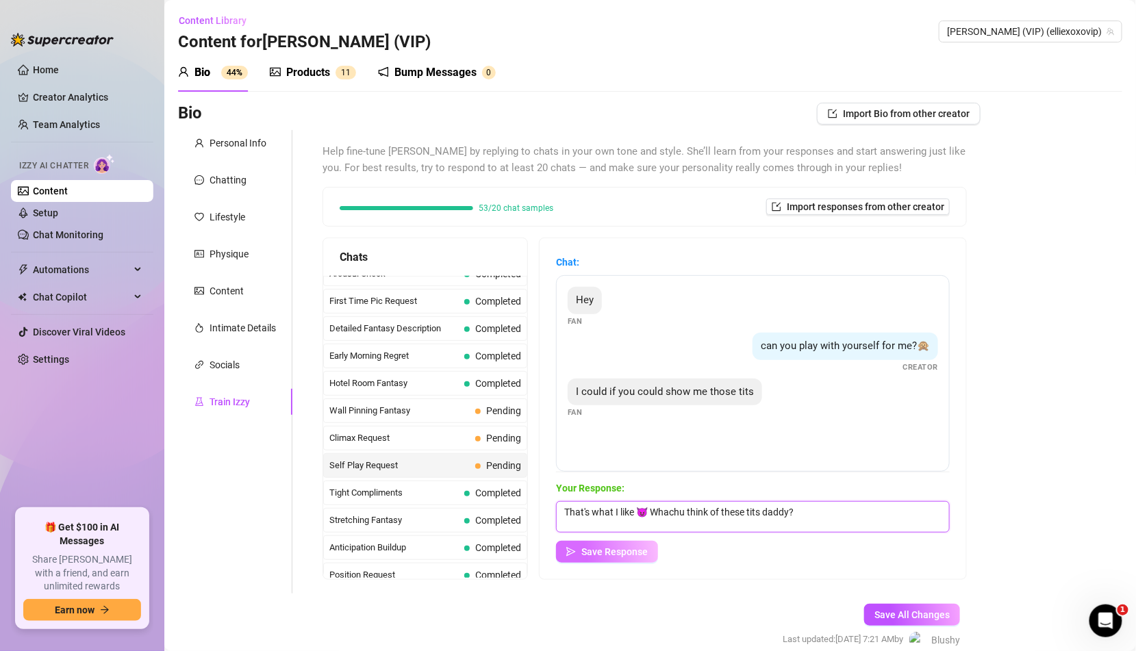
type textarea "That's what I like 😈 Whachu think of these tits daddy?"
click at [626, 558] on button "Save Response" at bounding box center [607, 552] width 102 height 22
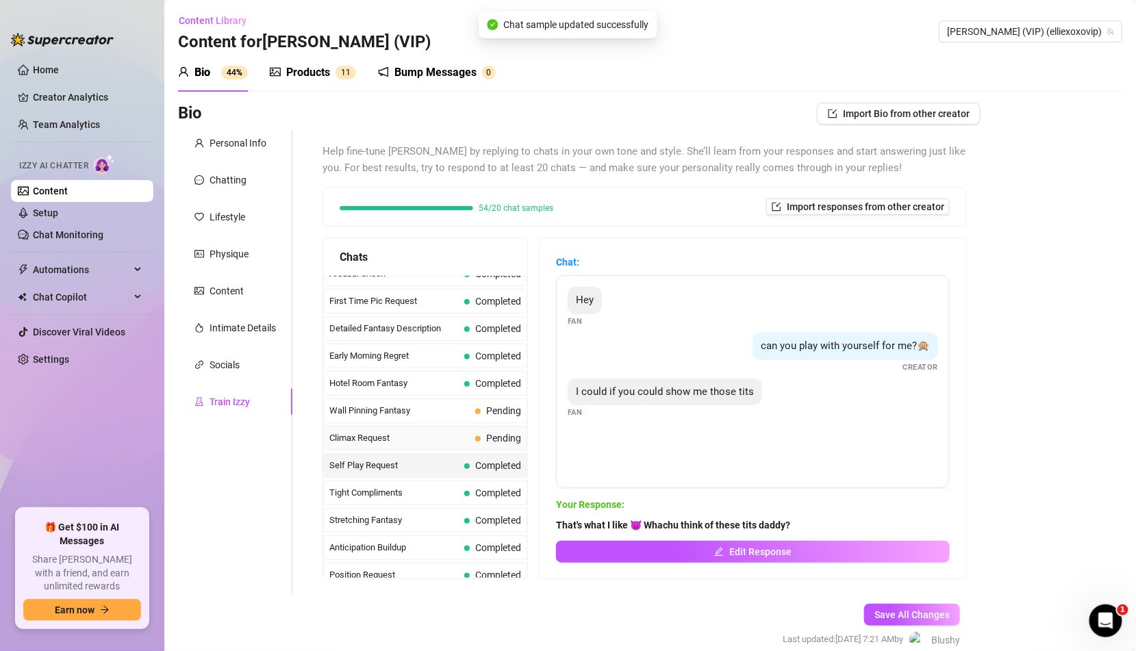
click at [478, 431] on span "Pending" at bounding box center [498, 438] width 46 height 15
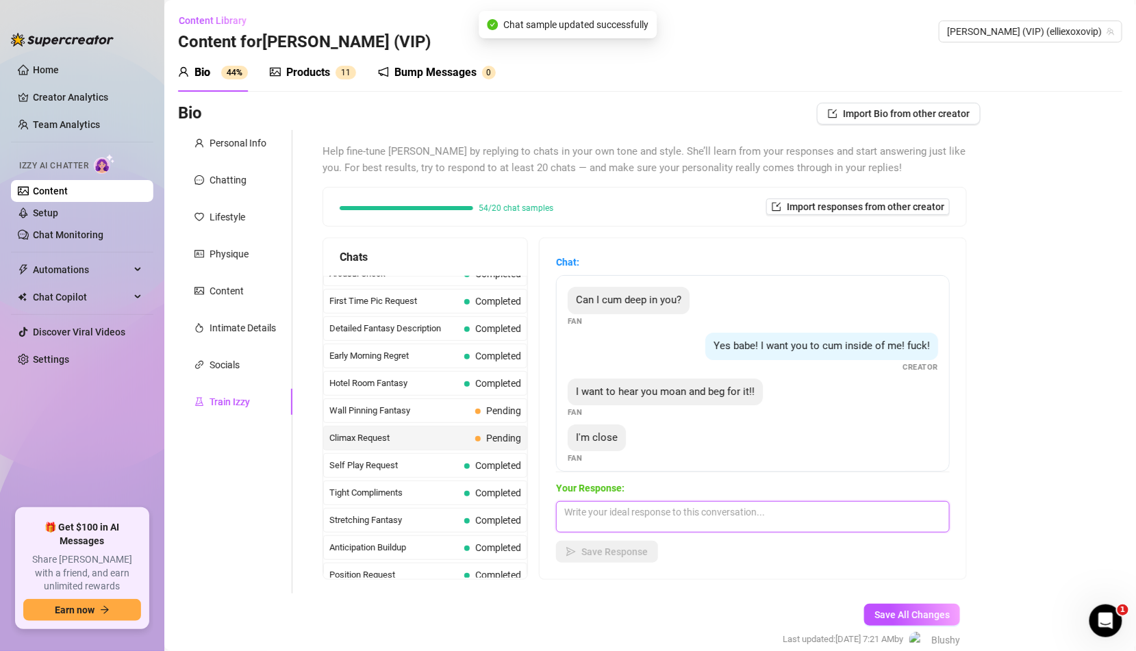
click at [653, 521] on textarea at bounding box center [753, 516] width 394 height 31
paste textarea "FUCKKKK I want you to cum inside me daddy!!! 💦💦 Fuck me harder and harder until…"
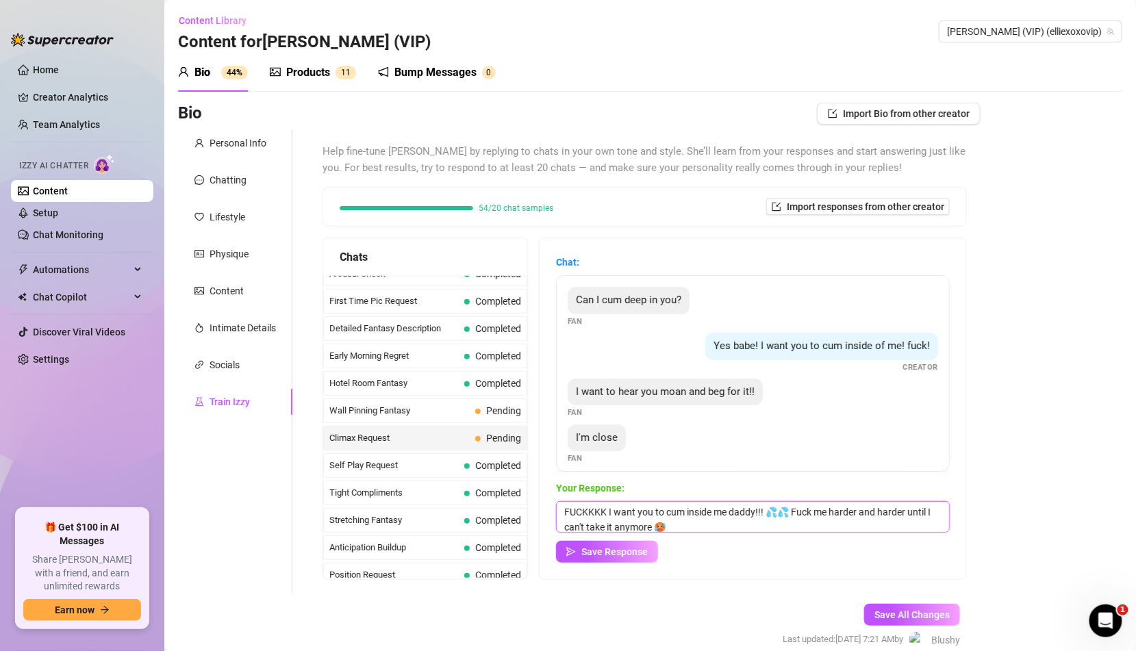
scroll to position [0, 0]
type textarea "FUCKKKK I want you to cum inside me daddy!!! 💦💦 Fuck me harder and harder until…"
click at [626, 550] on span "Save Response" at bounding box center [614, 551] width 66 height 11
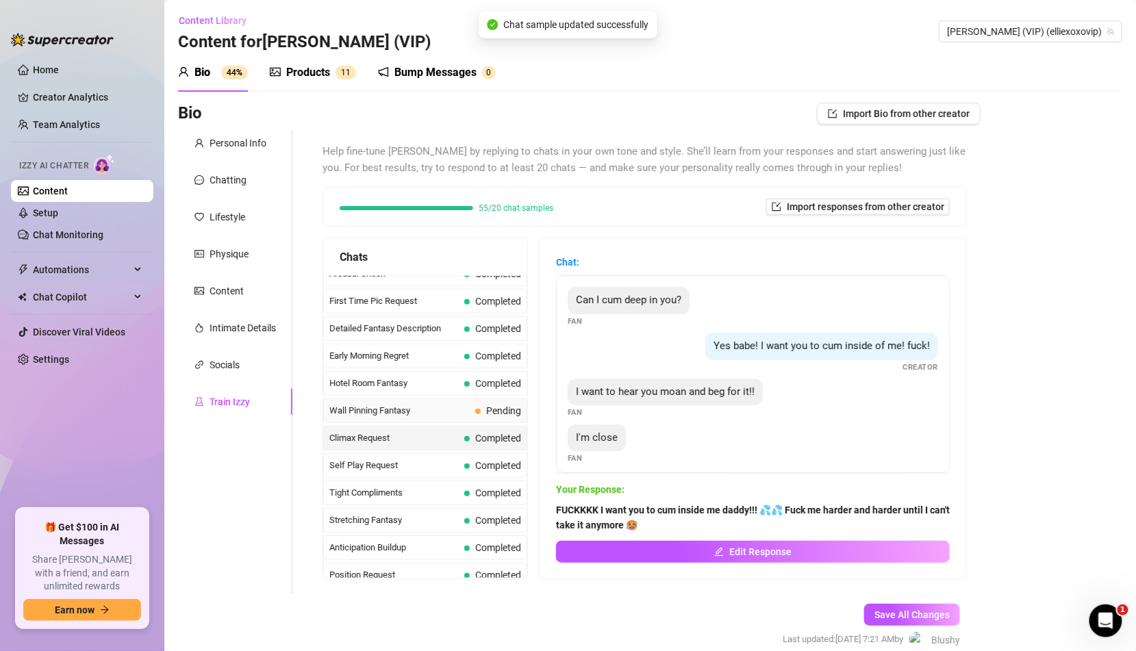
click at [498, 403] on span "Pending" at bounding box center [498, 410] width 46 height 15
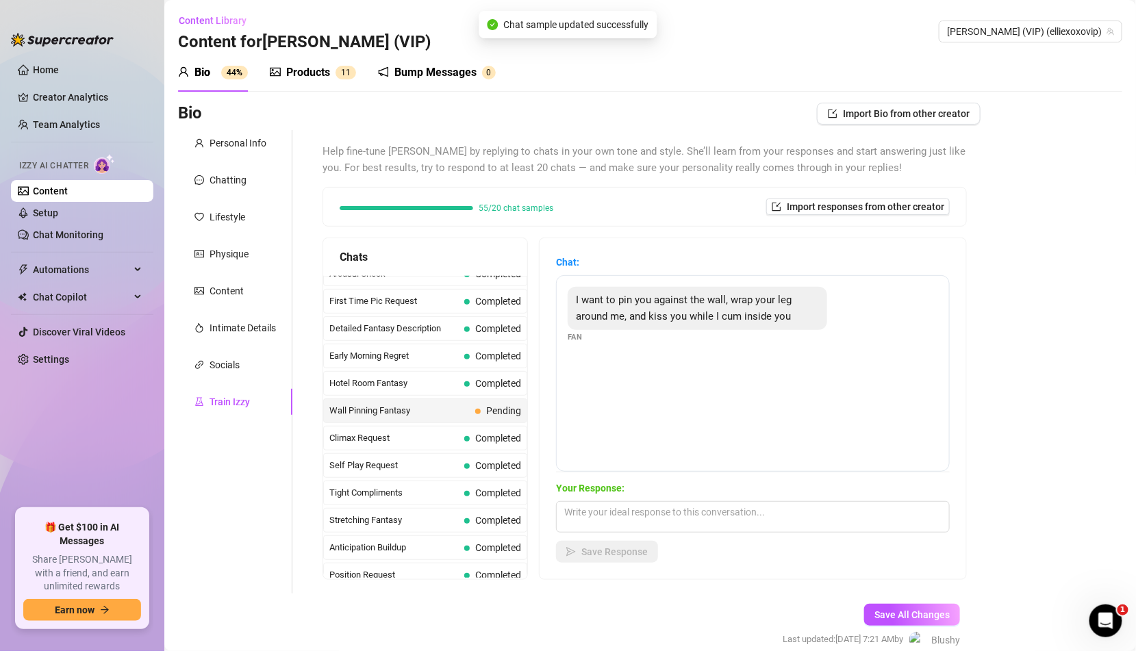
click at [652, 489] on span "Your Response:" at bounding box center [753, 488] width 394 height 15
click at [644, 507] on textarea at bounding box center [753, 516] width 394 height 31
paste textarea "Then you'd better hold me tight daddy 'cause I'm not letting you stop until I f…"
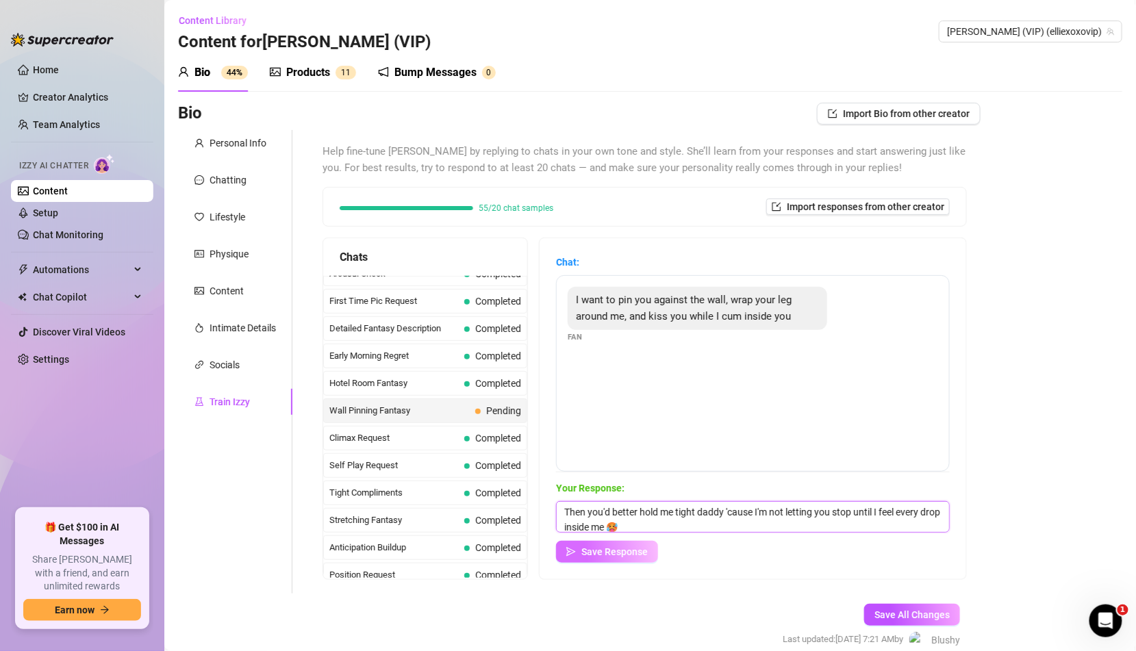
type textarea "Then you'd better hold me tight daddy 'cause I'm not letting you stop until I f…"
click at [634, 556] on span "Save Response" at bounding box center [614, 551] width 66 height 11
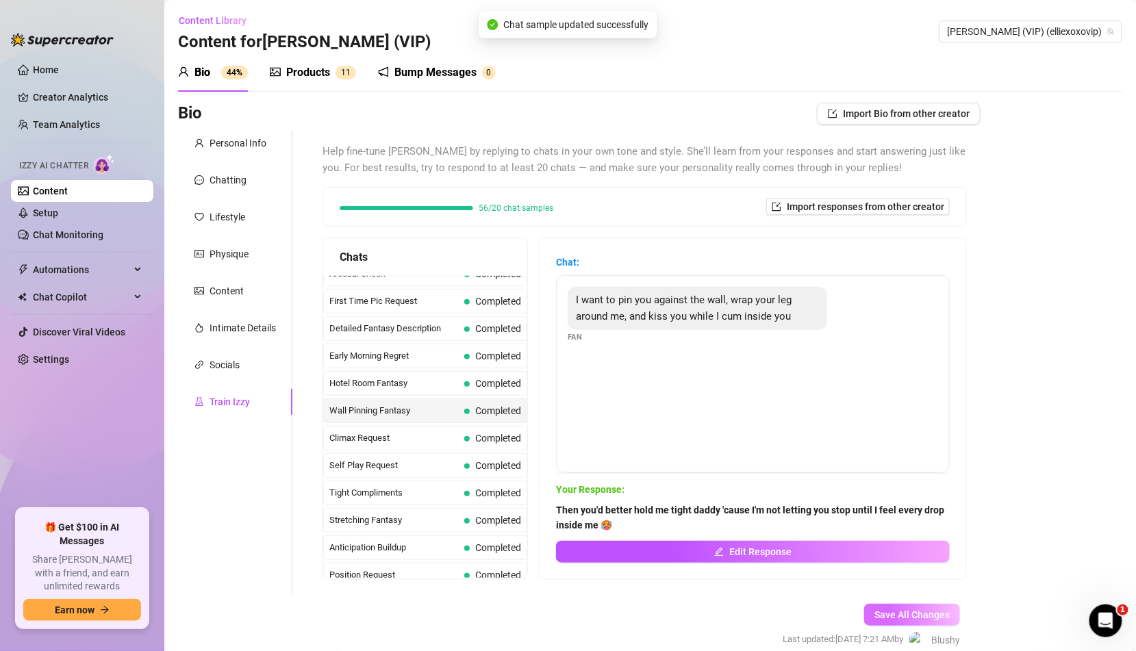
click at [890, 610] on span "Save All Changes" at bounding box center [911, 614] width 75 height 11
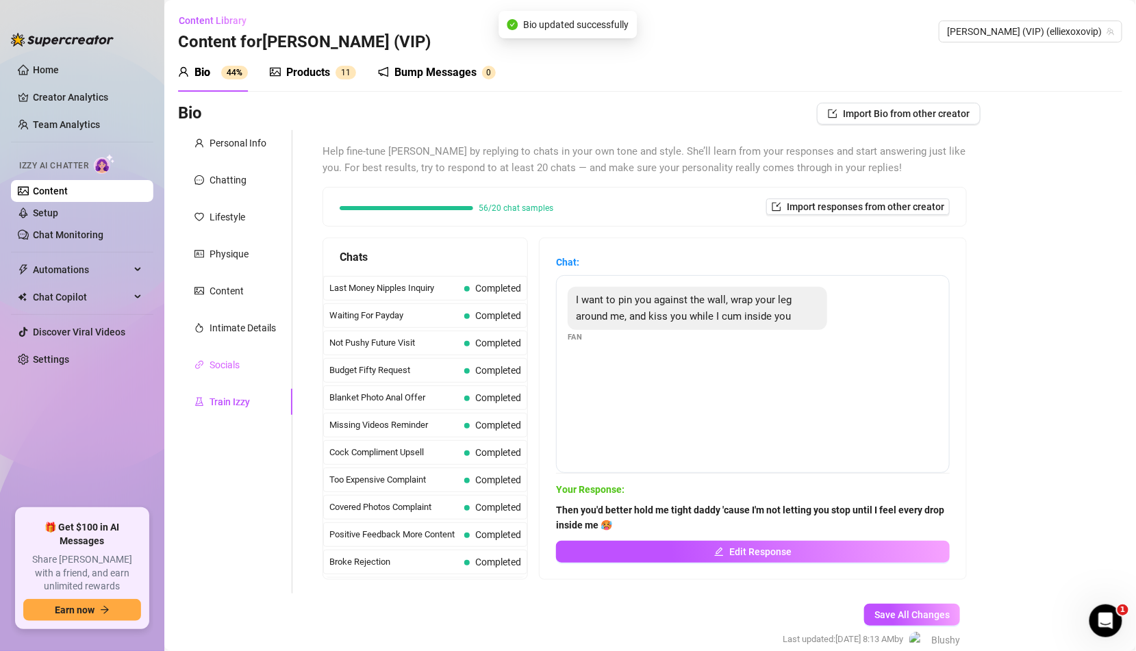
click at [257, 371] on div "Socials" at bounding box center [235, 365] width 114 height 26
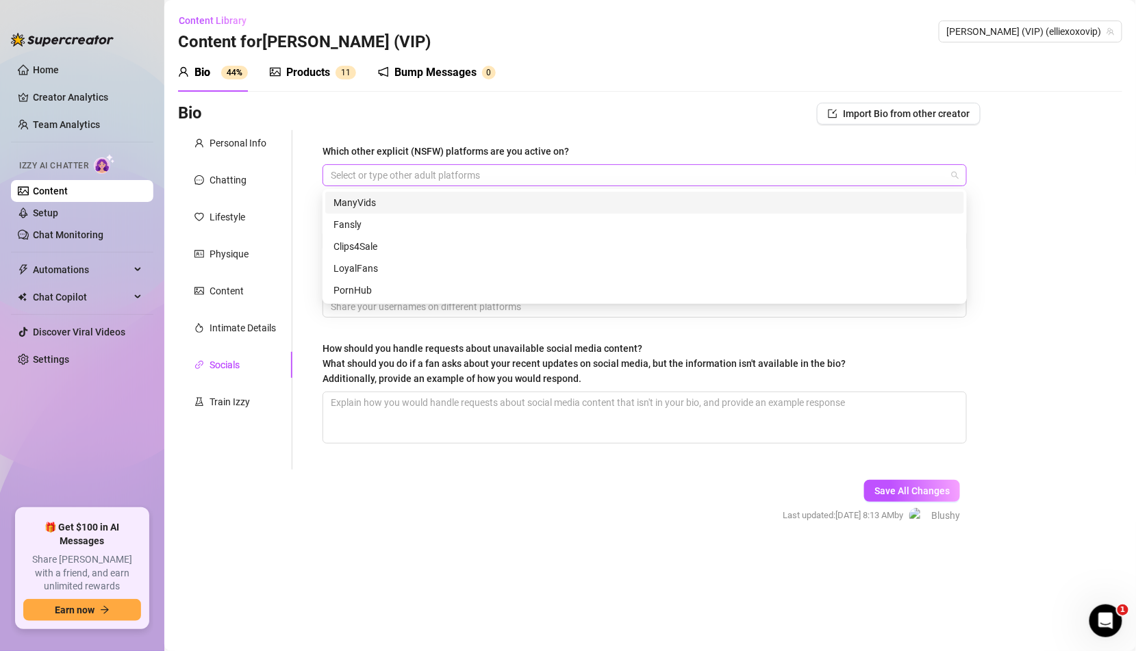
click at [474, 182] on div at bounding box center [637, 175] width 624 height 19
type input "F"
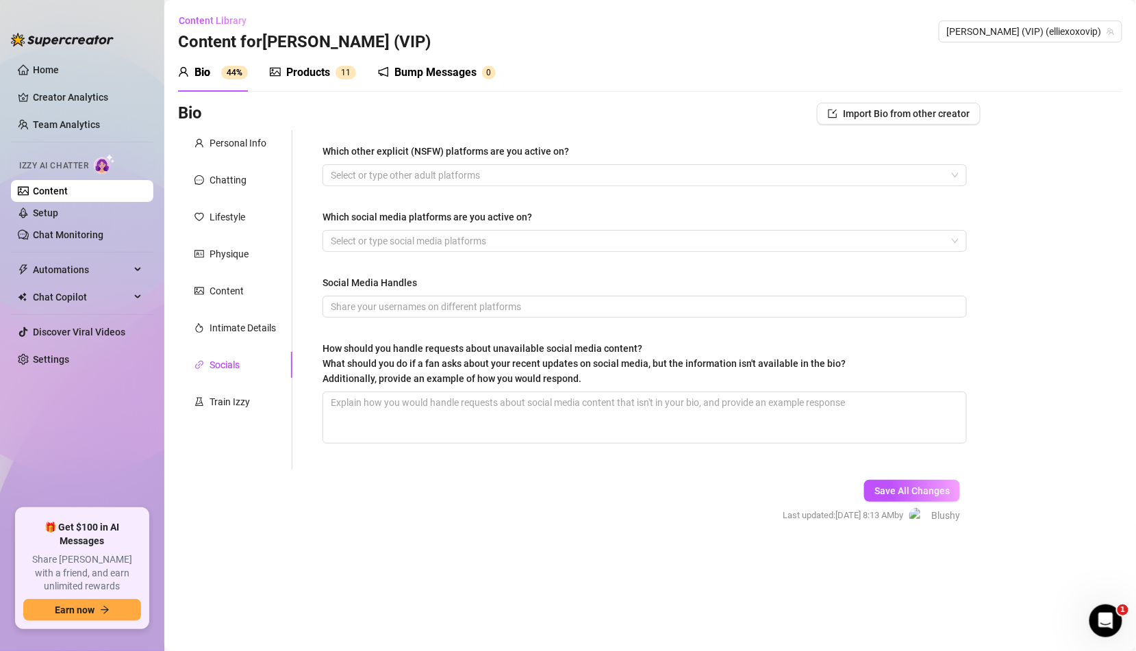
click at [422, 505] on form "Personal Info Chatting Lifestyle Physique Content Intimate Details Socials Trai…" at bounding box center [579, 339] width 802 height 418
click at [438, 472] on form "Personal Info Chatting Lifestyle Physique Content Intimate Details Socials Trai…" at bounding box center [579, 339] width 802 height 418
click at [928, 490] on span "Save All Changes" at bounding box center [911, 490] width 75 height 11
click at [438, 474] on form "Personal Info Chatting Lifestyle Physique Content Intimate Details Socials Trai…" at bounding box center [579, 339] width 802 height 418
